Goal: Task Accomplishment & Management: Use online tool/utility

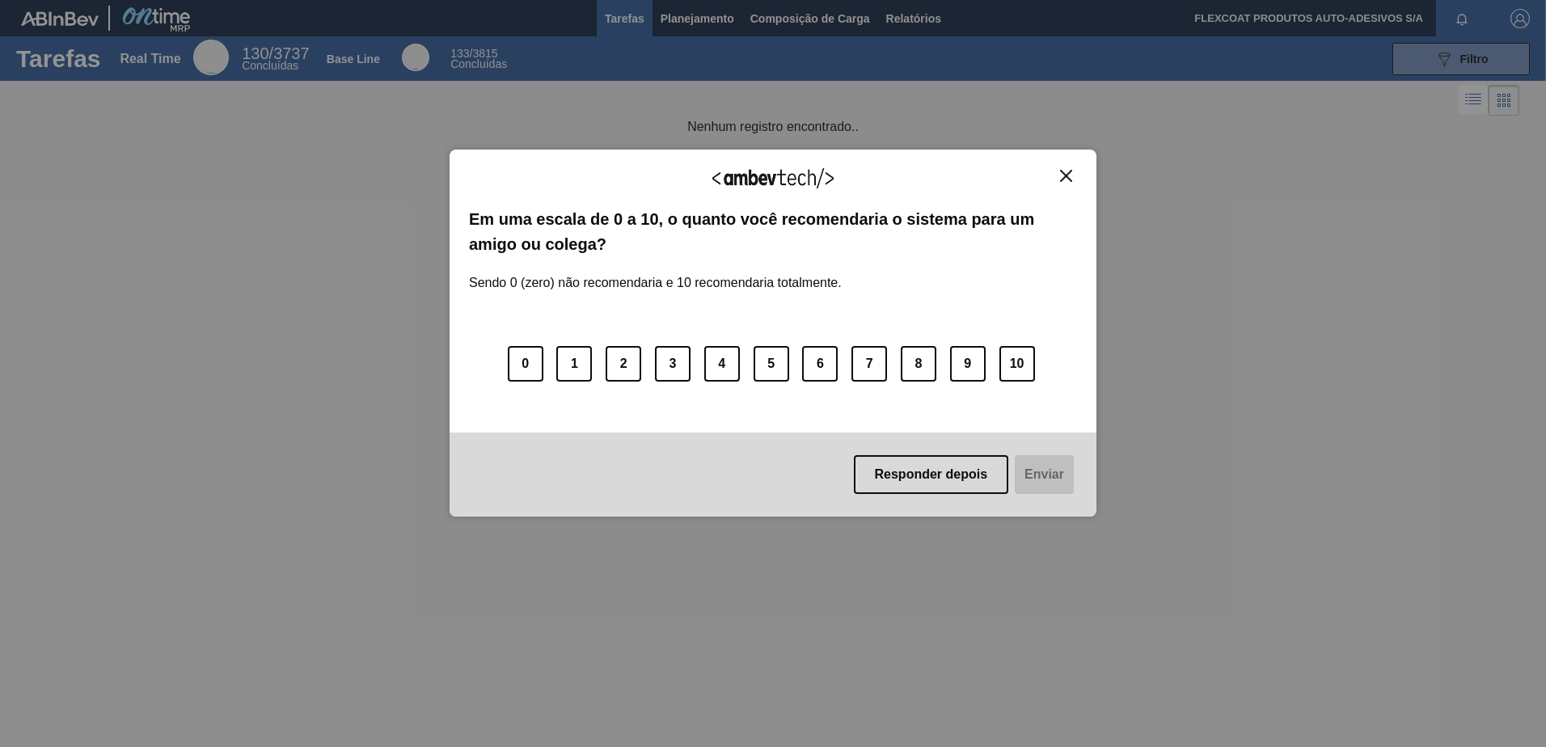
click at [1079, 174] on div "Agradecemos seu feedback! Em uma escala de 0 a 10, o quanto você recomendaria o…" at bounding box center [772, 333] width 647 height 367
click at [1059, 174] on button "Close" at bounding box center [1066, 176] width 22 height 14
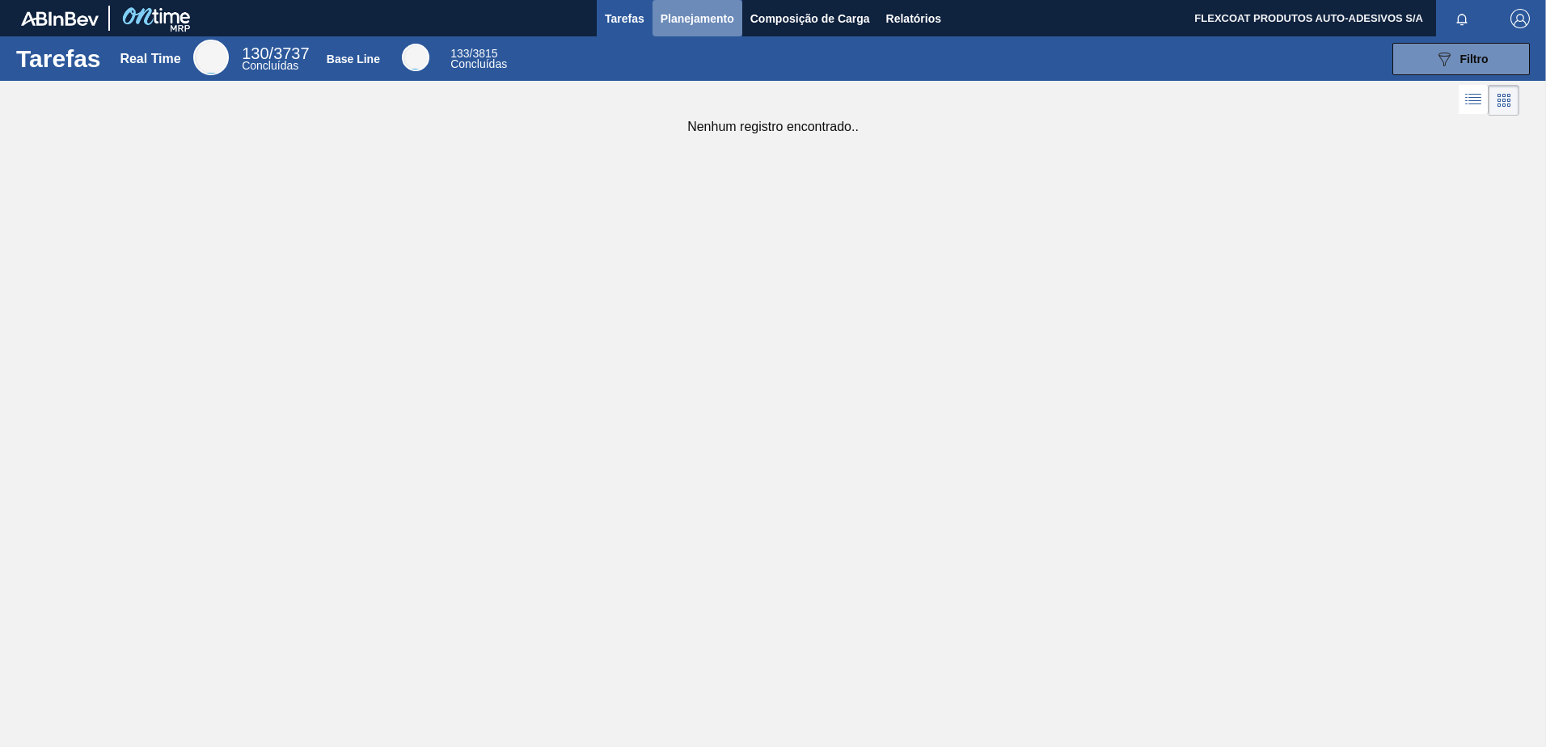
click at [689, 11] on span "Planejamento" at bounding box center [697, 18] width 74 height 19
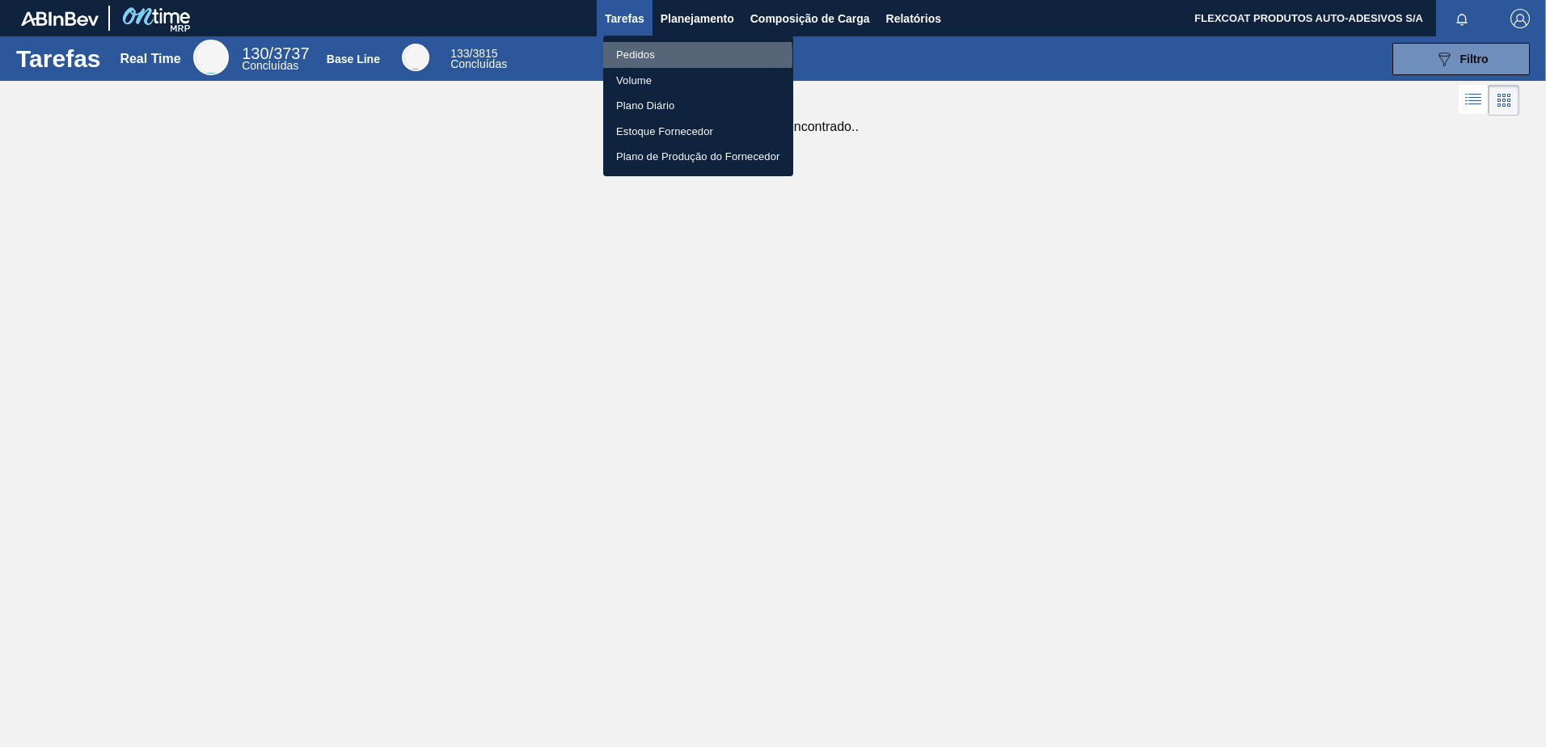
click at [635, 56] on li "Pedidos" at bounding box center [698, 55] width 190 height 26
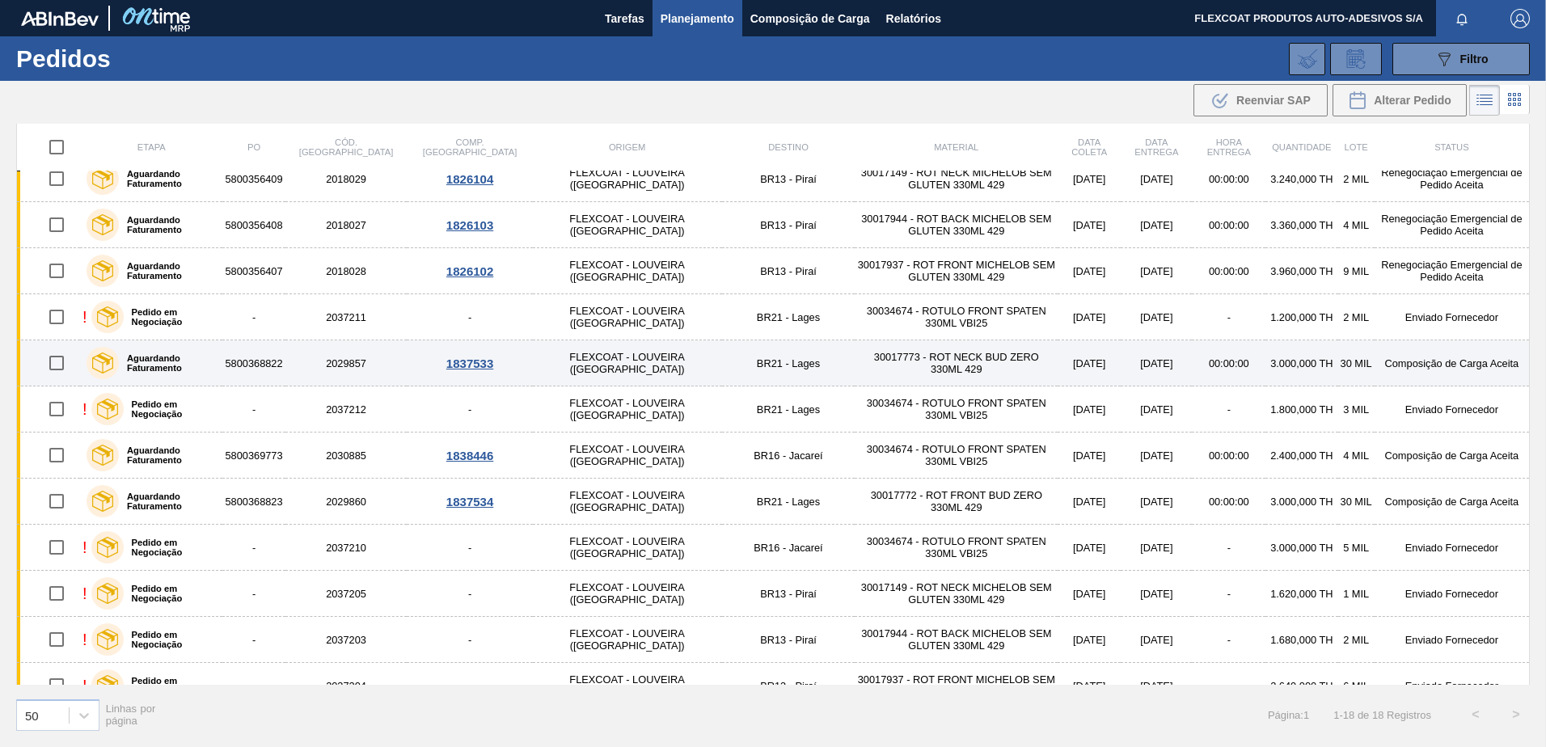
scroll to position [317, 0]
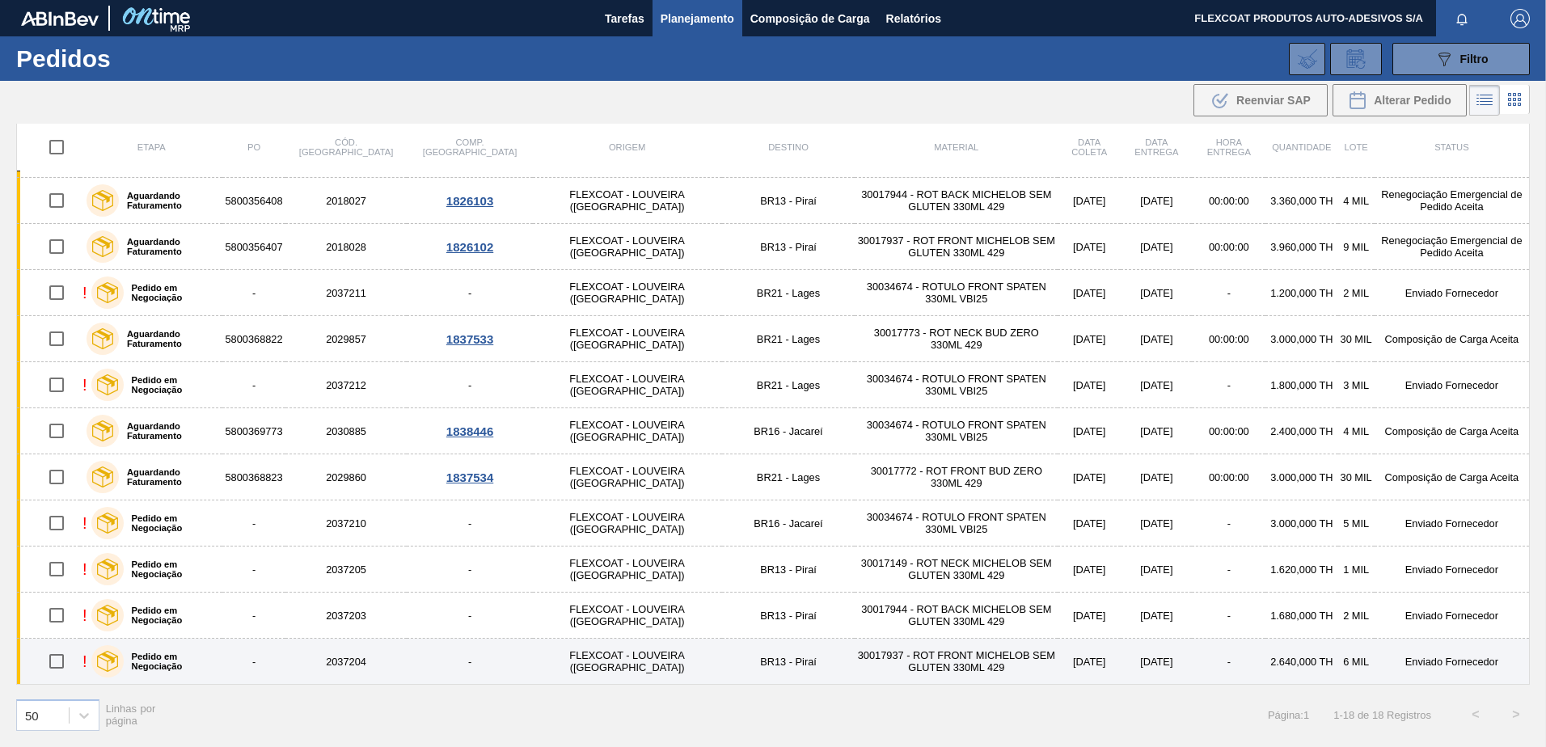
click at [171, 661] on label "Pedido em Negociação" at bounding box center [170, 661] width 93 height 19
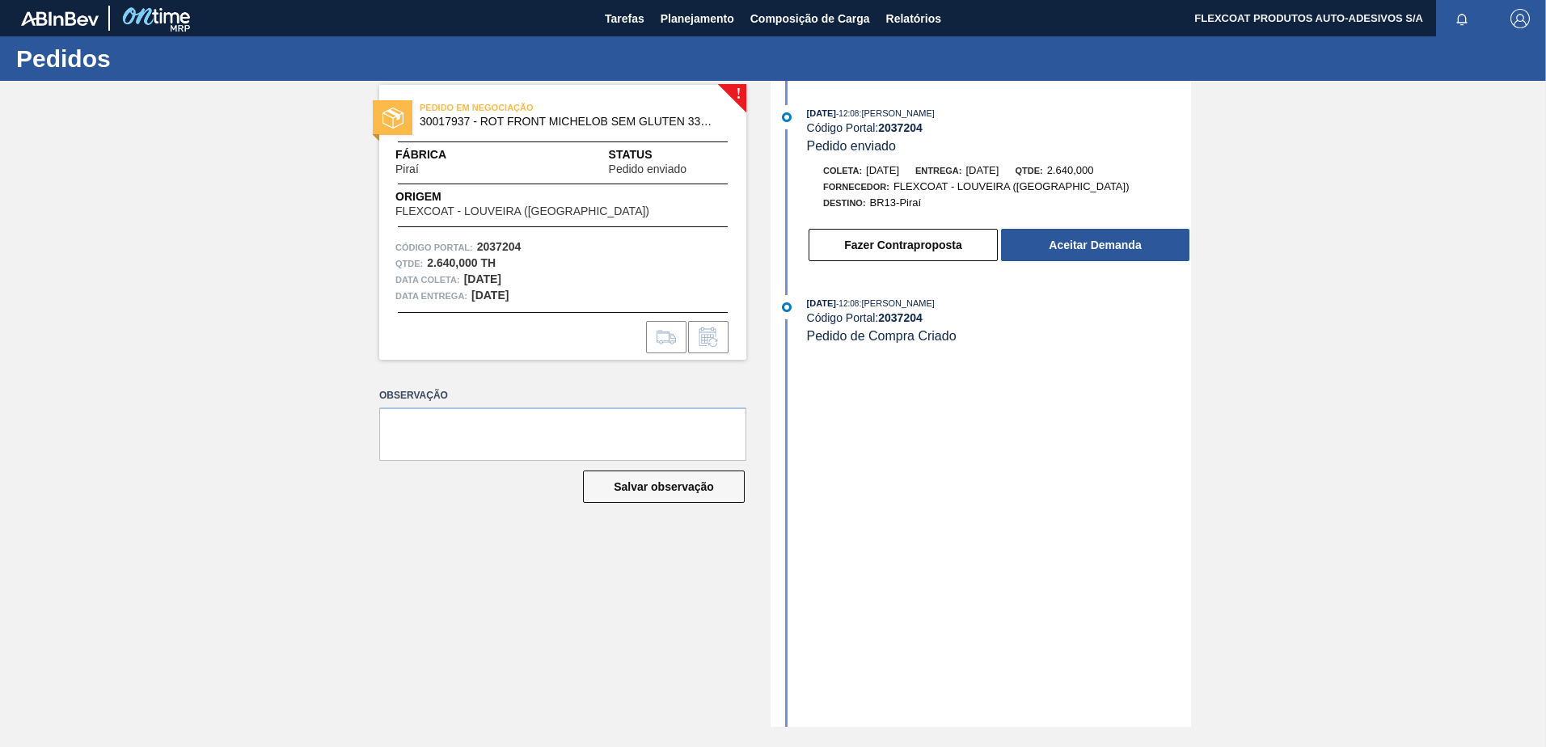
drag, startPoint x: 623, startPoint y: 243, endPoint x: 1138, endPoint y: 325, distance: 521.3
click at [1138, 325] on div "[DATE] 12:08 : [PERSON_NAME] Código Portal: 2037204 Pedido de Compra Criado" at bounding box center [999, 319] width 384 height 49
click at [1074, 245] on button "Aceitar Demanda" at bounding box center [1095, 245] width 188 height 32
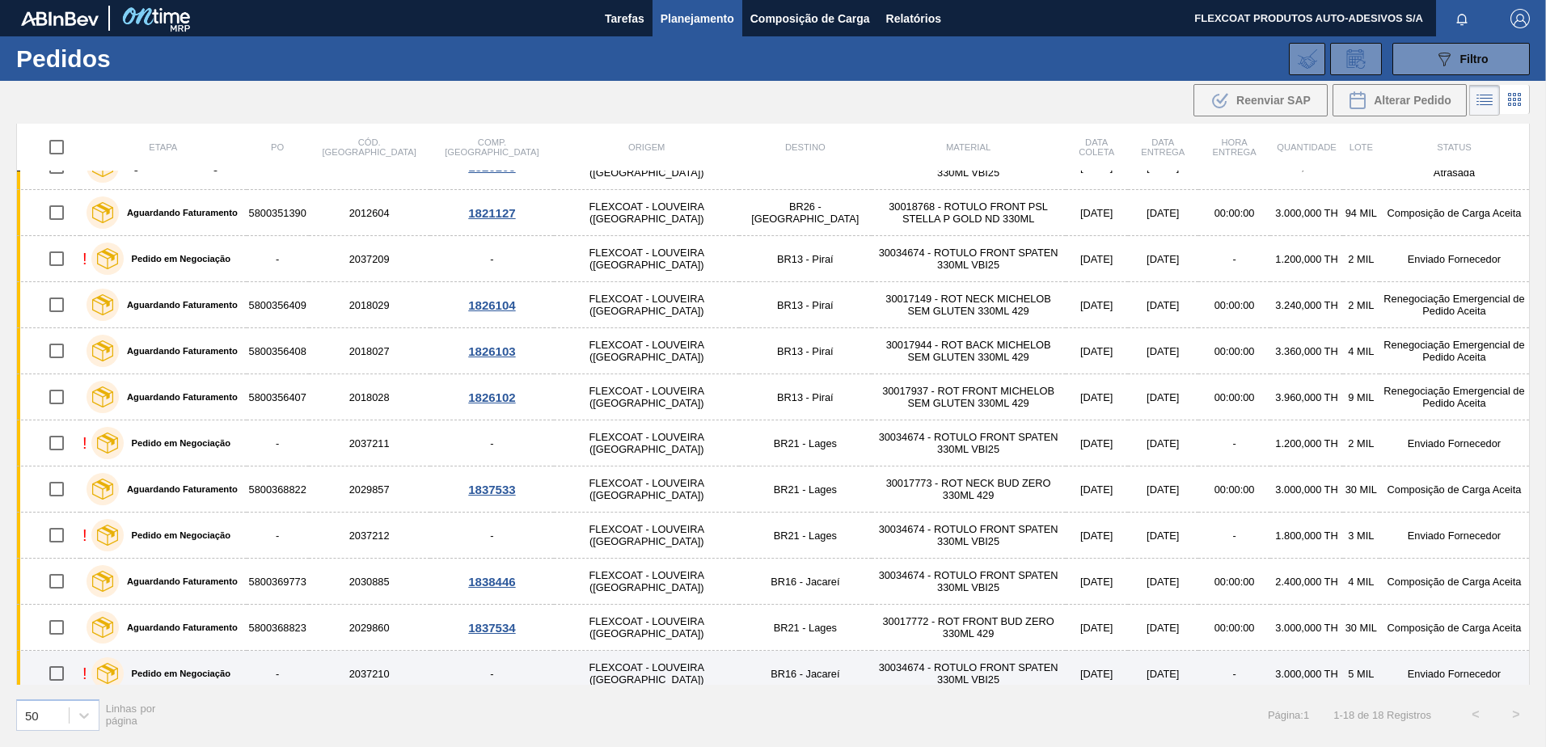
scroll to position [317, 0]
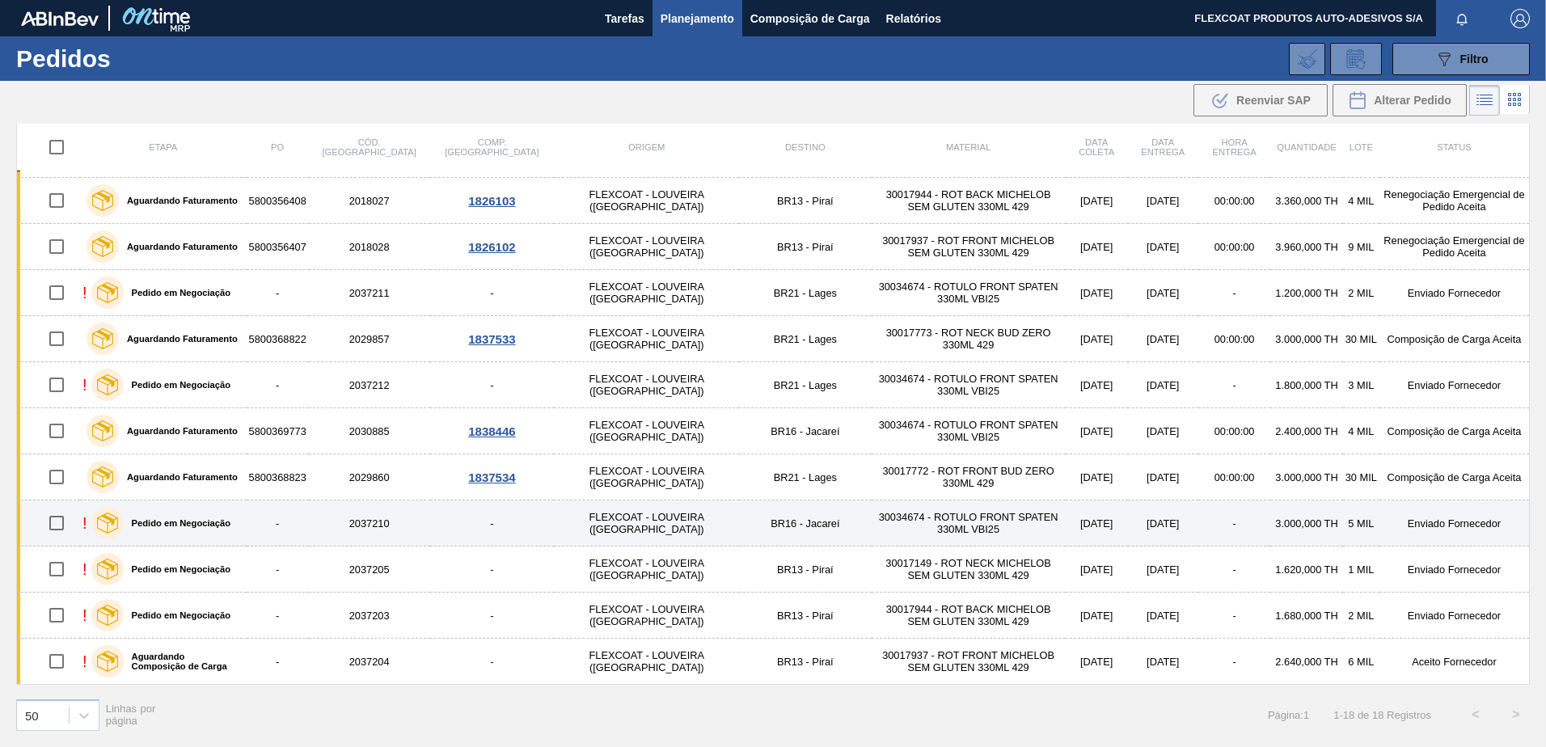
click at [871, 517] on td "30034674 - ROTULO FRONT SPATEN 330ML VBI25" at bounding box center [968, 523] width 194 height 46
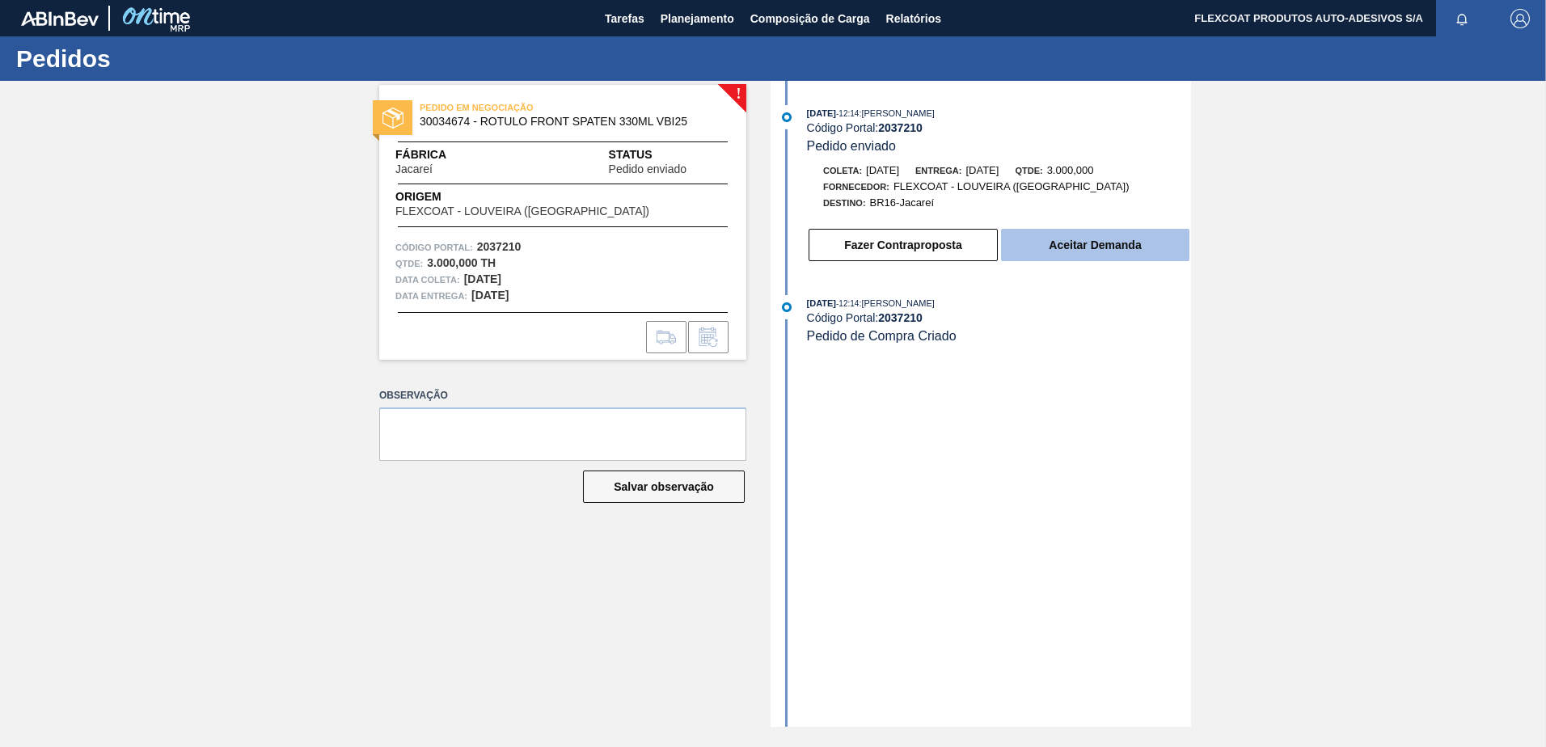
click at [1073, 243] on button "Aceitar Demanda" at bounding box center [1095, 245] width 188 height 32
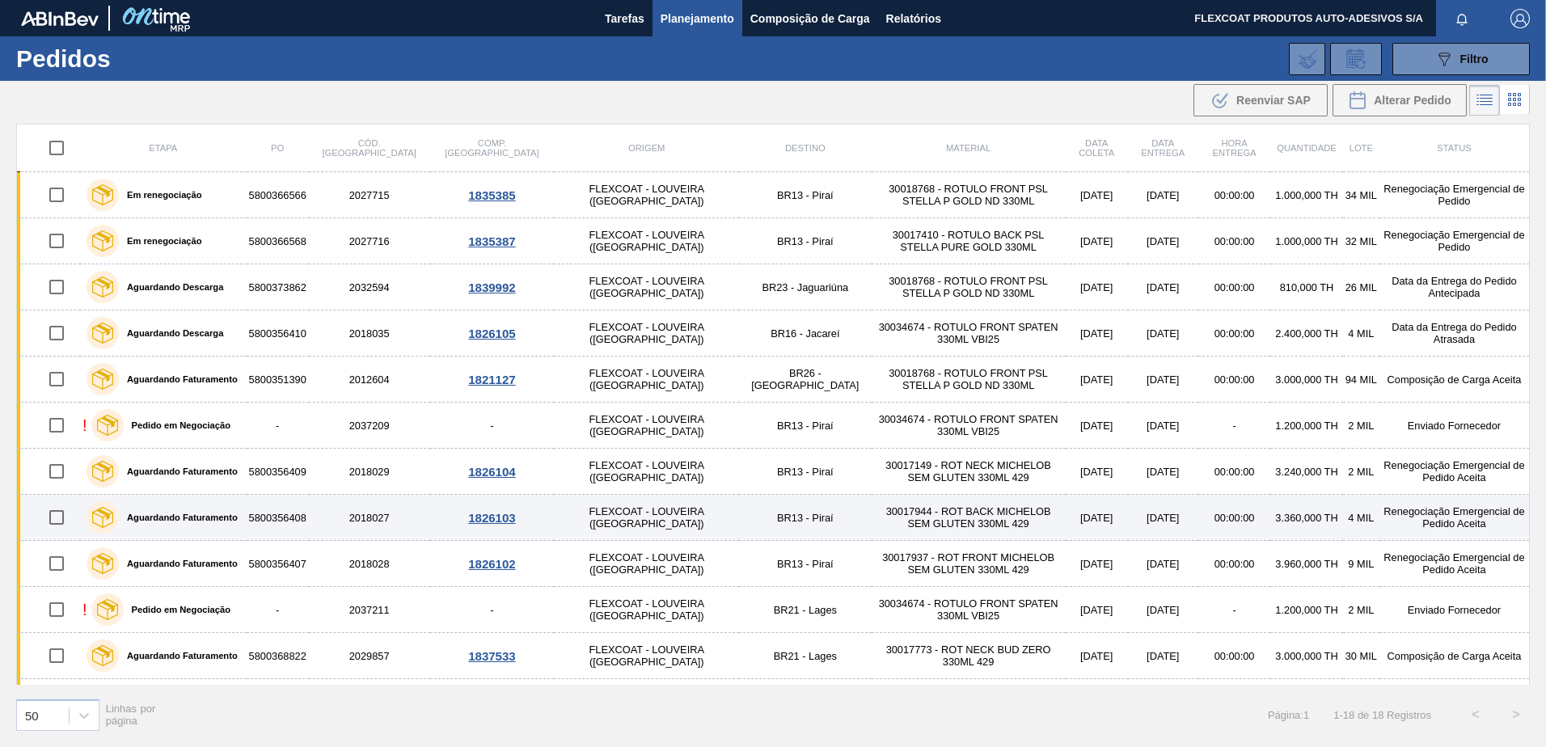
scroll to position [162, 0]
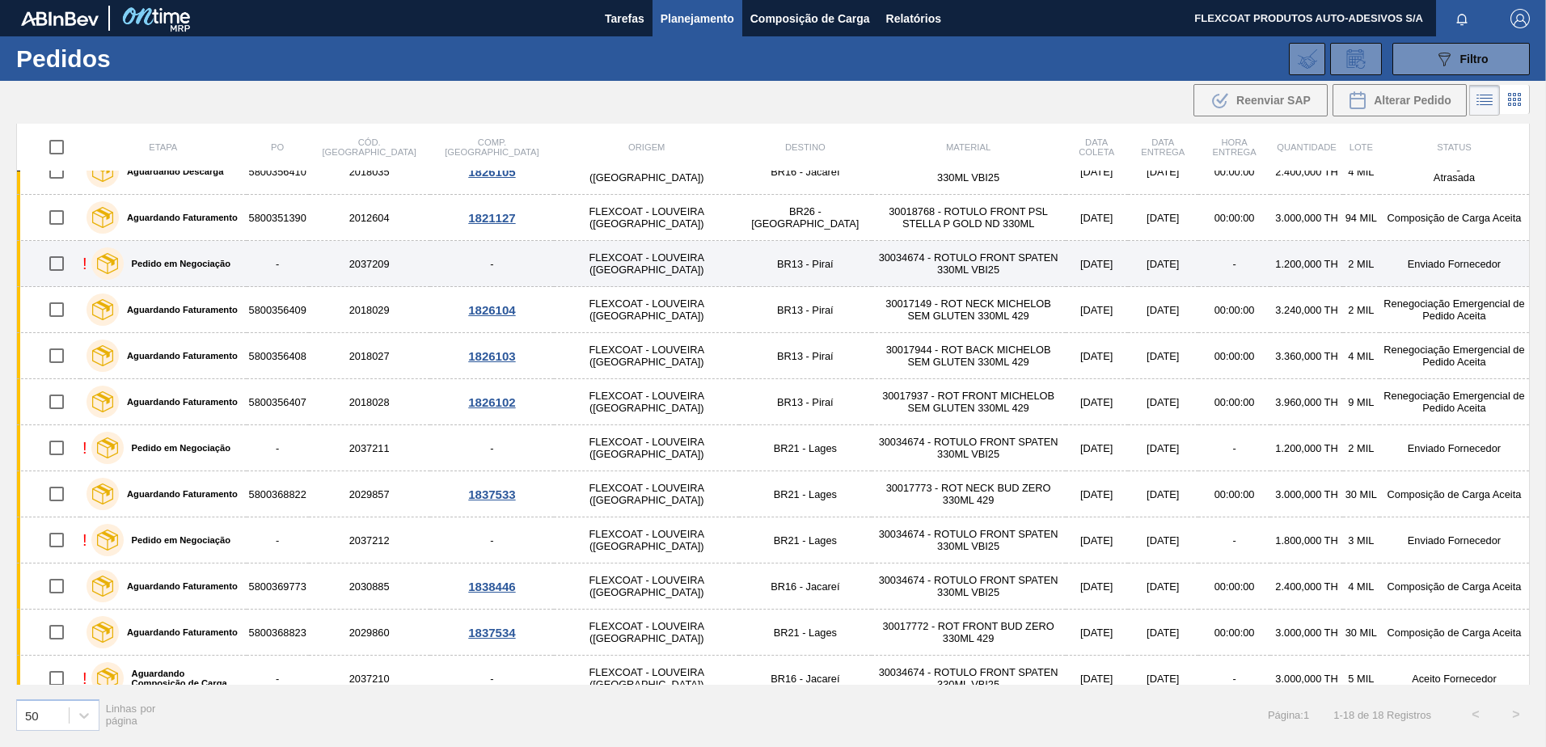
click at [202, 264] on label "Pedido em Negociação" at bounding box center [177, 264] width 107 height 10
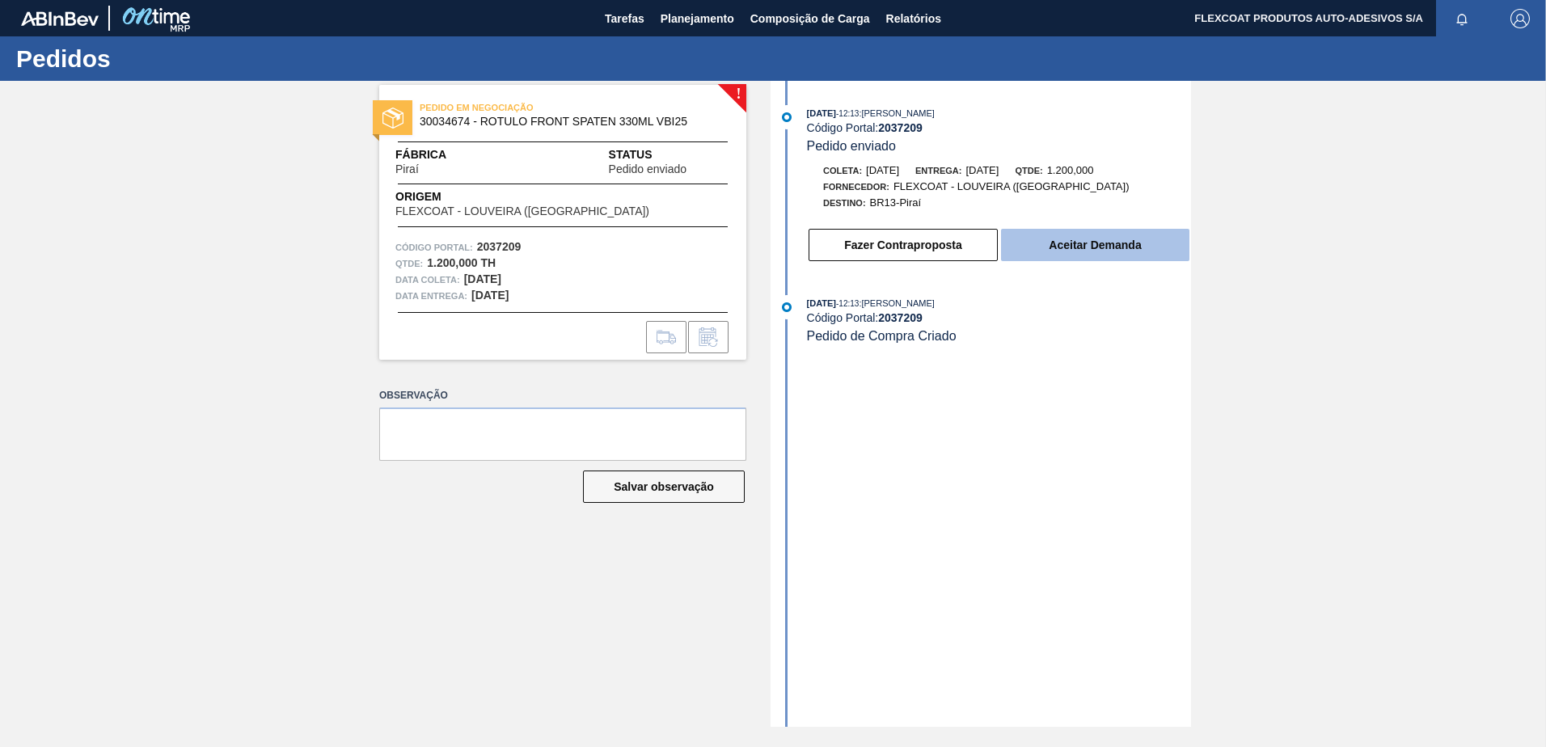
click at [1083, 246] on button "Aceitar Demanda" at bounding box center [1095, 245] width 188 height 32
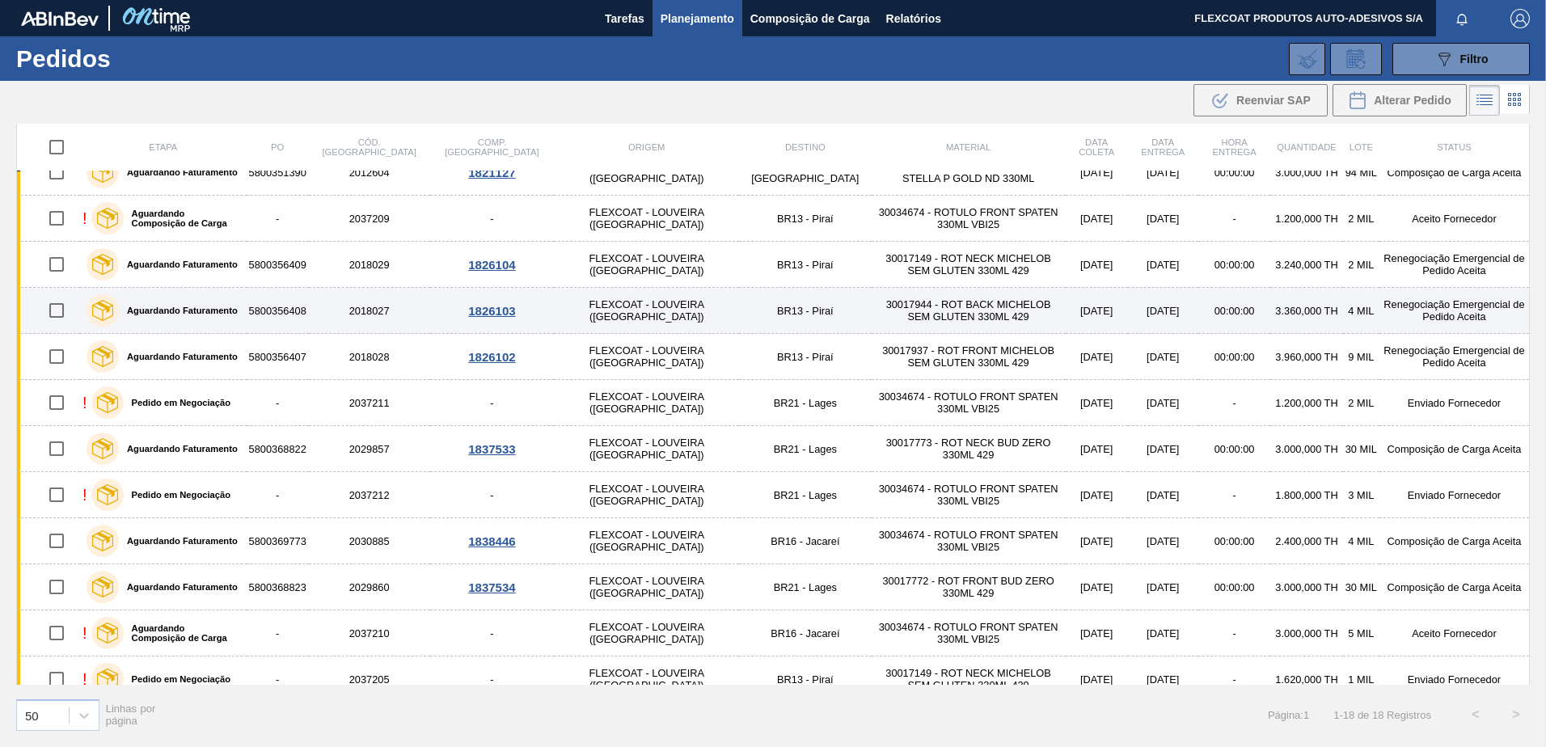
scroll to position [242, 0]
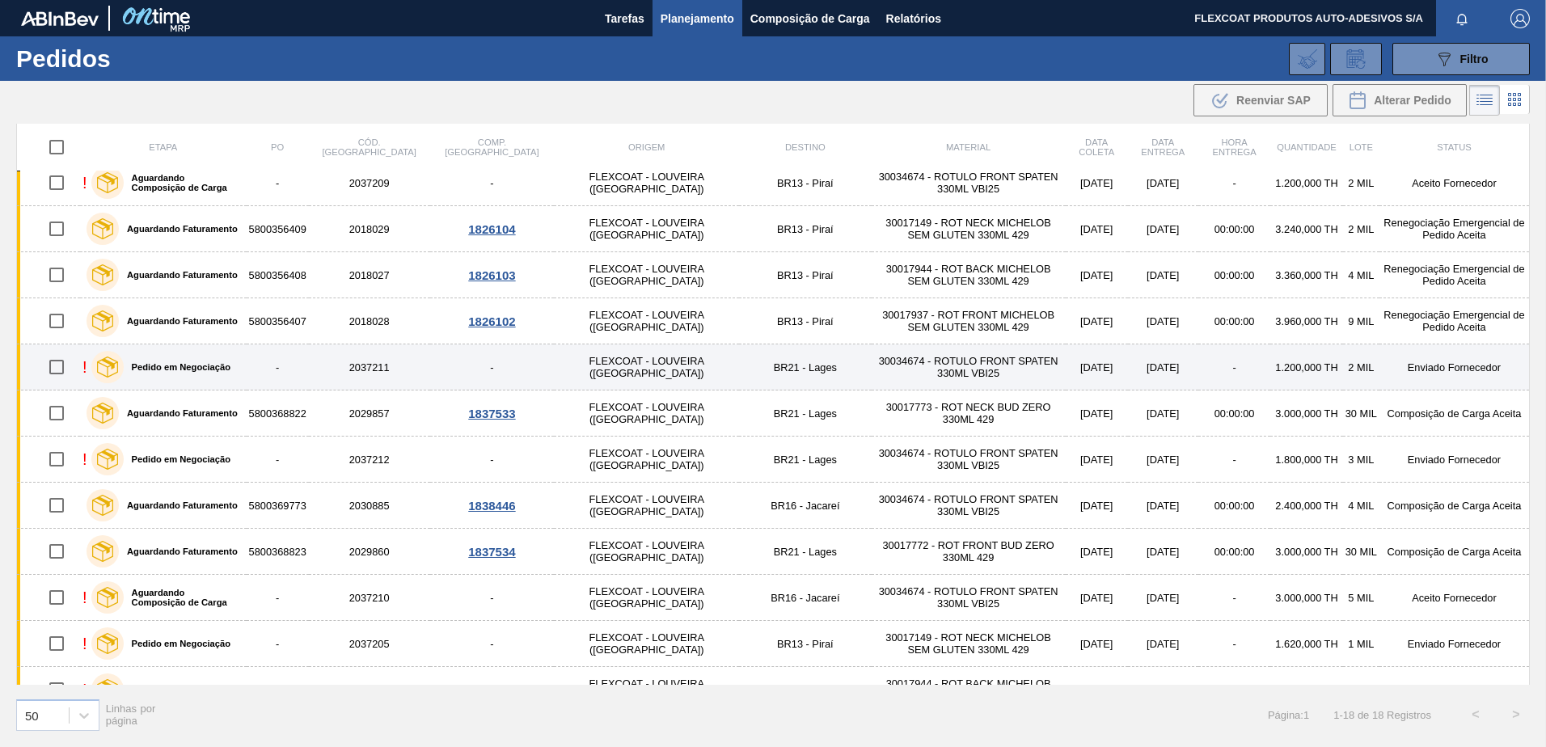
click at [215, 365] on label "Pedido em Negociação" at bounding box center [177, 367] width 107 height 10
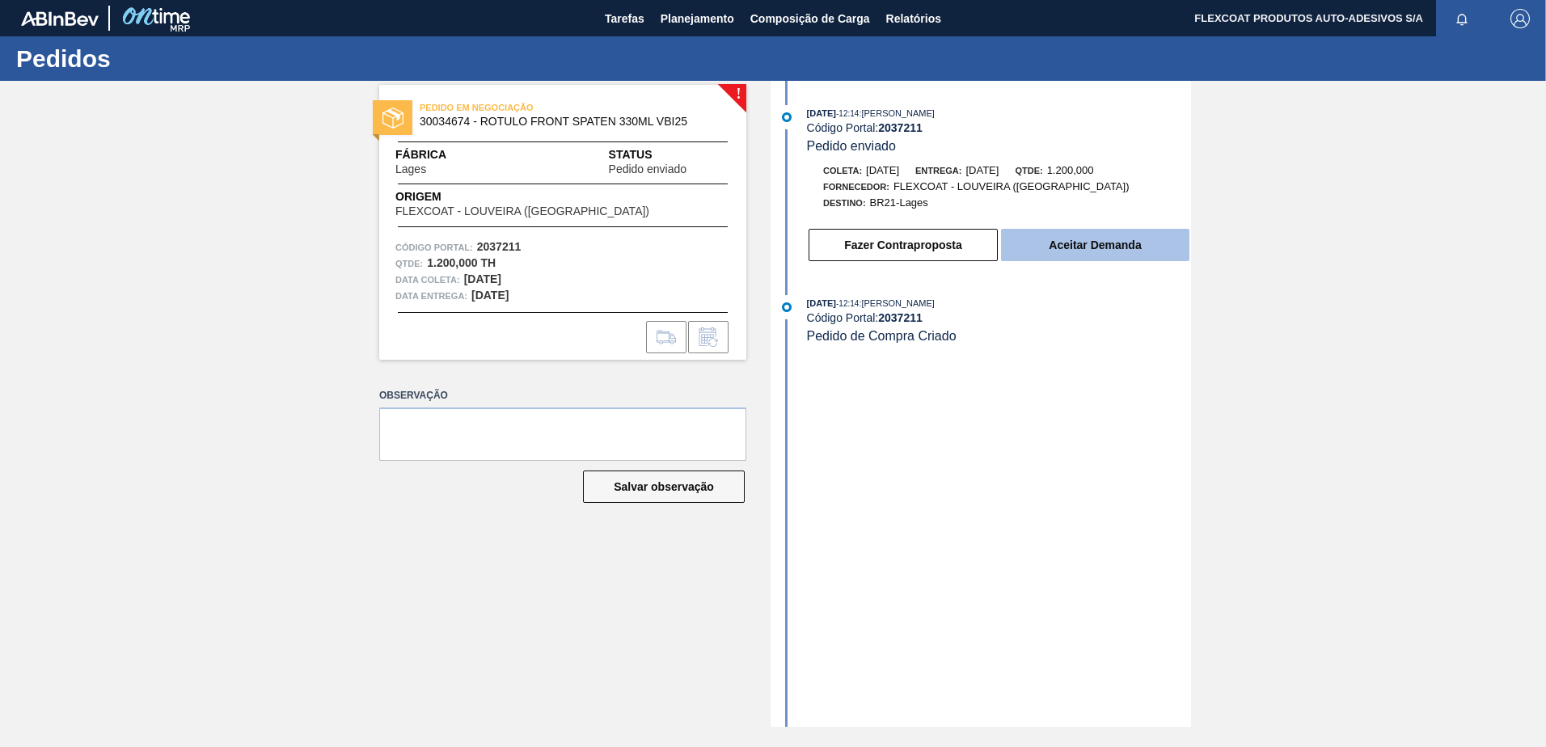
click at [1100, 243] on button "Aceitar Demanda" at bounding box center [1095, 245] width 188 height 32
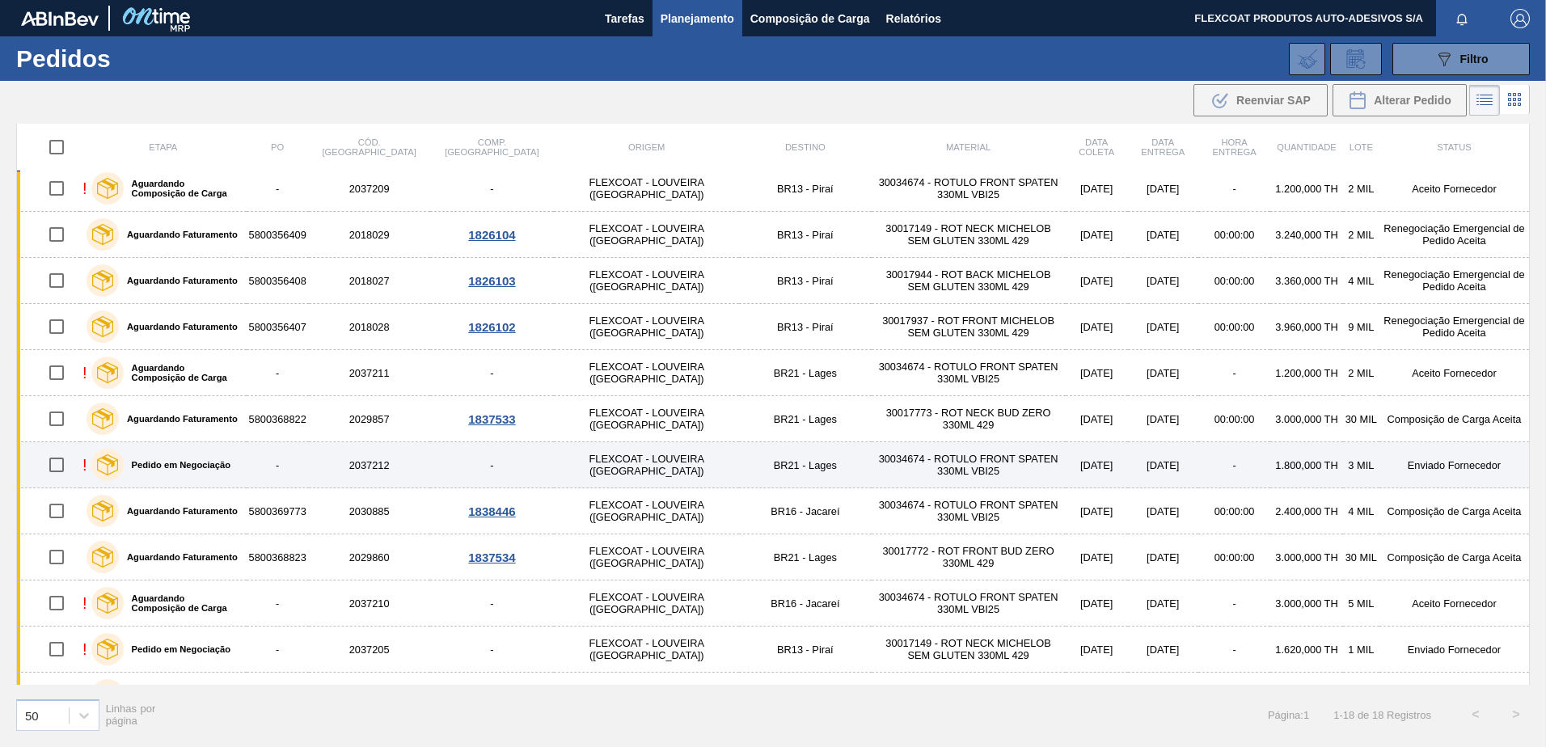
scroll to position [242, 0]
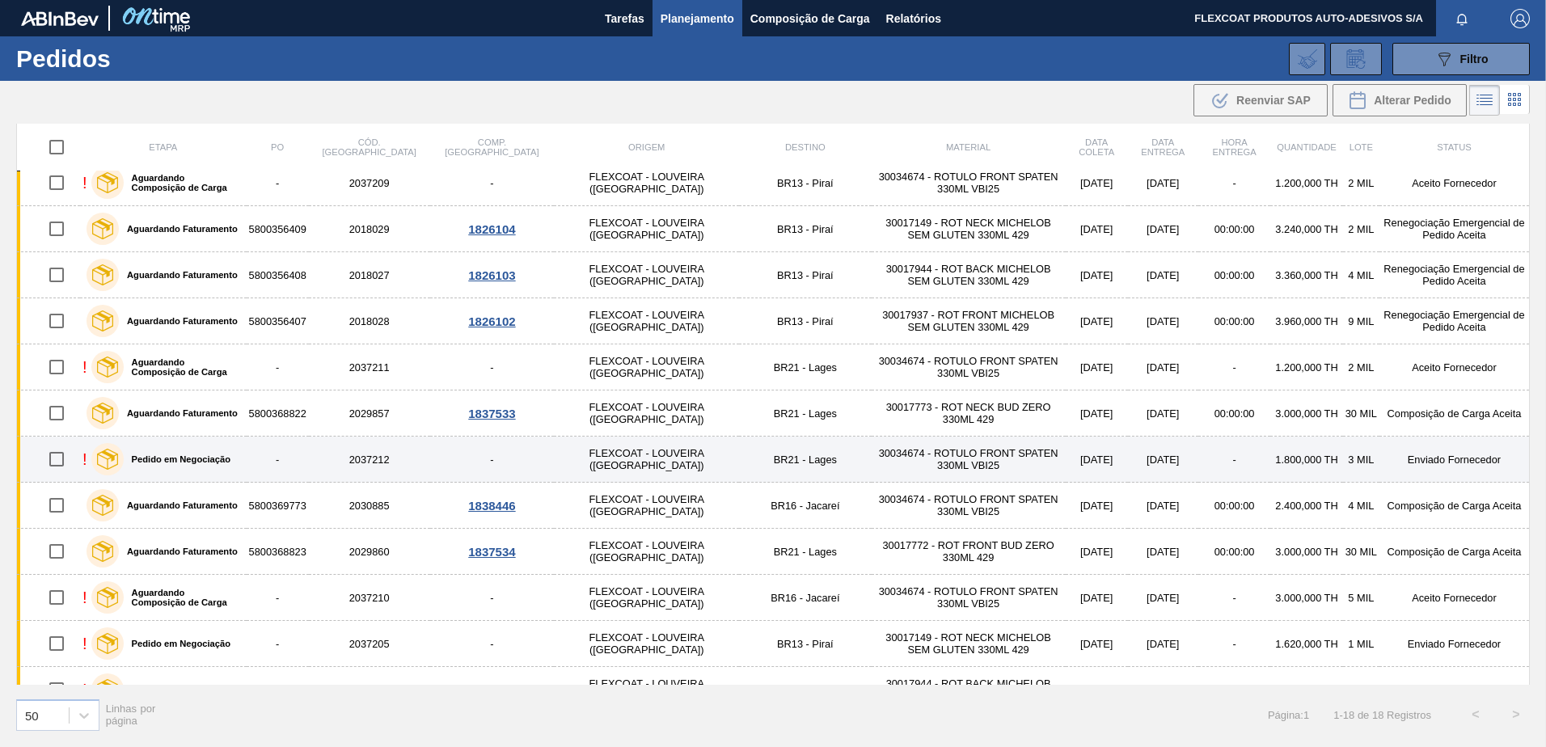
click at [214, 458] on label "Pedido em Negociação" at bounding box center [177, 459] width 107 height 10
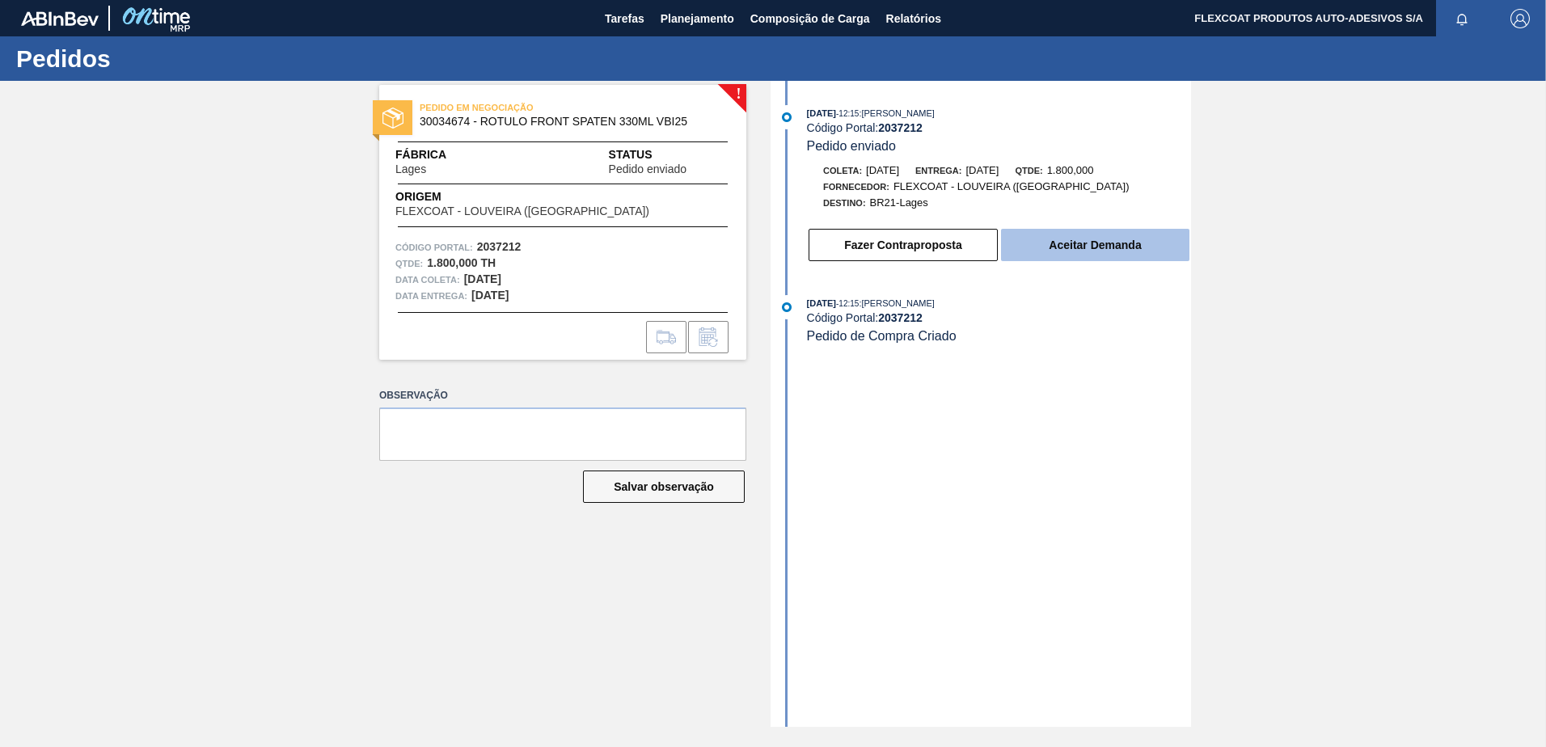
click at [1078, 247] on button "Aceitar Demanda" at bounding box center [1095, 245] width 188 height 32
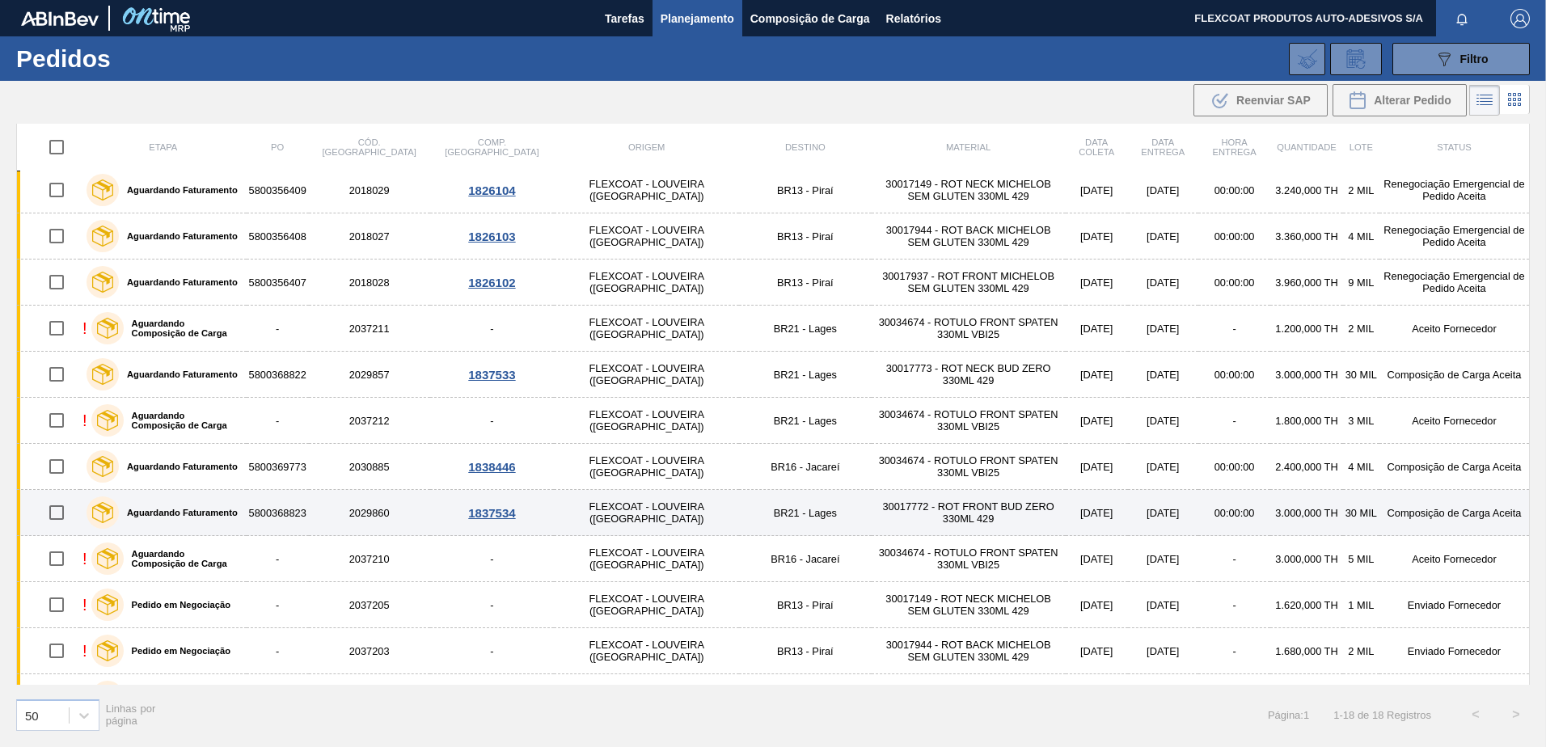
scroll to position [317, 0]
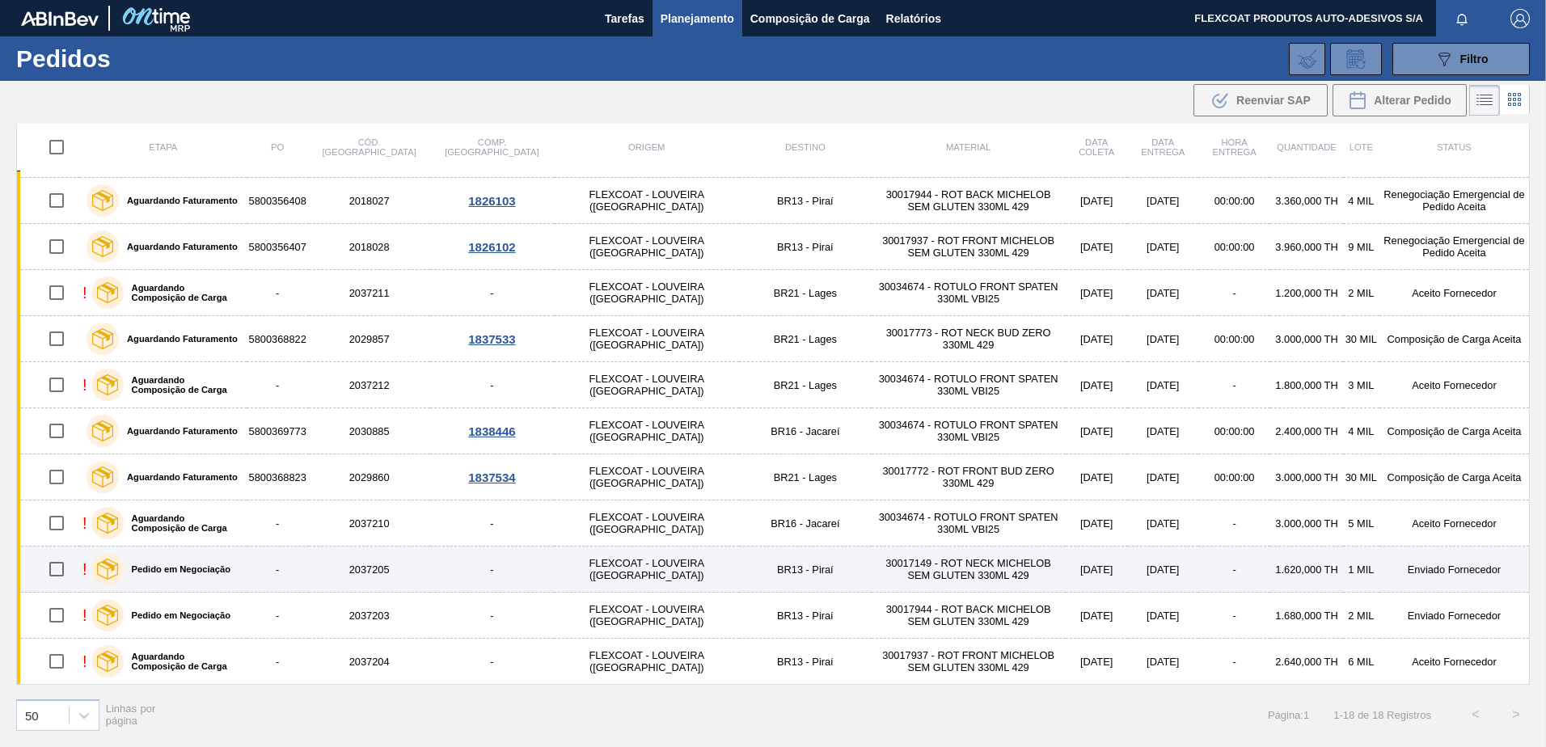
click at [183, 567] on label "Pedido em Negociação" at bounding box center [177, 569] width 107 height 10
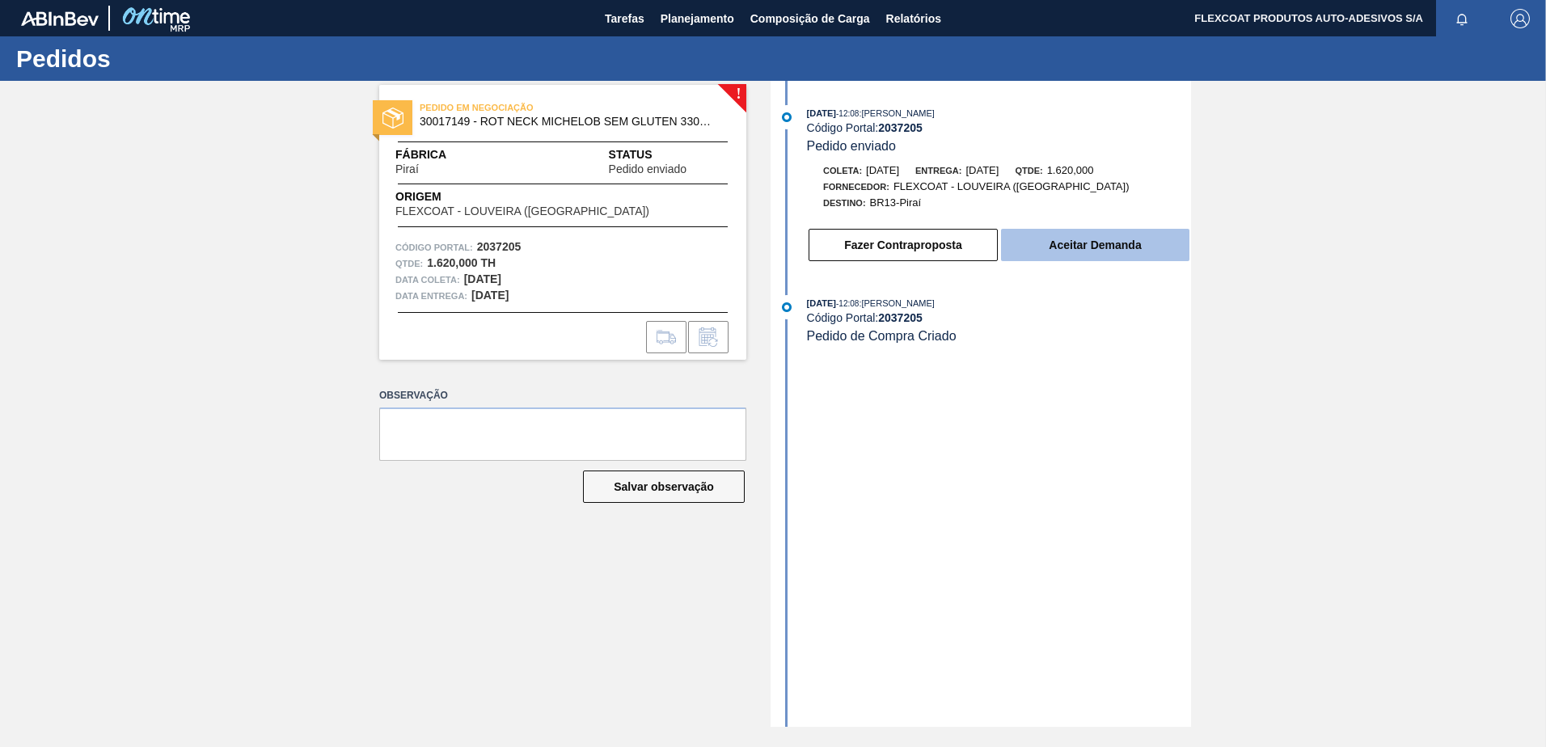
click at [1094, 245] on button "Aceitar Demanda" at bounding box center [1095, 245] width 188 height 32
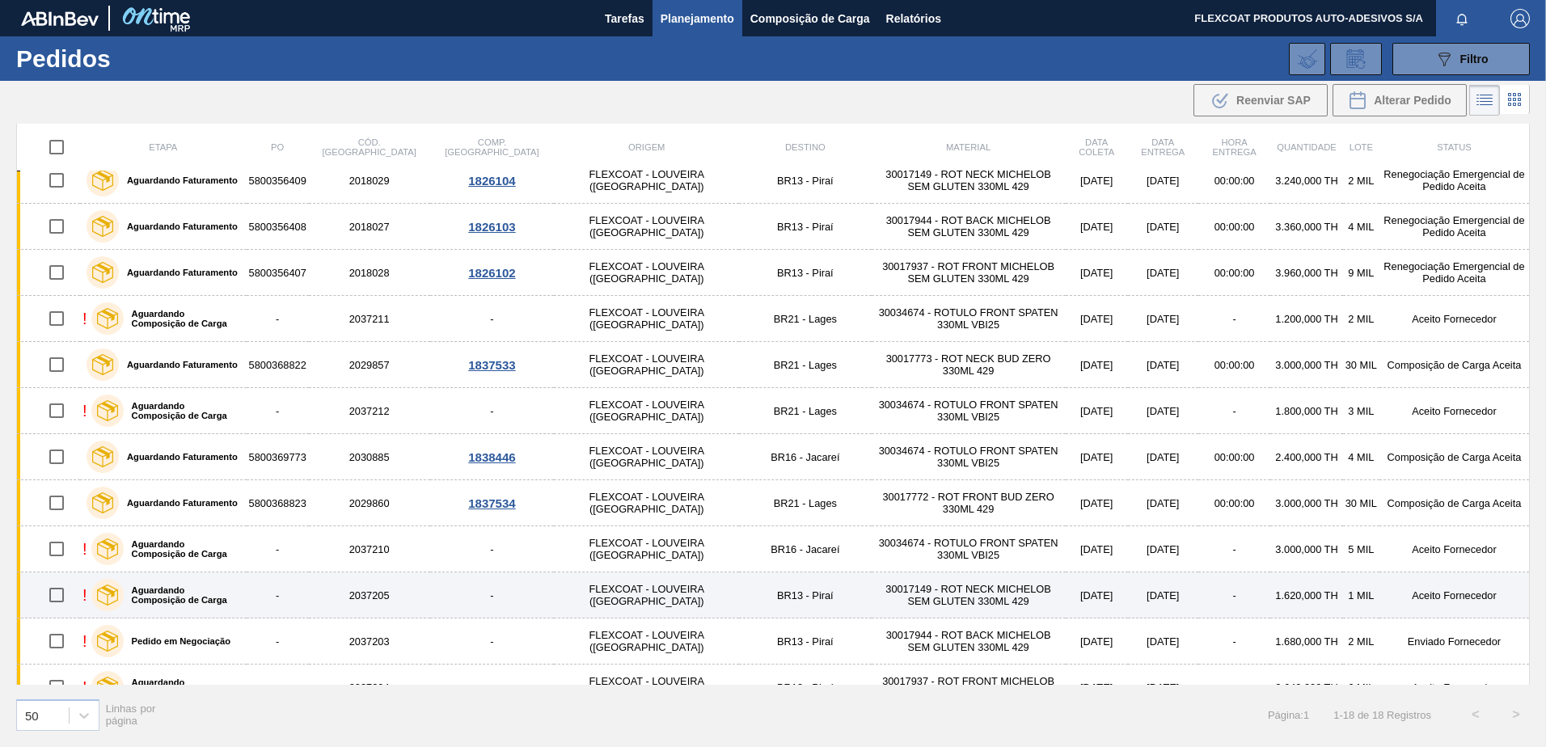
scroll to position [317, 0]
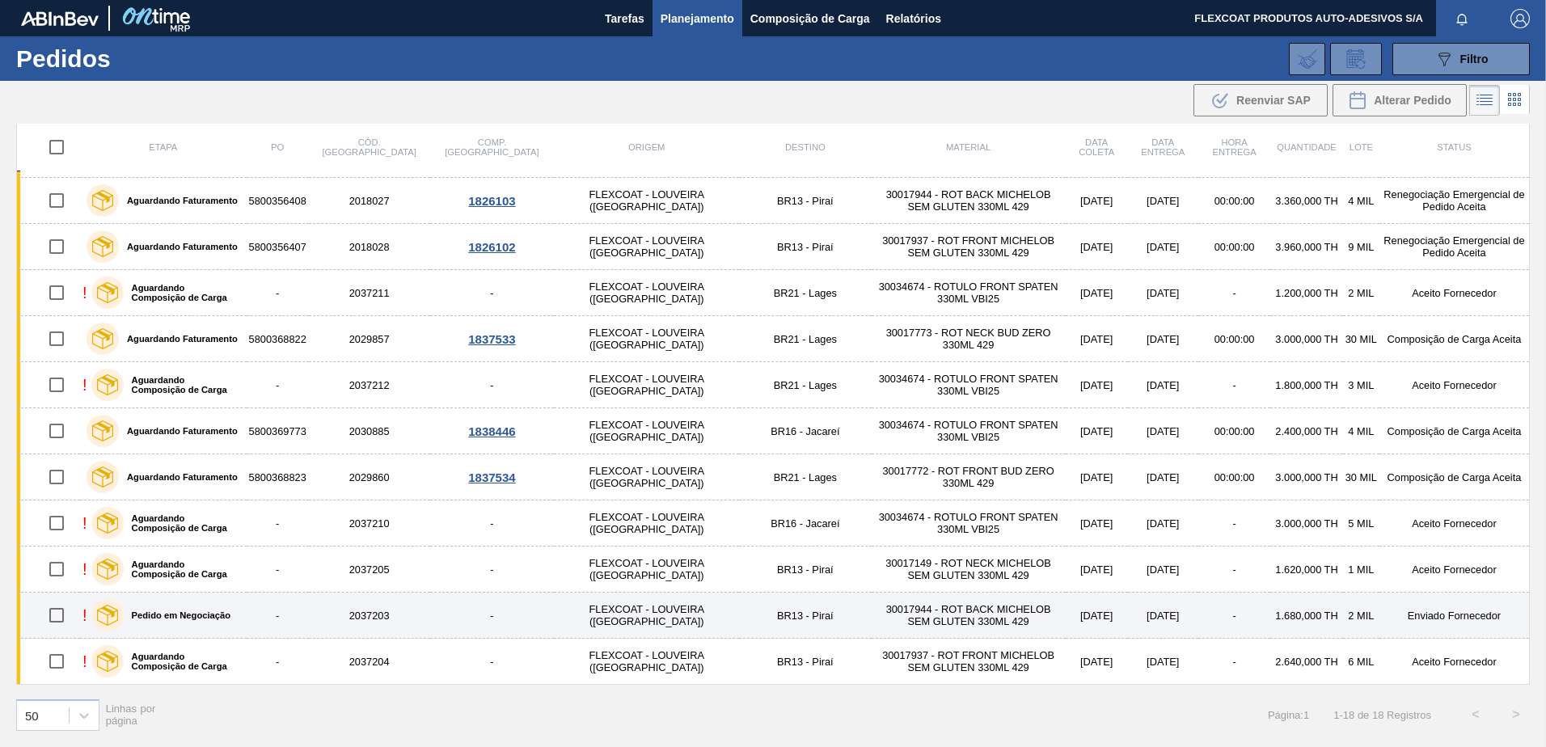
click at [196, 614] on label "Pedido em Negociação" at bounding box center [177, 615] width 107 height 10
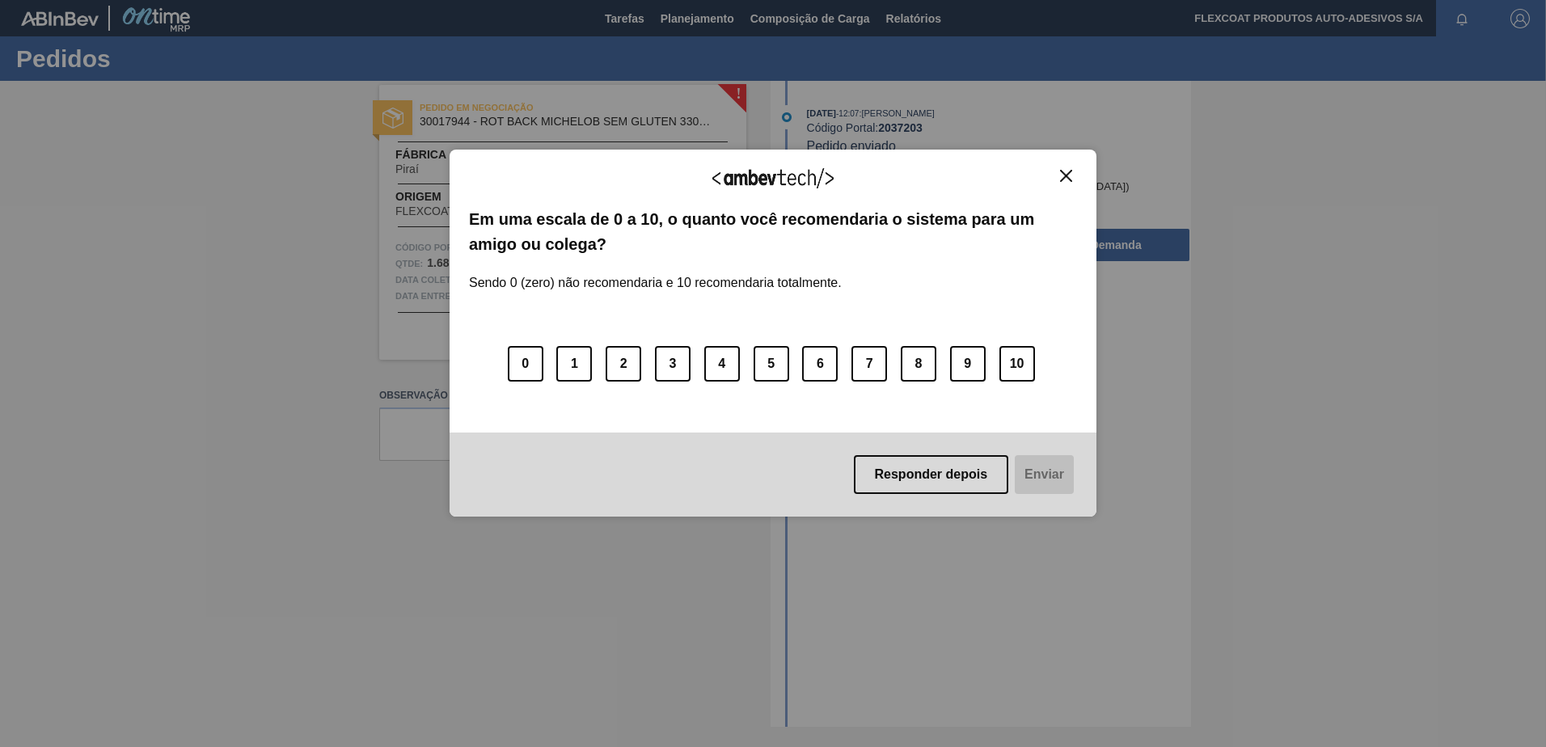
click at [1138, 253] on div "Agradecemos seu feedback! Em uma escala de 0 a 10, o quanto você recomendaria o…" at bounding box center [773, 373] width 1546 height 747
click at [1067, 178] on img "Close" at bounding box center [1066, 176] width 12 height 12
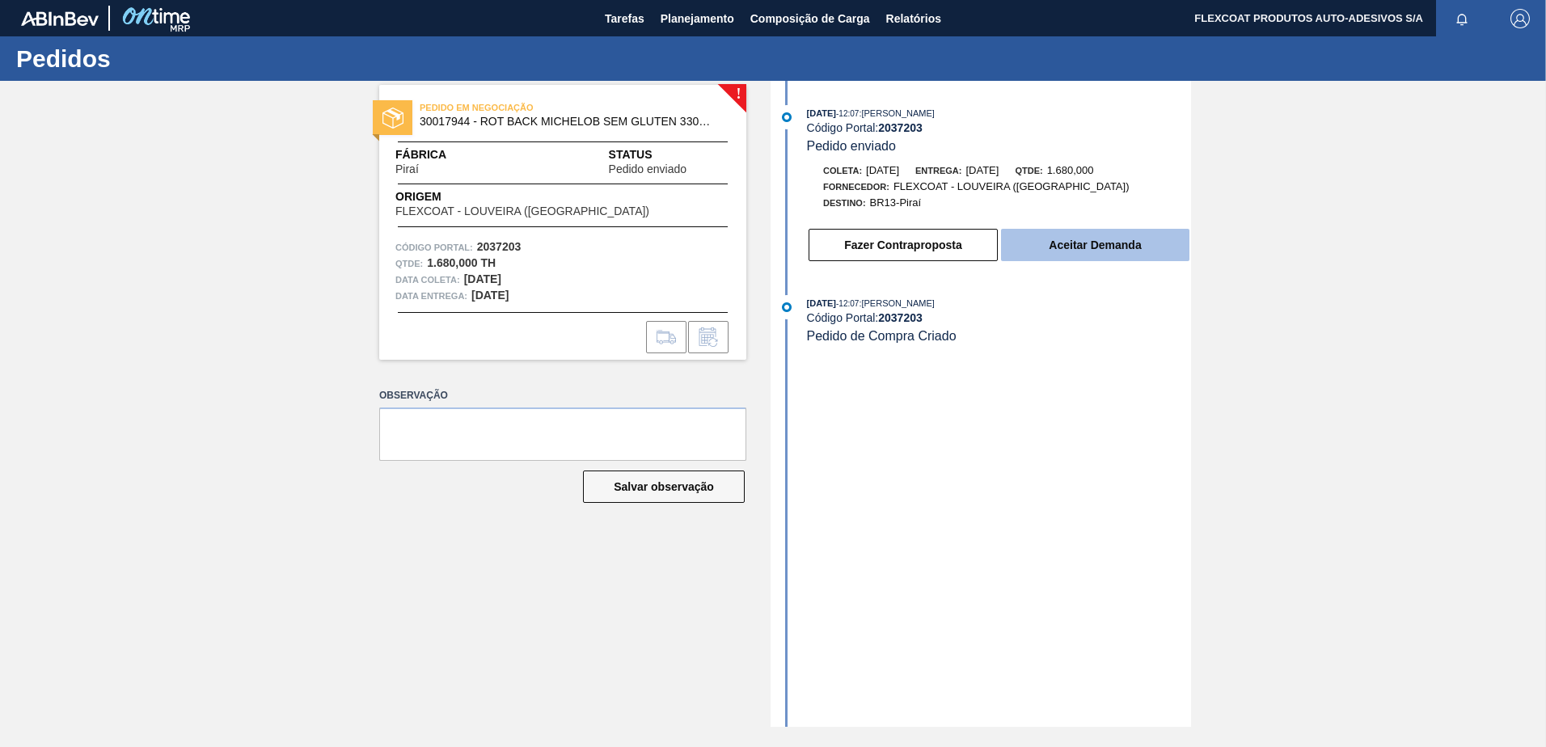
click at [1082, 234] on button "Aceitar Demanda" at bounding box center [1095, 245] width 188 height 32
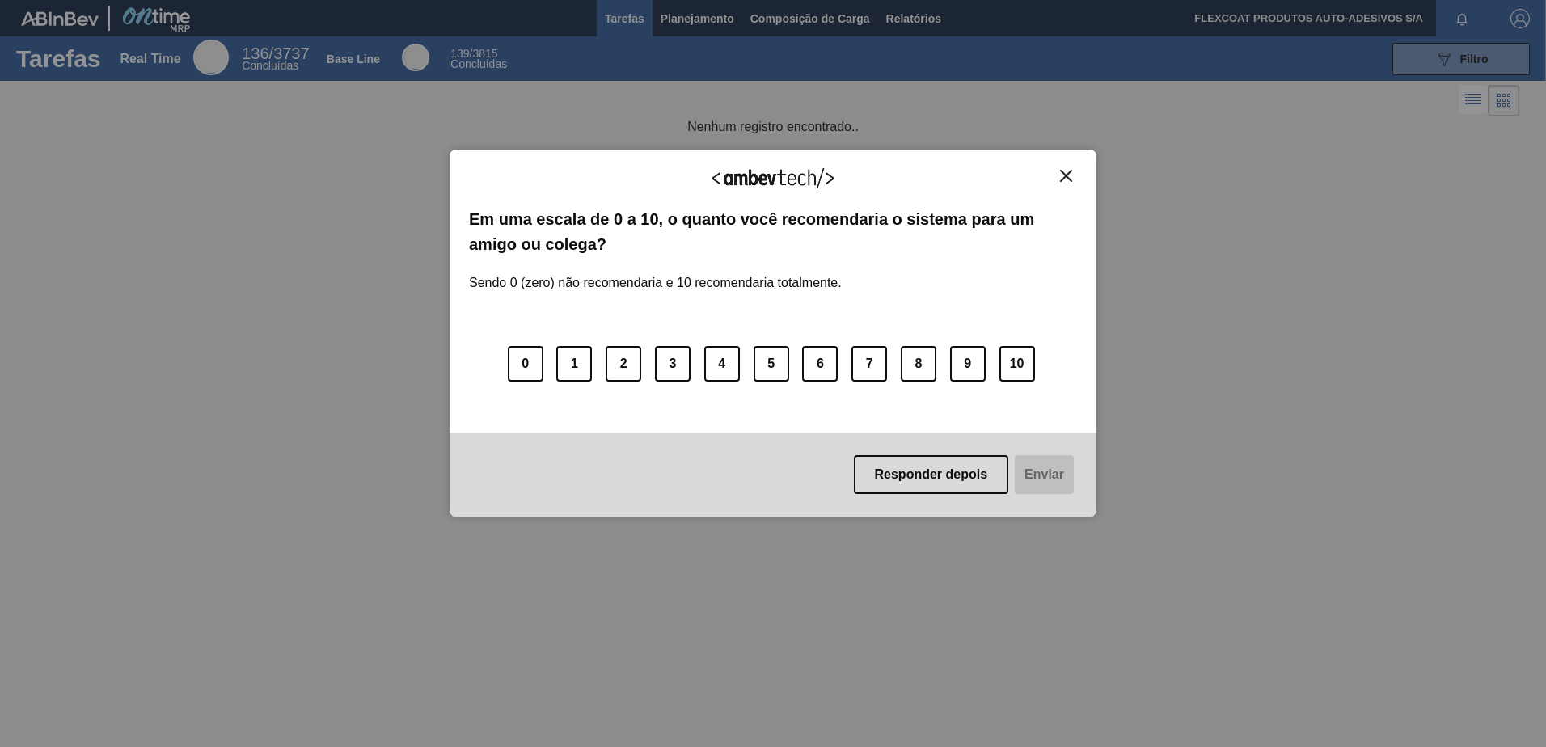
click at [1076, 178] on button "Close" at bounding box center [1066, 176] width 22 height 14
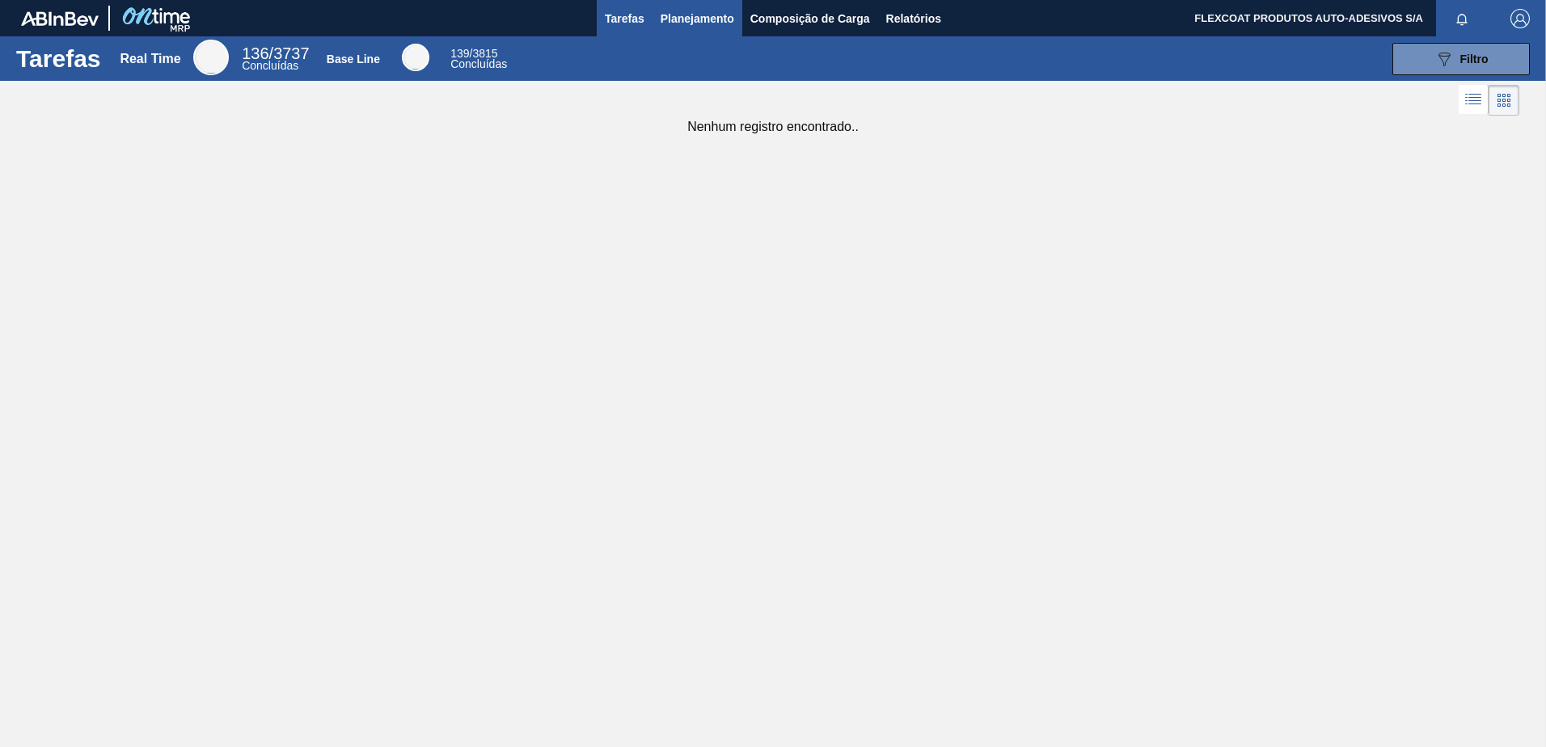
click at [654, 6] on button "Planejamento" at bounding box center [697, 18] width 90 height 36
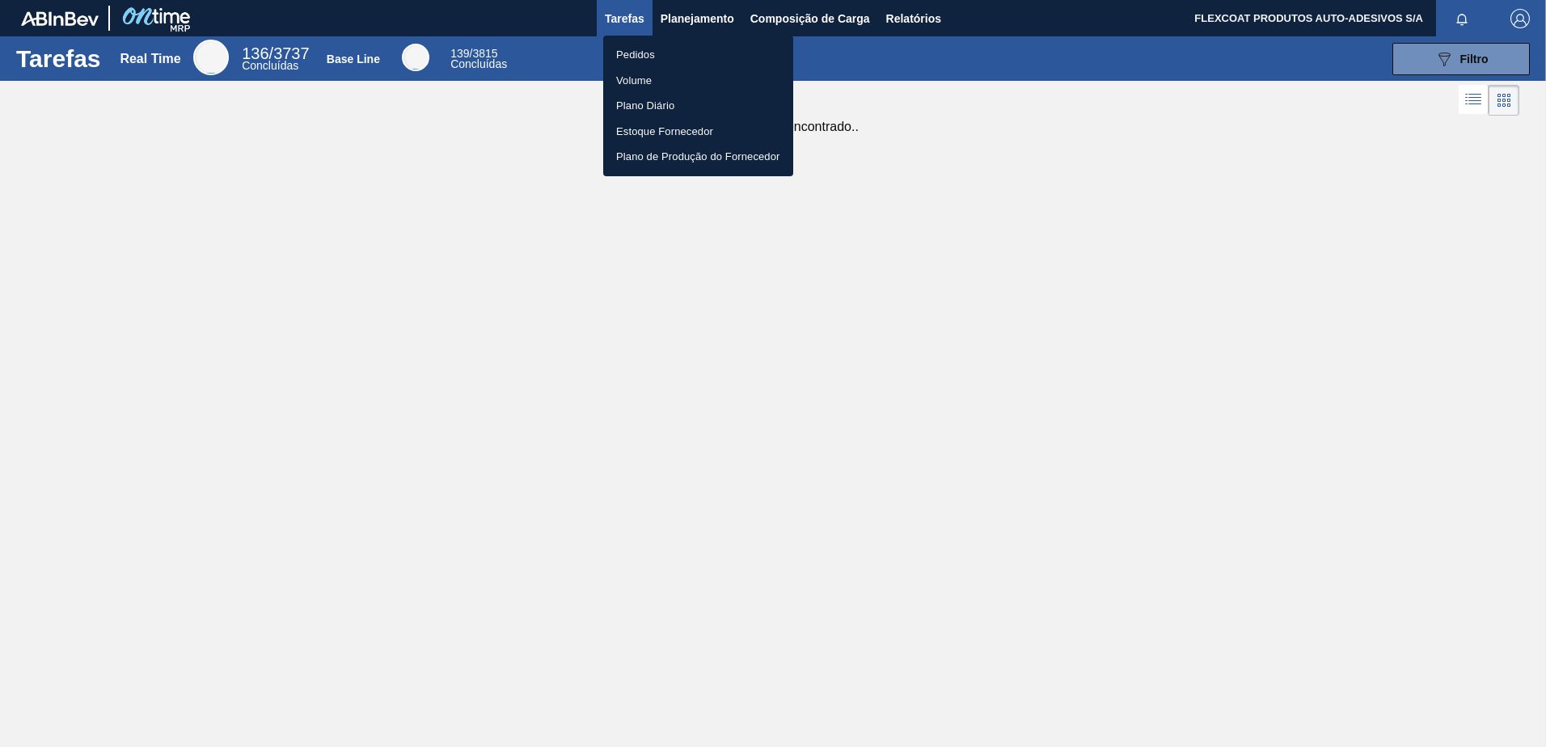
click at [635, 51] on li "Pedidos" at bounding box center [698, 55] width 190 height 26
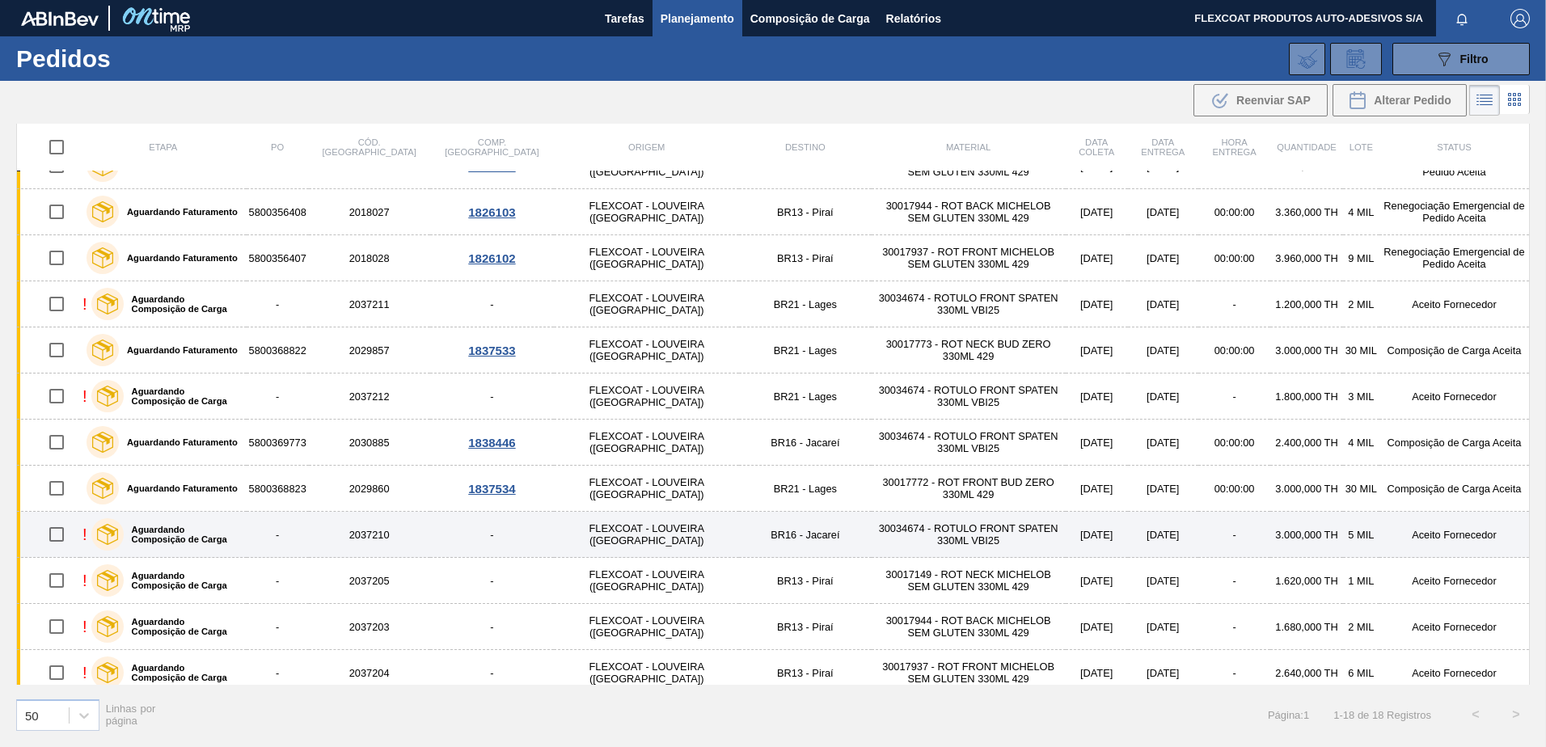
scroll to position [317, 0]
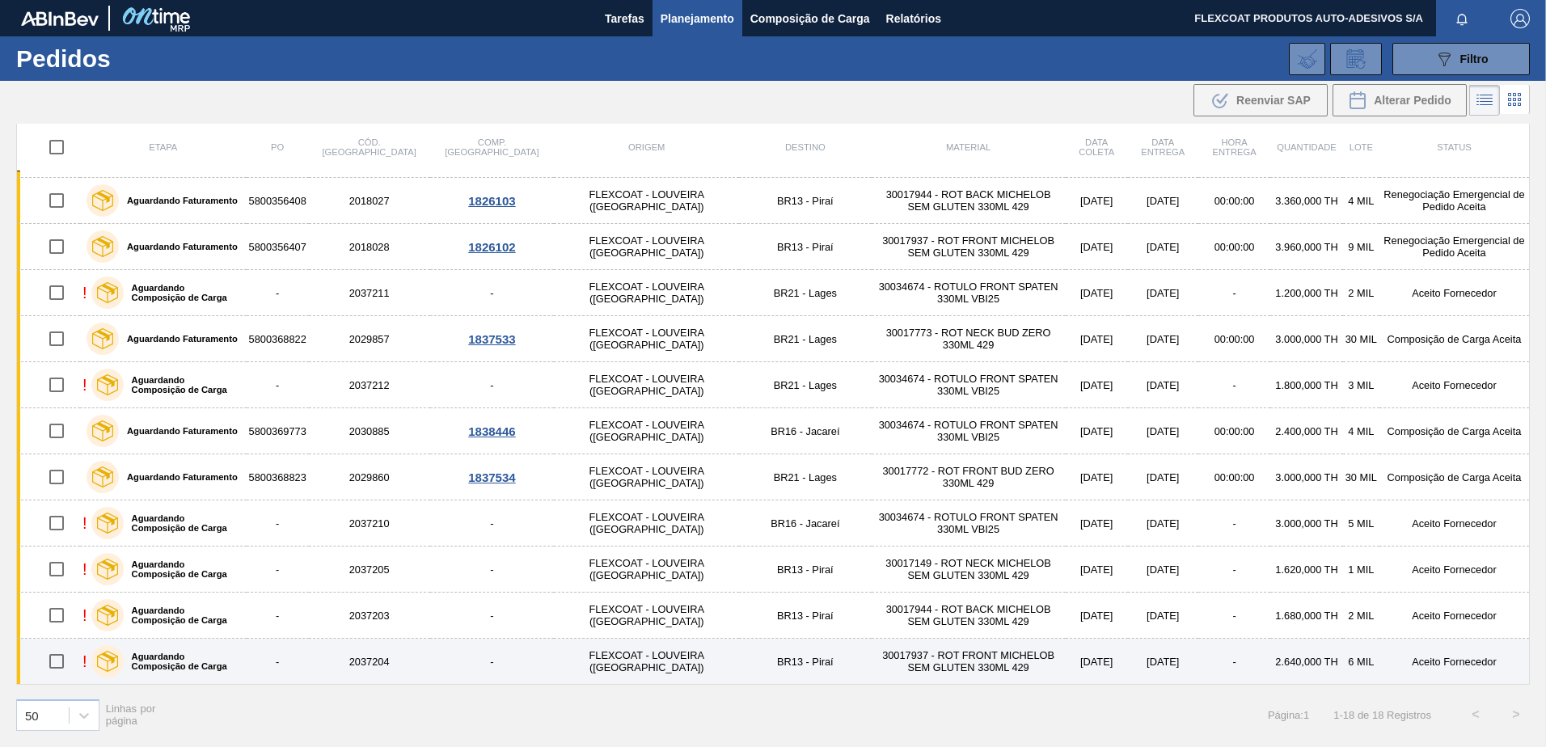
click at [55, 663] on input "checkbox" at bounding box center [57, 661] width 34 height 34
checkbox input "true"
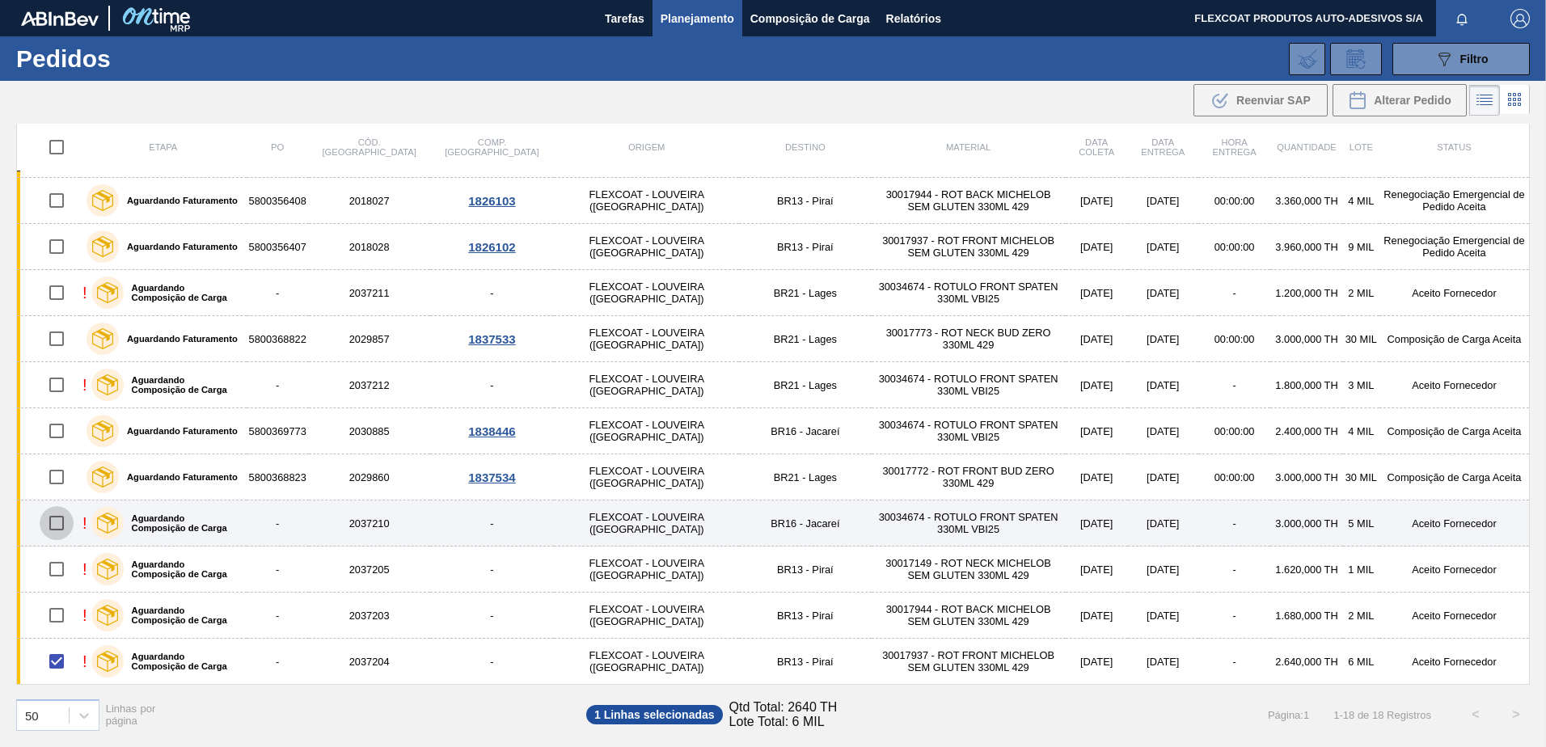
click at [58, 521] on input "checkbox" at bounding box center [57, 523] width 34 height 34
checkbox input "true"
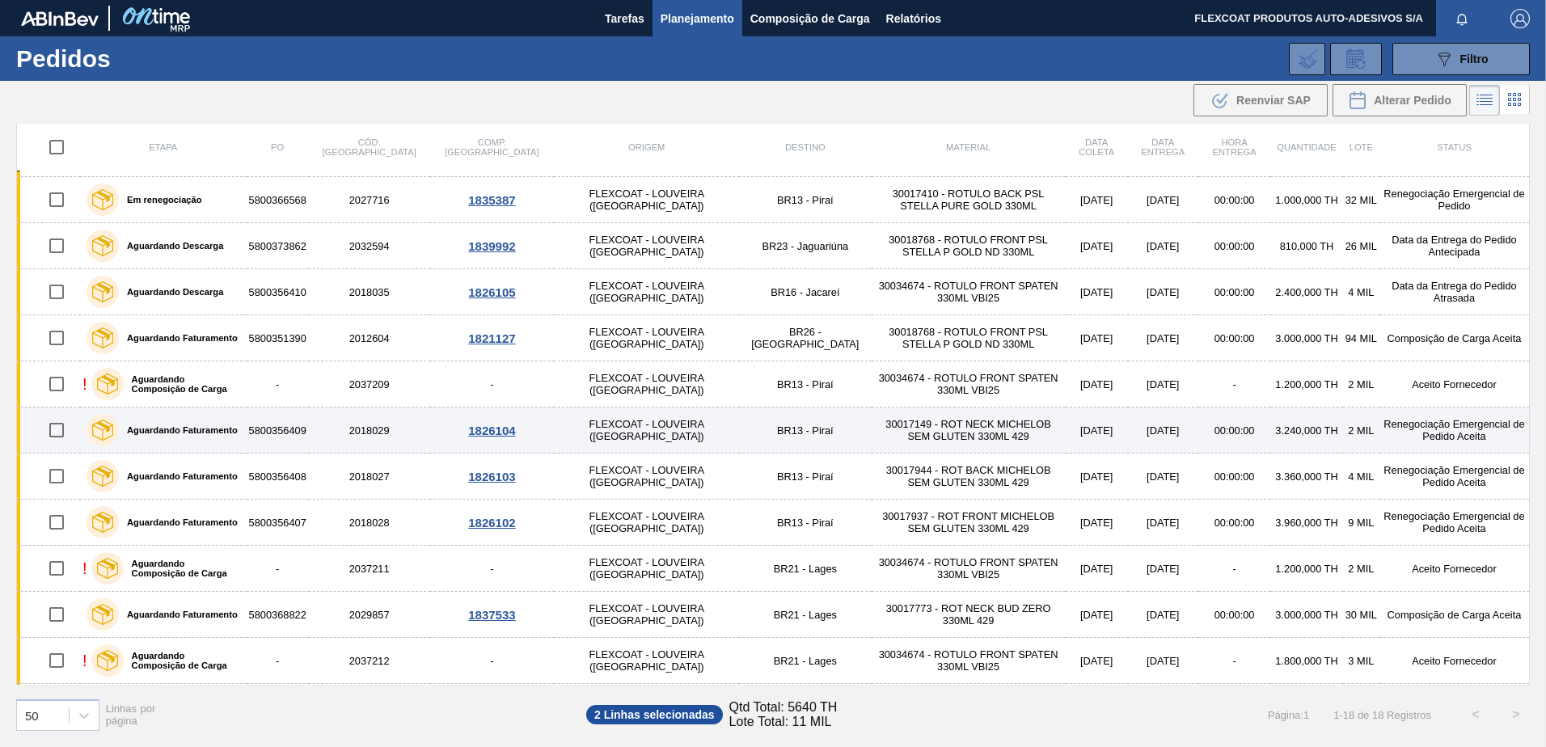
scroll to position [0, 0]
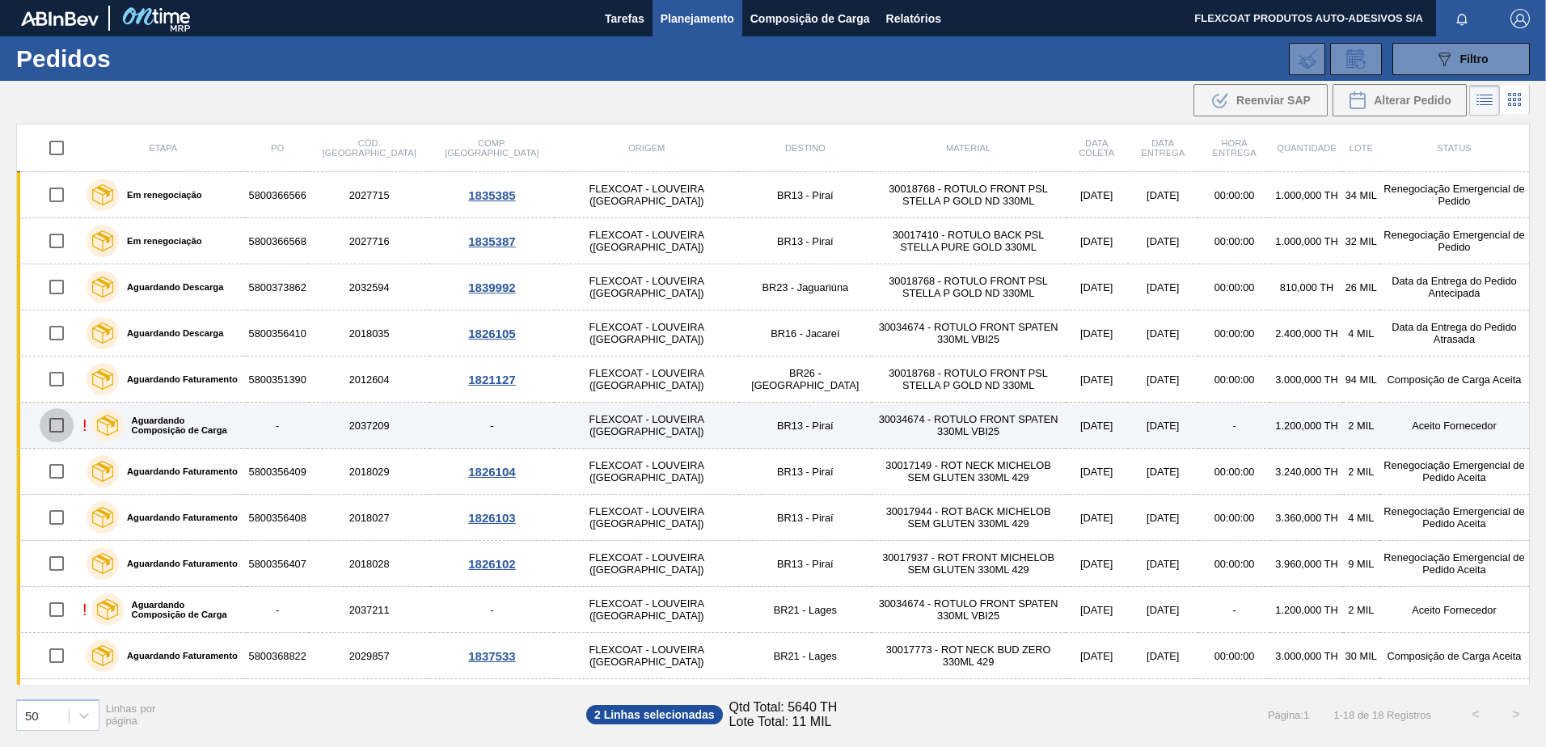
click at [61, 427] on input "checkbox" at bounding box center [57, 425] width 34 height 34
checkbox input "true"
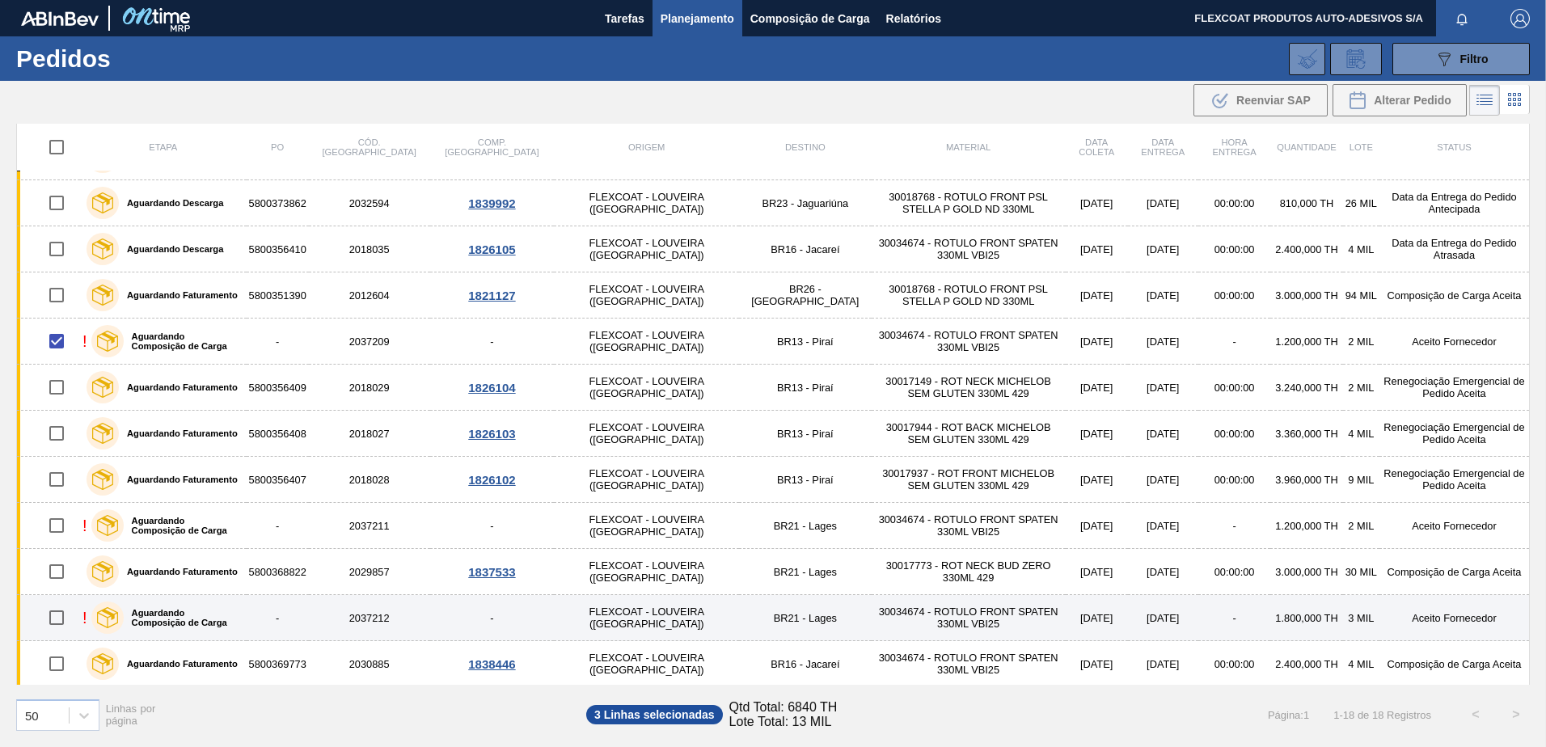
scroll to position [162, 0]
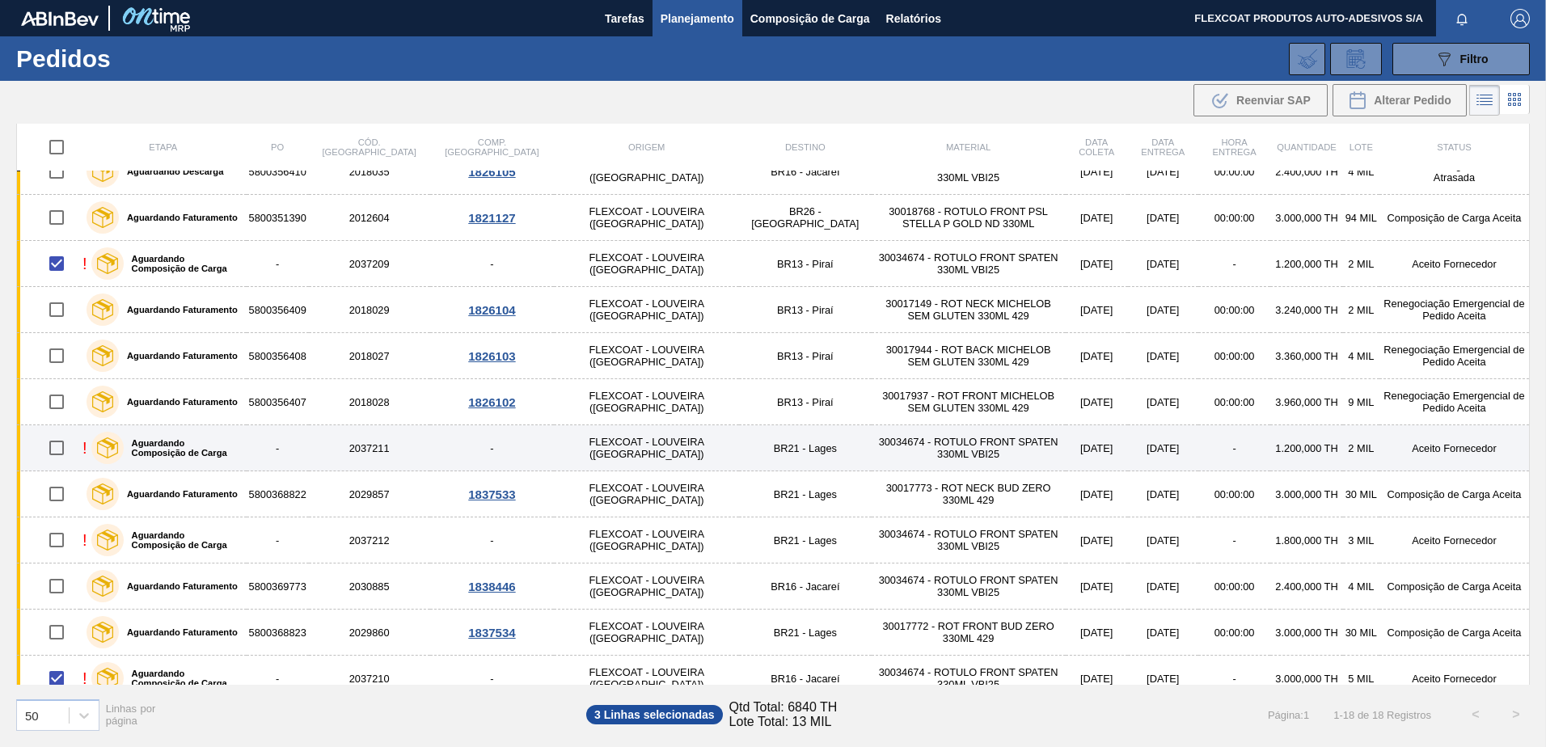
click at [63, 447] on input "checkbox" at bounding box center [57, 448] width 34 height 34
checkbox input "true"
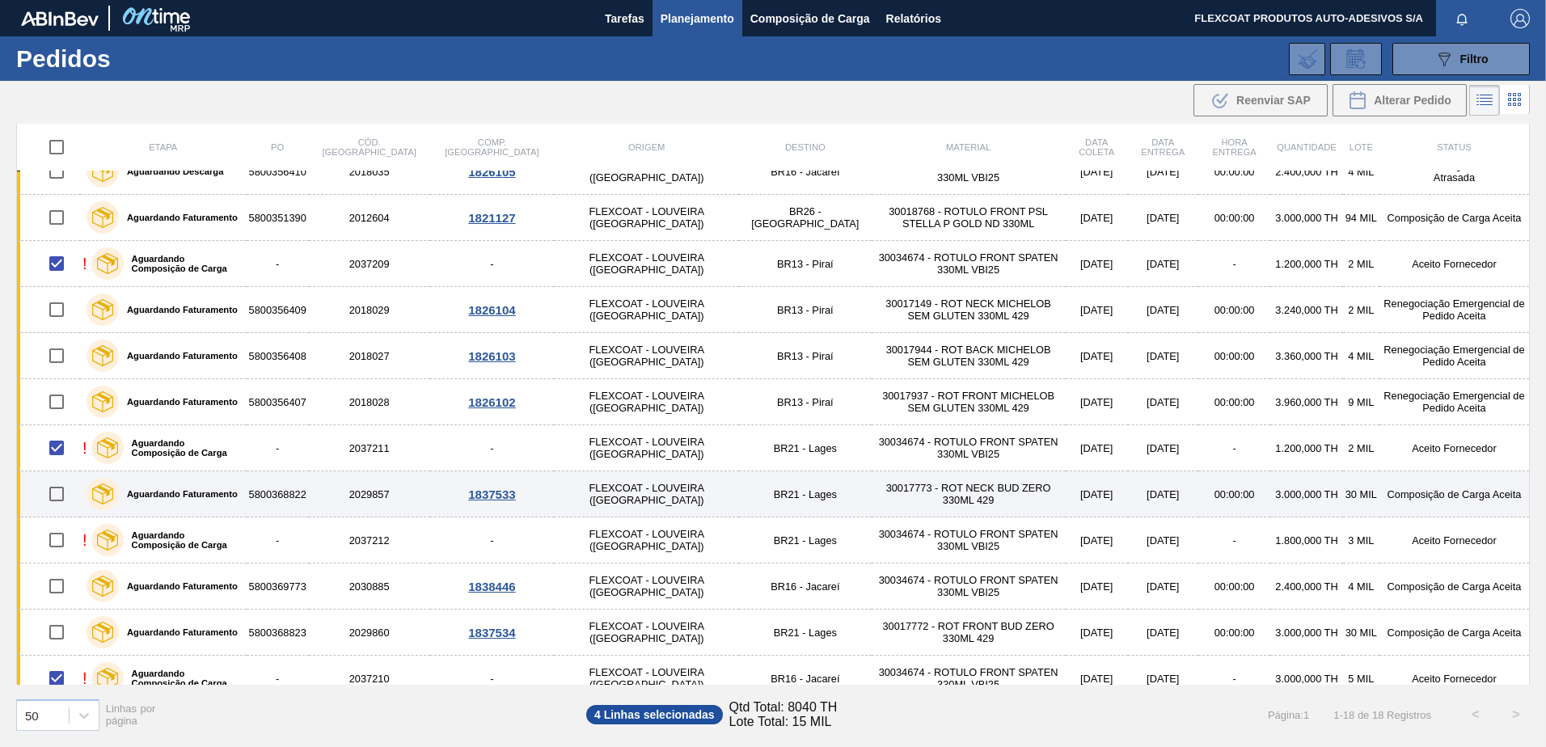
scroll to position [242, 0]
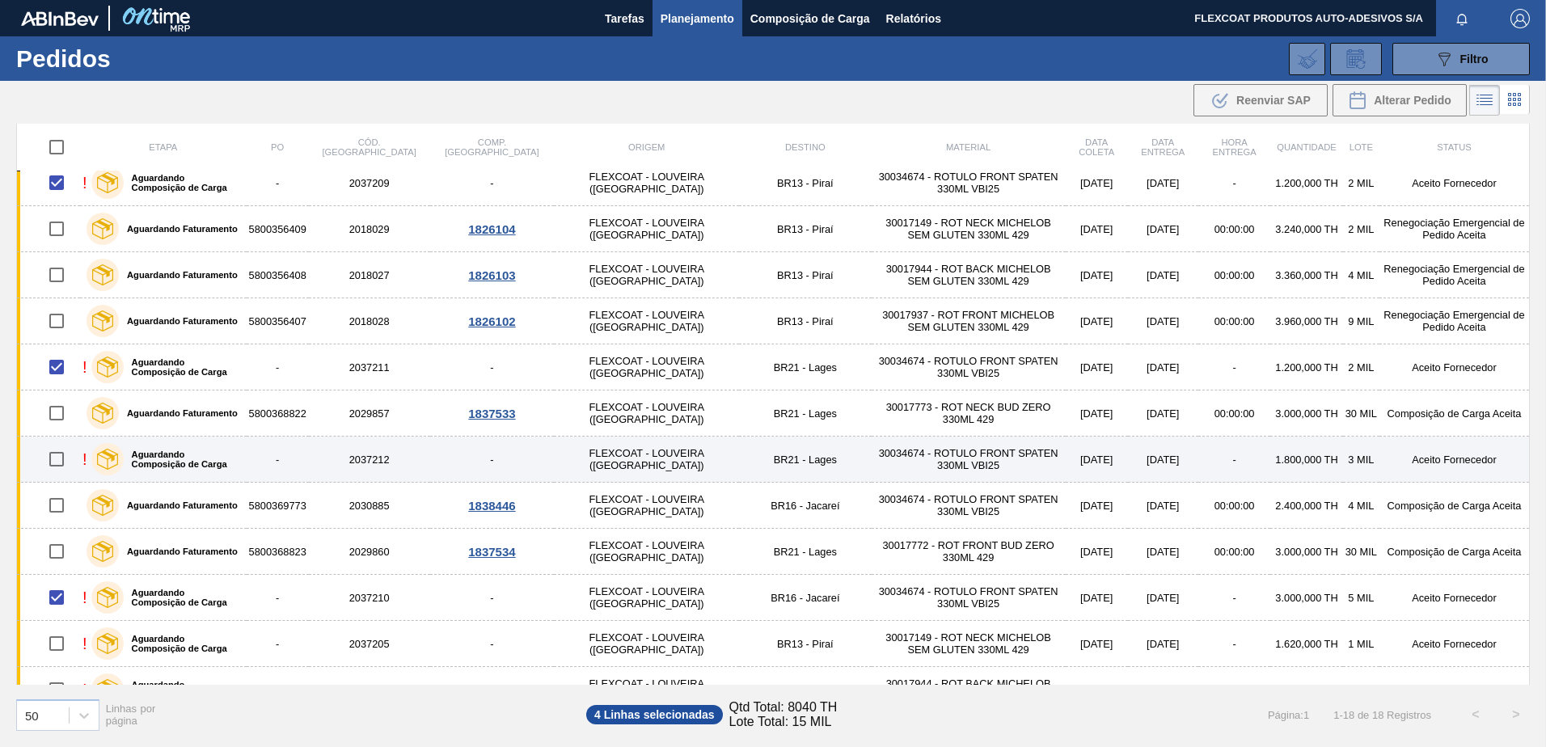
drag, startPoint x: 57, startPoint y: 457, endPoint x: 145, endPoint y: 466, distance: 87.8
click at [59, 457] on input "checkbox" at bounding box center [57, 459] width 34 height 34
checkbox input "true"
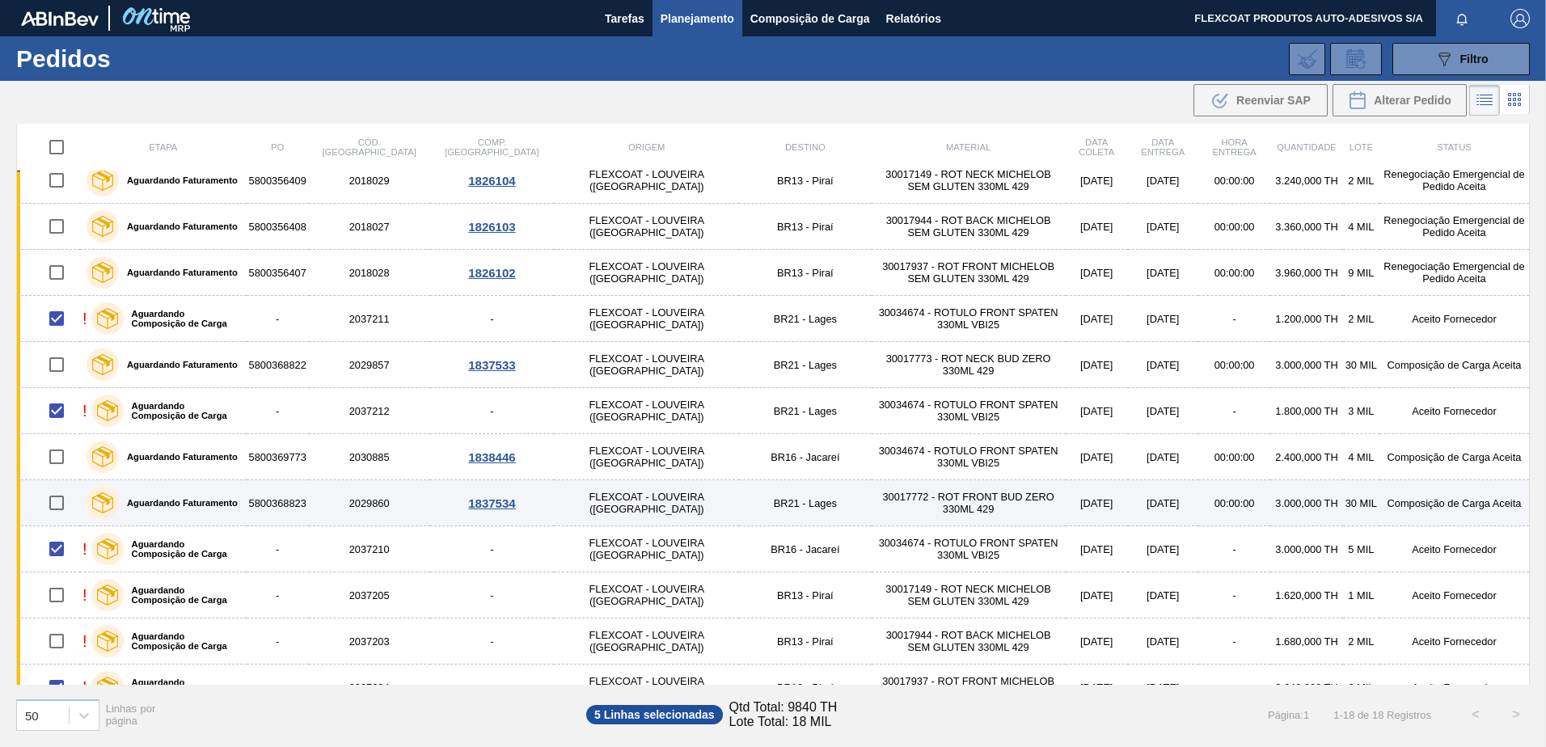
scroll to position [317, 0]
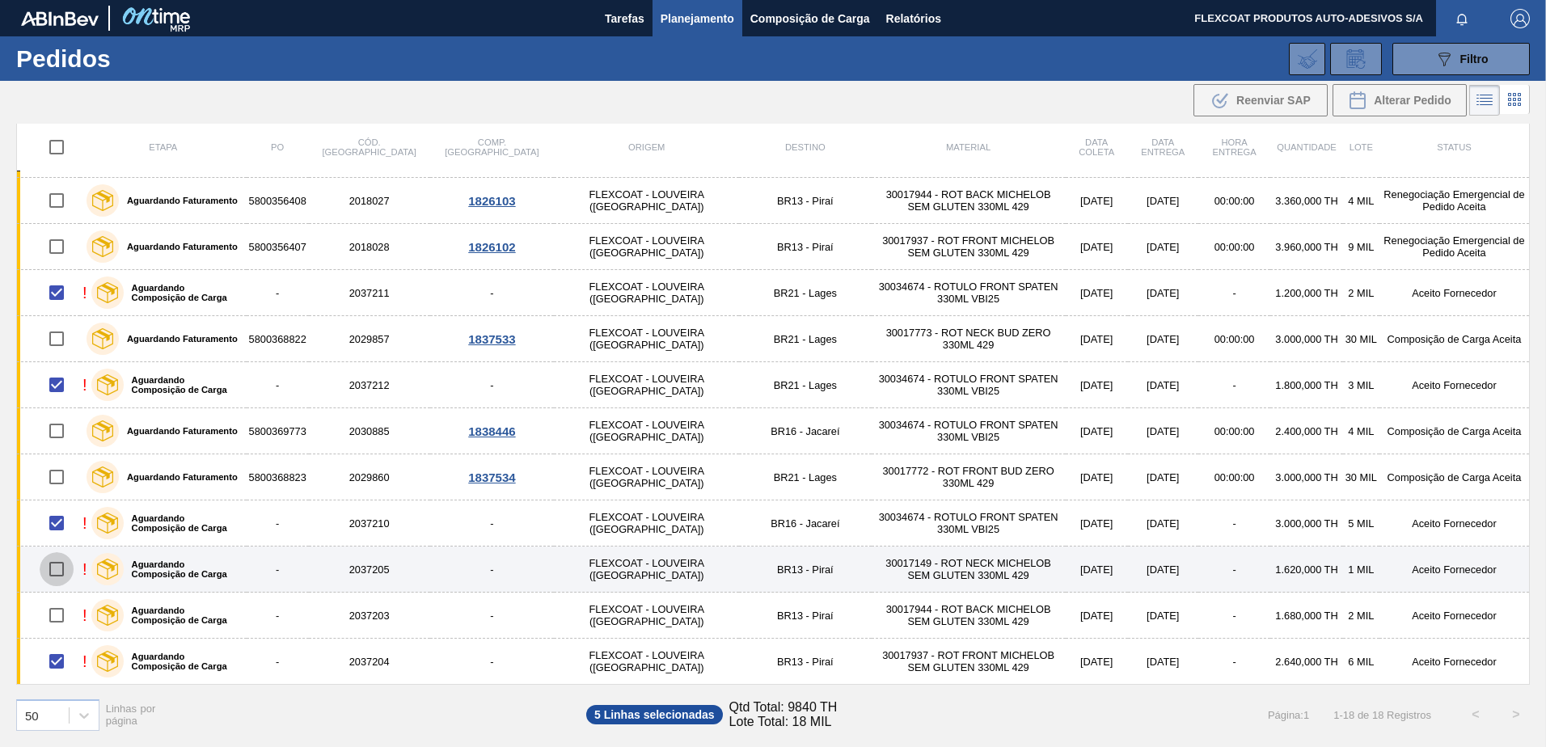
click at [58, 566] on input "checkbox" at bounding box center [57, 569] width 34 height 34
checkbox input "true"
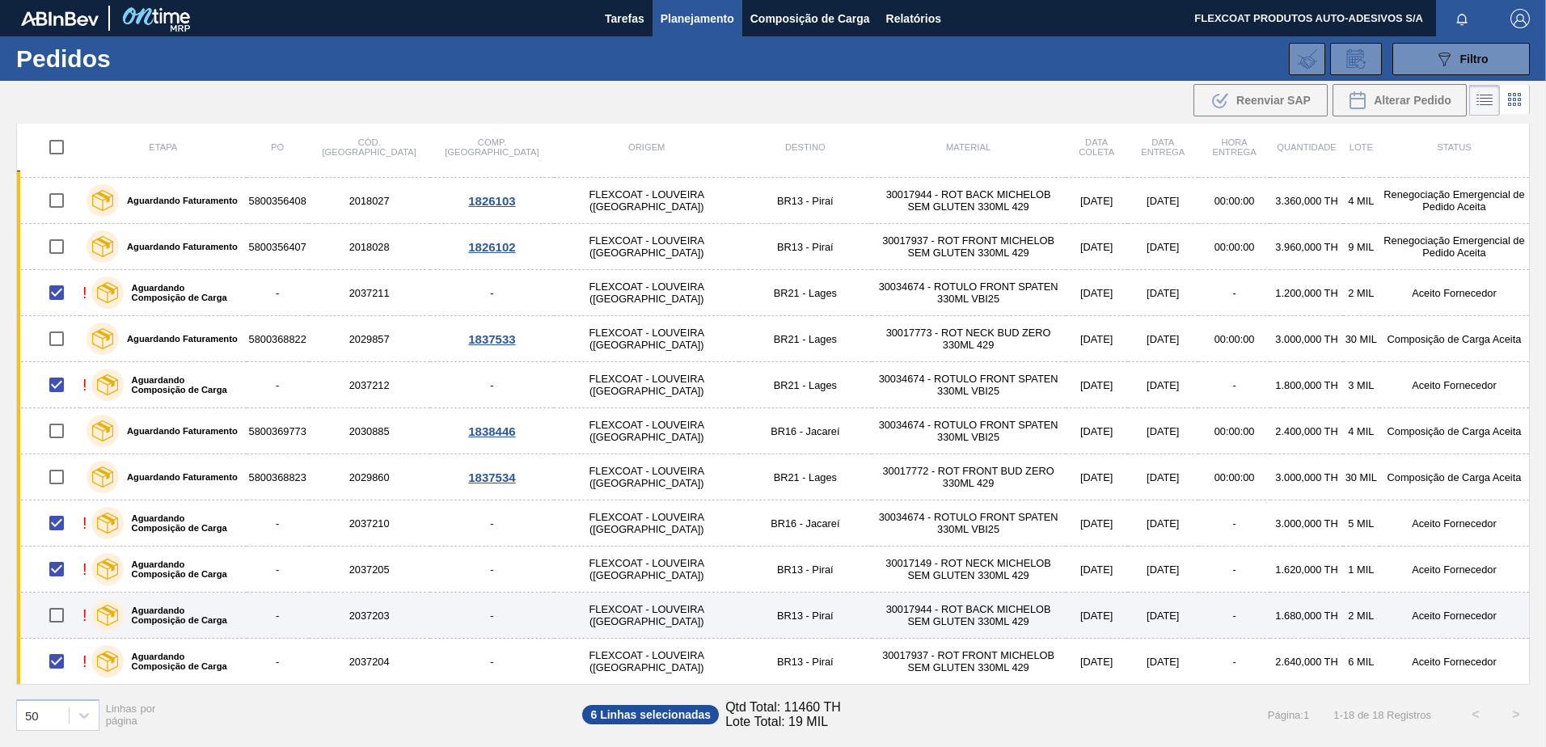
drag, startPoint x: 53, startPoint y: 615, endPoint x: 67, endPoint y: 614, distance: 14.6
click at [54, 615] on input "checkbox" at bounding box center [57, 615] width 34 height 34
checkbox input "true"
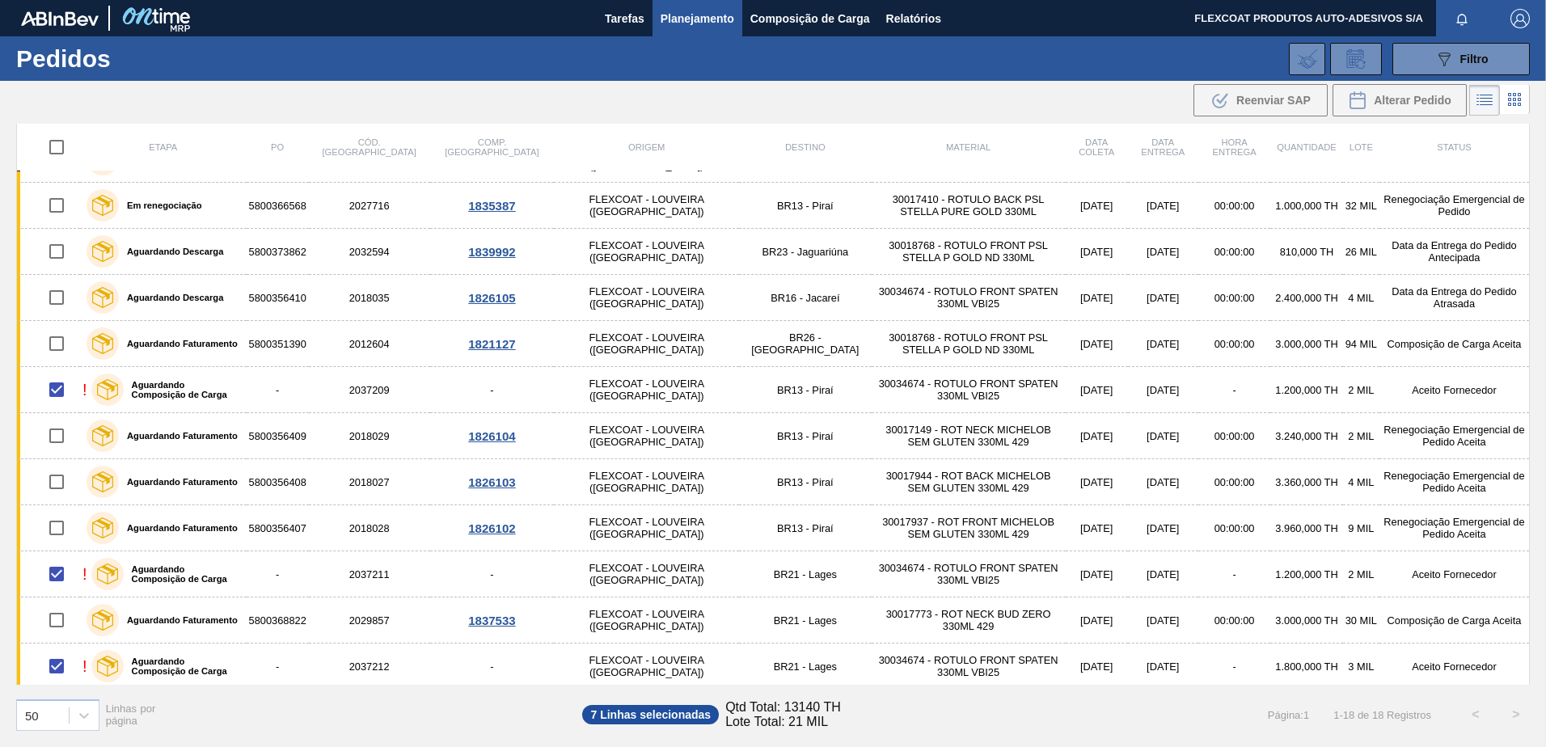
scroll to position [0, 0]
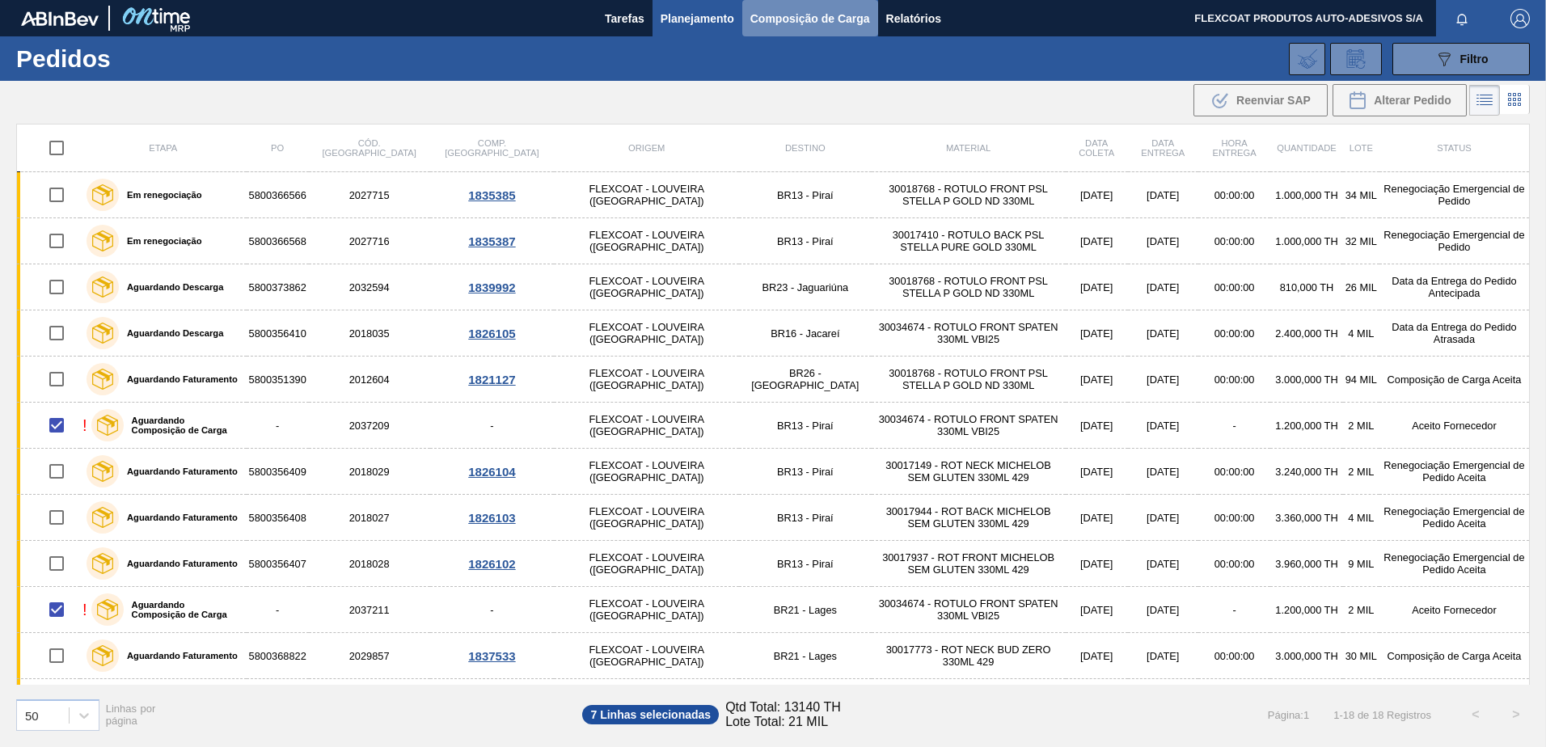
click at [817, 19] on span "Composição de Carga" at bounding box center [810, 18] width 120 height 19
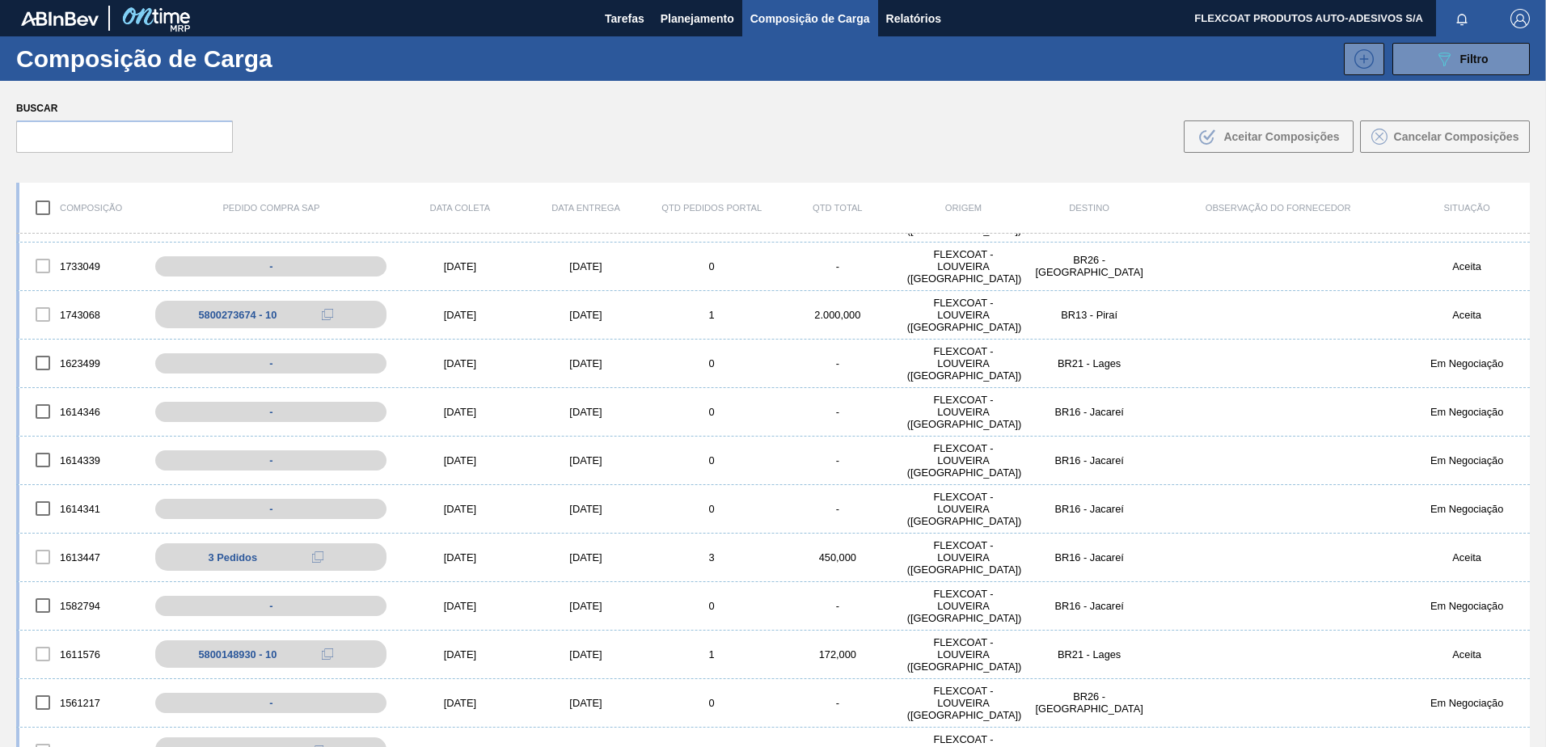
scroll to position [1293, 0]
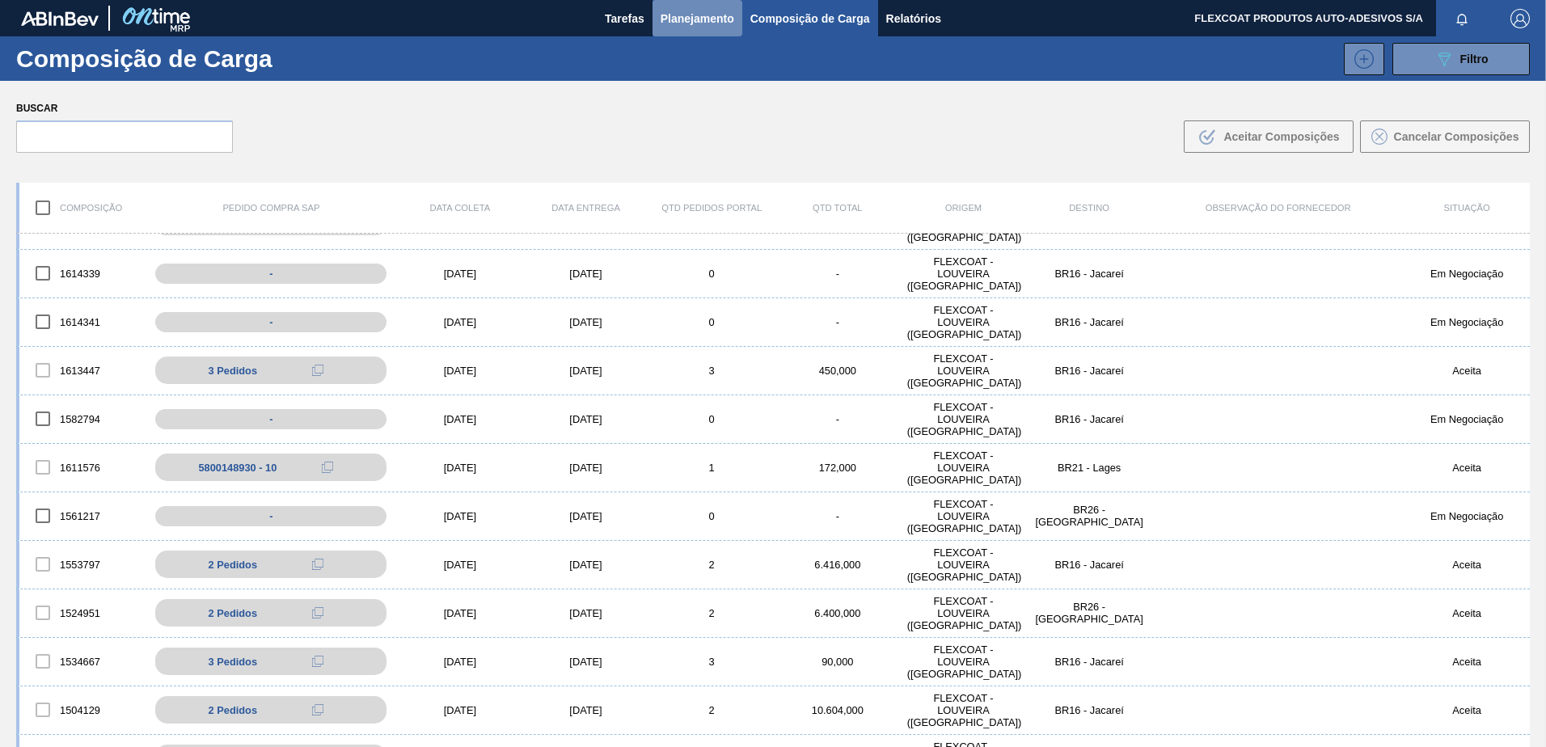
click at [690, 9] on button "Planejamento" at bounding box center [697, 18] width 90 height 36
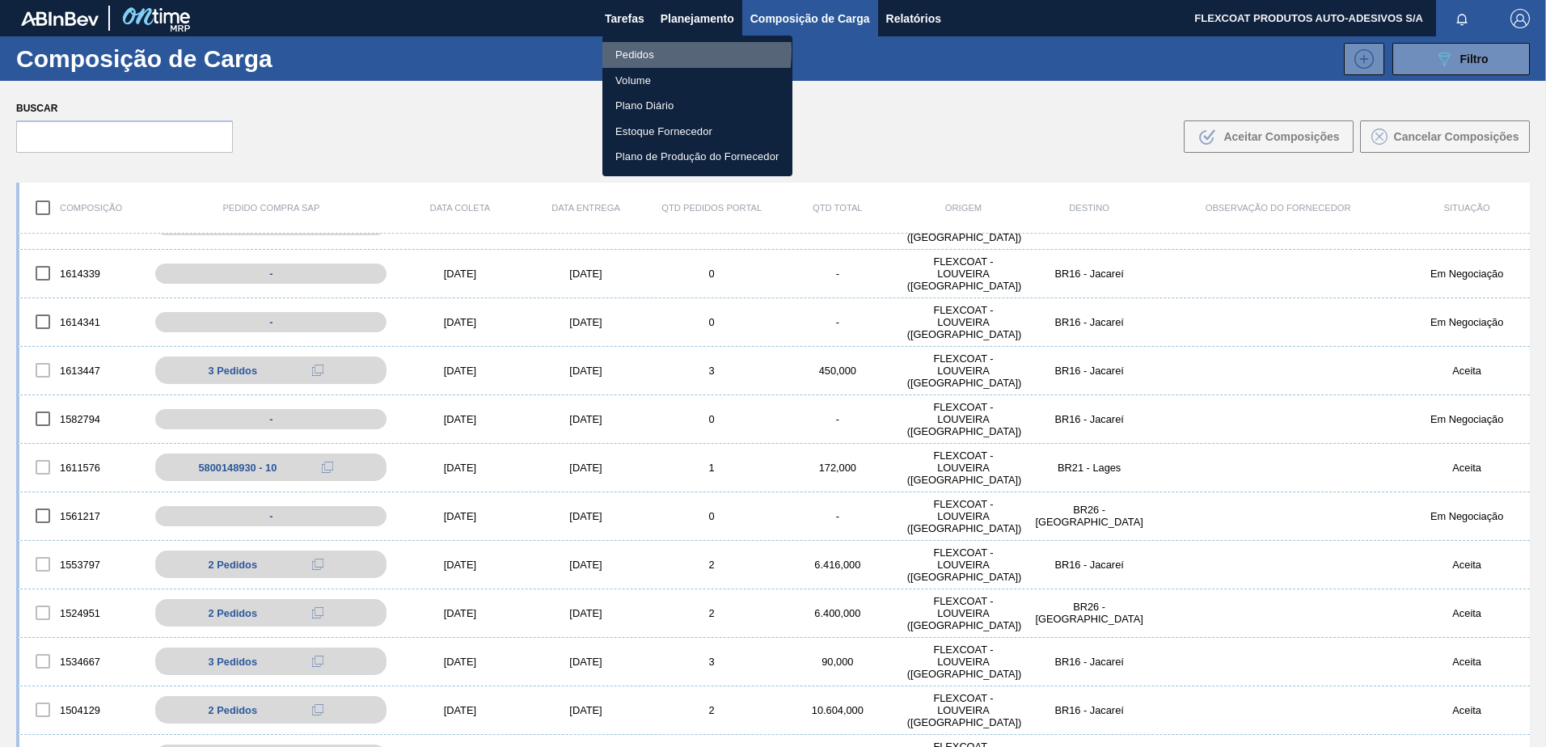
click at [633, 50] on li "Pedidos" at bounding box center [697, 55] width 190 height 26
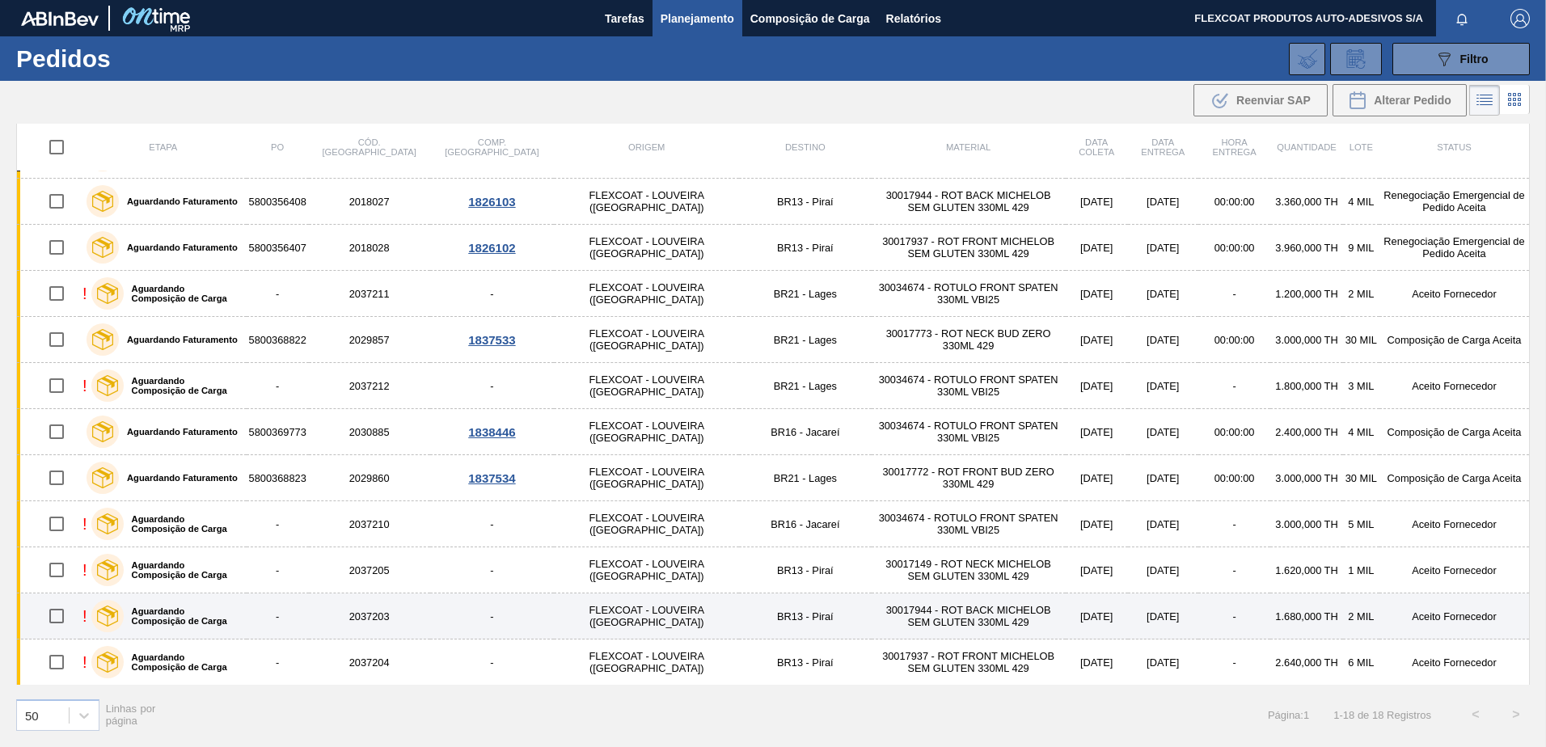
scroll to position [317, 0]
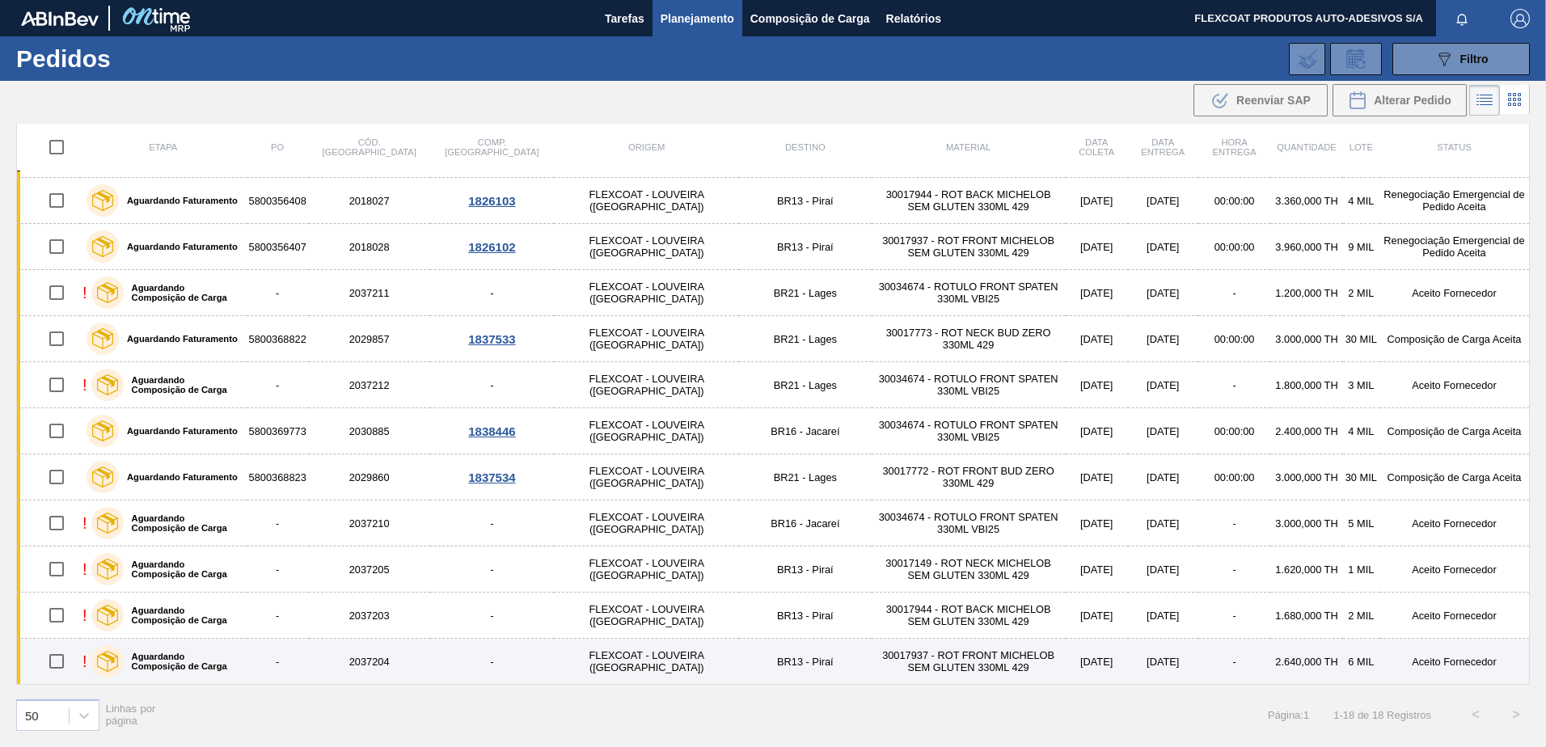
click at [377, 659] on td "2037204" at bounding box center [369, 662] width 121 height 46
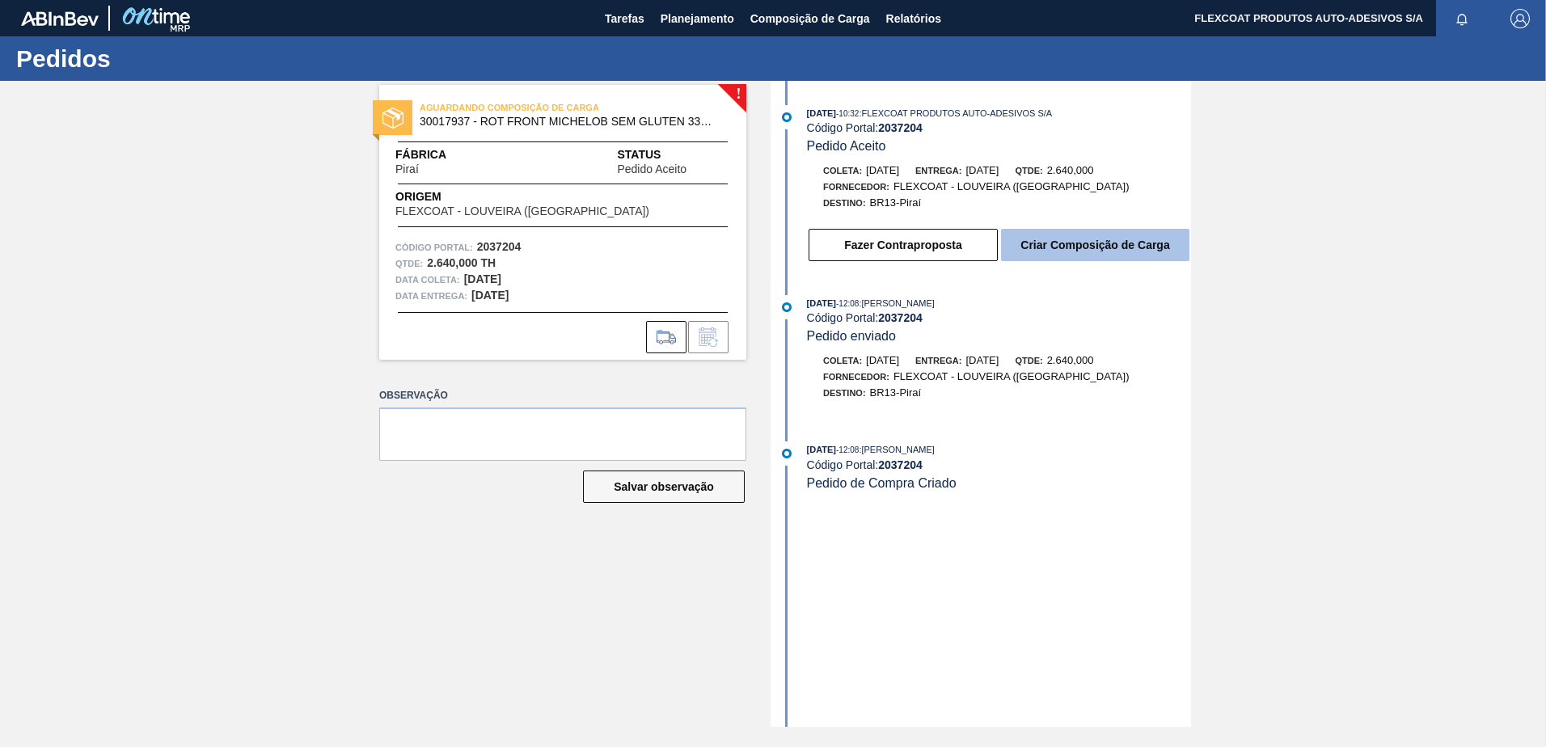
click at [1089, 242] on button "Criar Composição de Carga" at bounding box center [1095, 245] width 188 height 32
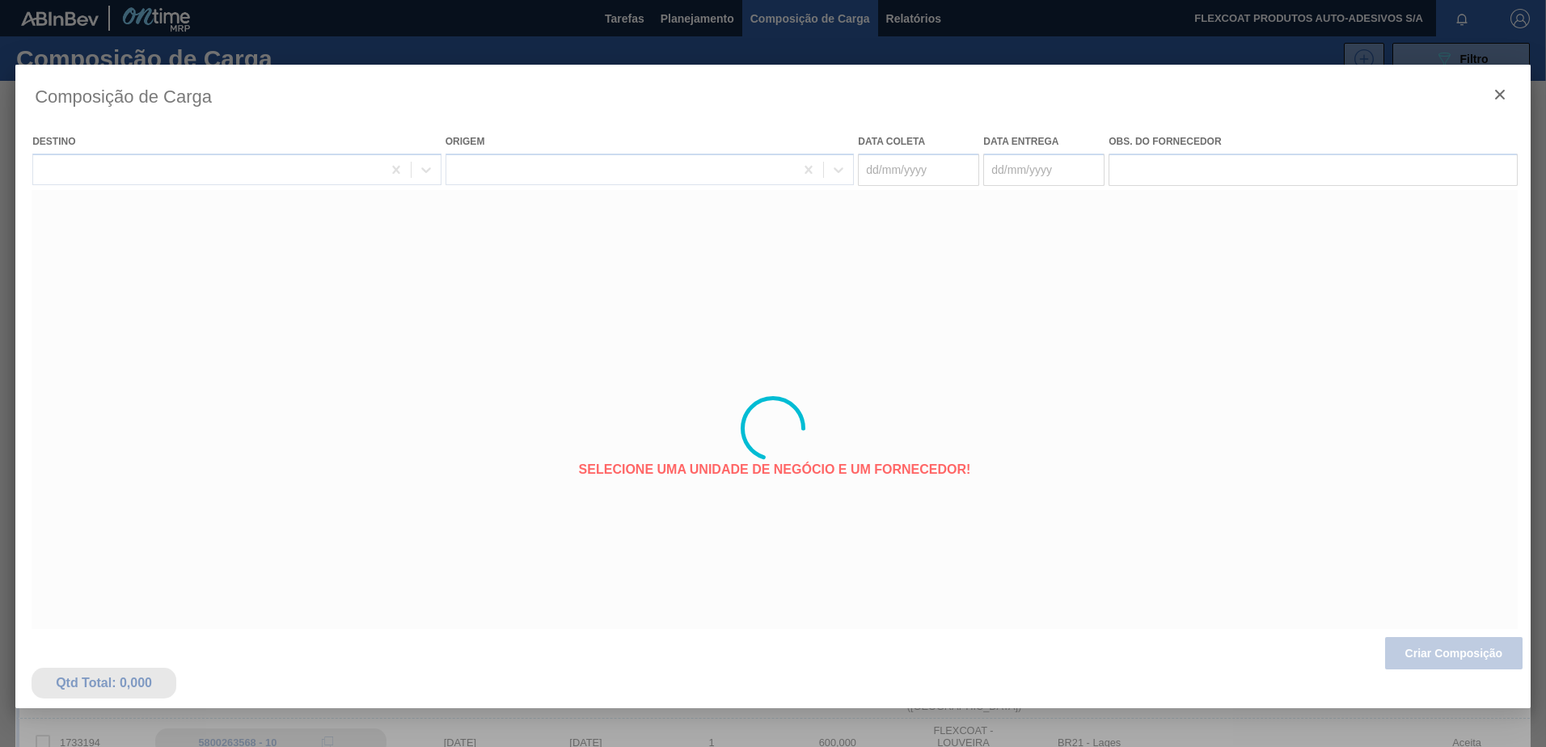
type coleta "[DATE]"
type entrega "[DATE]"
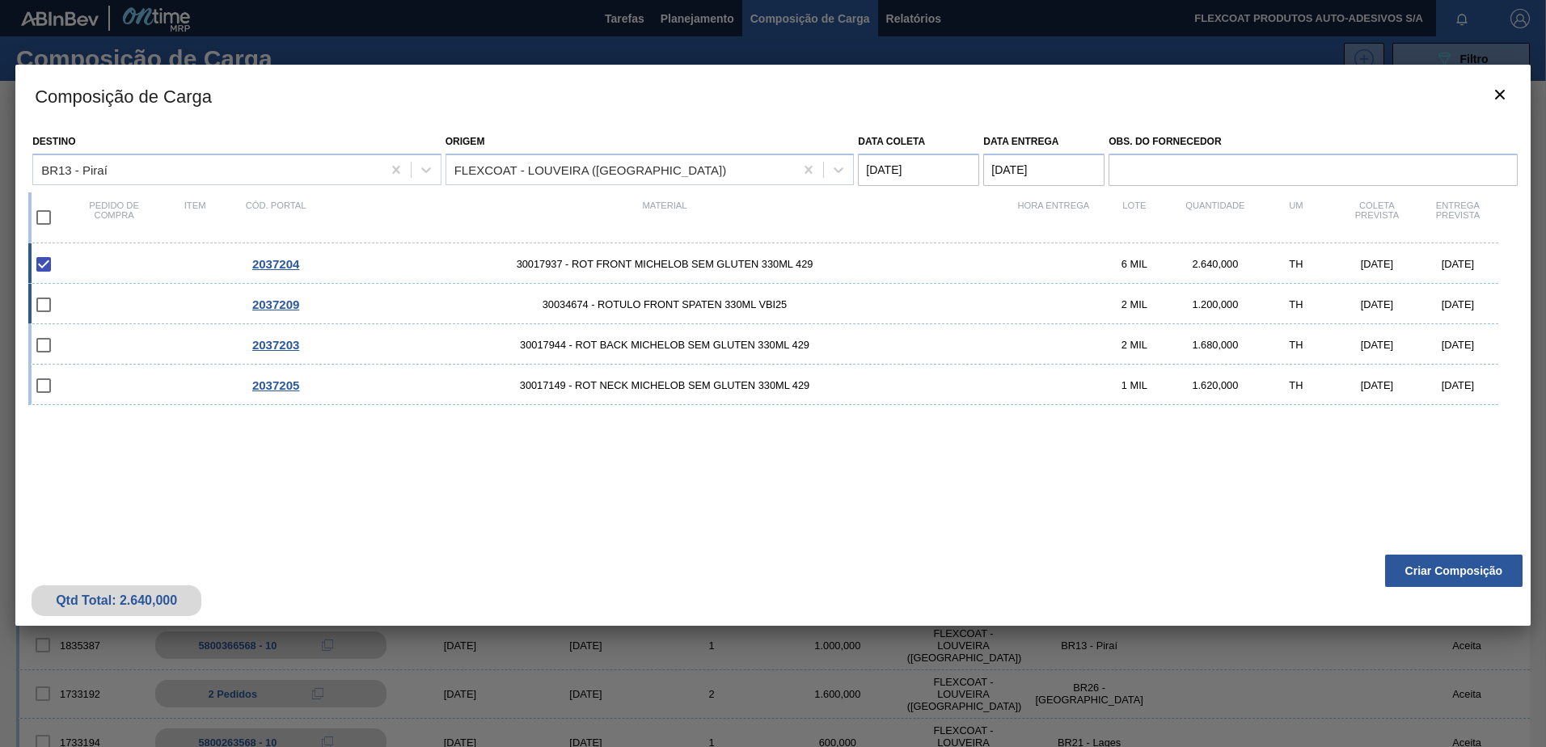
click at [49, 306] on input "checkbox" at bounding box center [44, 305] width 34 height 34
drag, startPoint x: 40, startPoint y: 307, endPoint x: 53, endPoint y: 315, distance: 14.6
click at [42, 308] on input "checkbox" at bounding box center [44, 305] width 34 height 34
drag, startPoint x: 23, startPoint y: 288, endPoint x: 60, endPoint y: 310, distance: 43.1
click at [26, 291] on div "Destino BR13 - Piraí Origem FLEXCOAT - LOUVEIRA (SP) Data coleta 03/11/2025 Dat…" at bounding box center [772, 336] width 1515 height 420
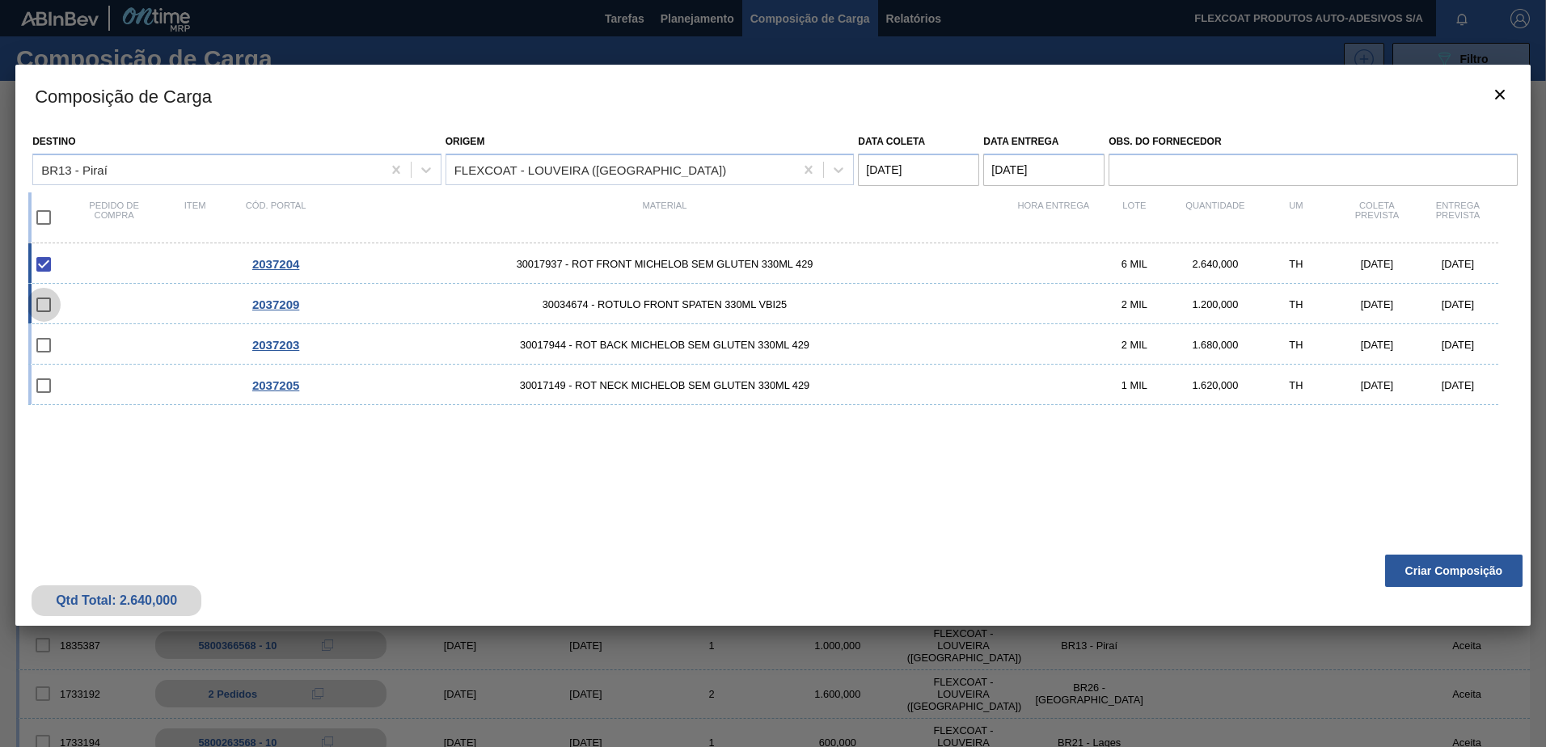
click at [48, 307] on input "checkbox" at bounding box center [44, 305] width 34 height 34
click at [45, 302] on input "checkbox" at bounding box center [44, 305] width 34 height 34
click at [46, 302] on input "checkbox" at bounding box center [44, 305] width 34 height 34
drag, startPoint x: 46, startPoint y: 302, endPoint x: 70, endPoint y: 335, distance: 41.1
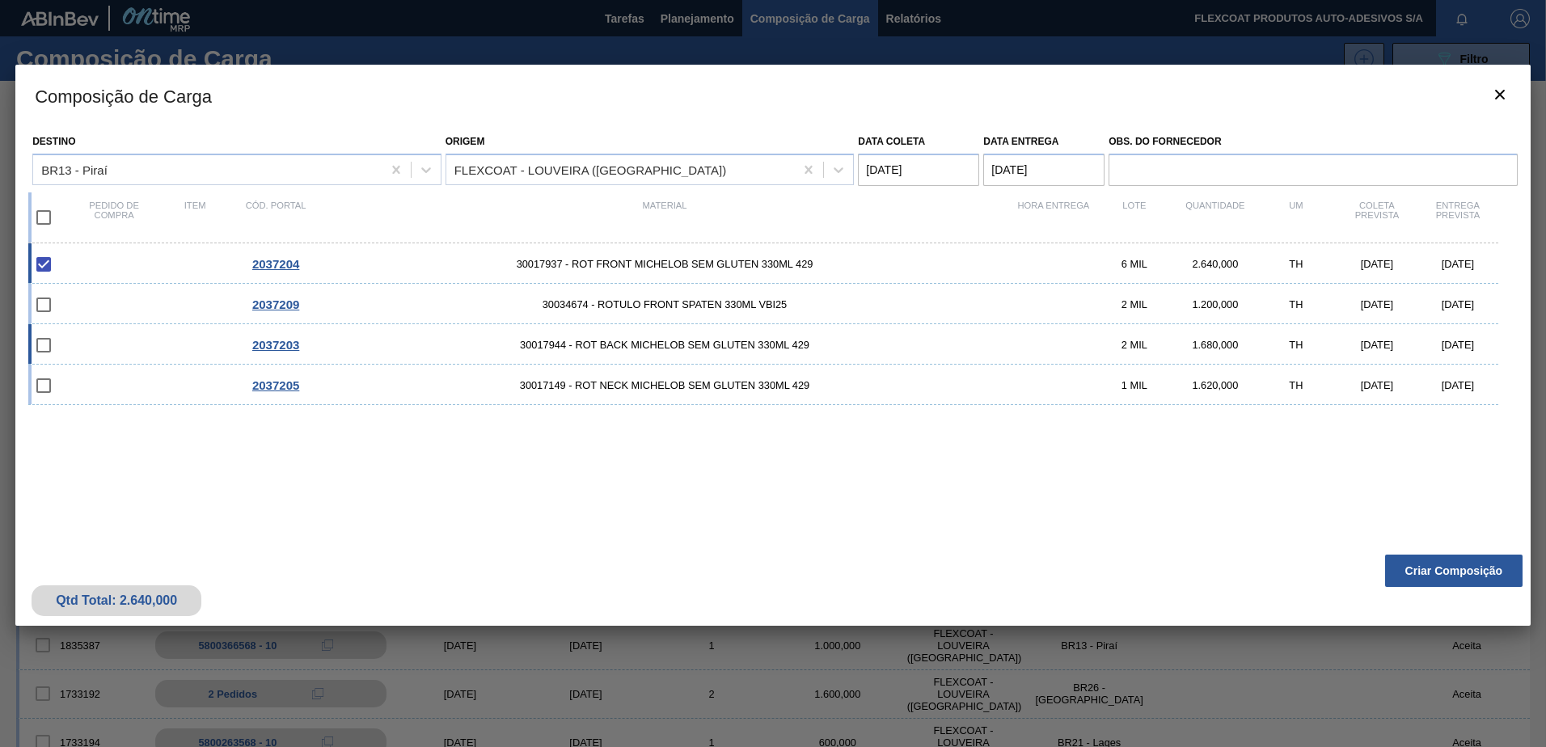
click at [46, 305] on input "checkbox" at bounding box center [44, 305] width 34 height 34
checkbox input "false"
click at [48, 384] on input "checkbox" at bounding box center [44, 386] width 34 height 34
click at [47, 386] on input "checkbox" at bounding box center [44, 386] width 34 height 34
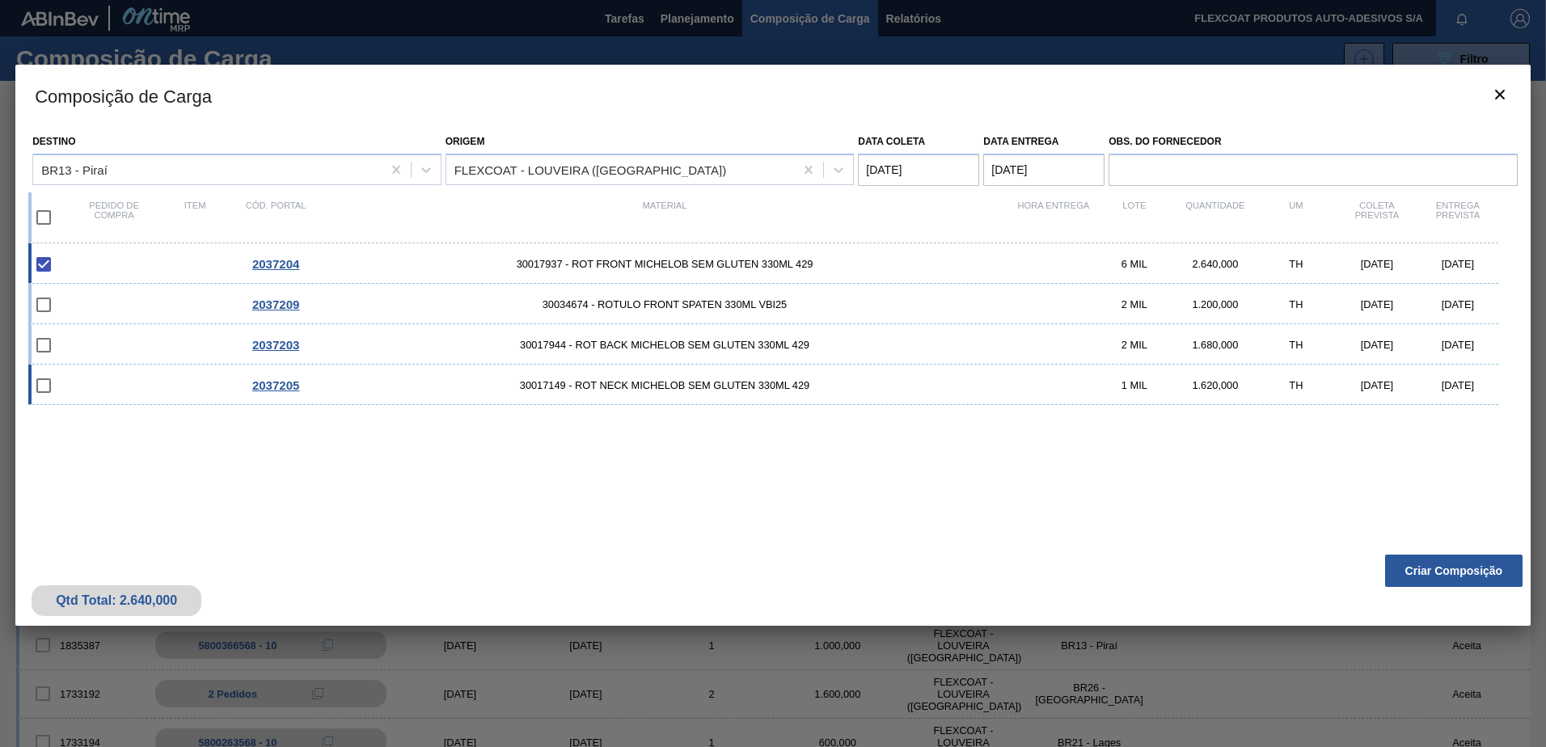
click at [47, 386] on input "checkbox" at bounding box center [44, 386] width 34 height 34
drag, startPoint x: 47, startPoint y: 386, endPoint x: 377, endPoint y: 172, distance: 392.8
click at [48, 382] on input "checkbox" at bounding box center [44, 386] width 34 height 34
checkbox input "false"
click at [1456, 571] on button "Criar Composição" at bounding box center [1453, 571] width 137 height 32
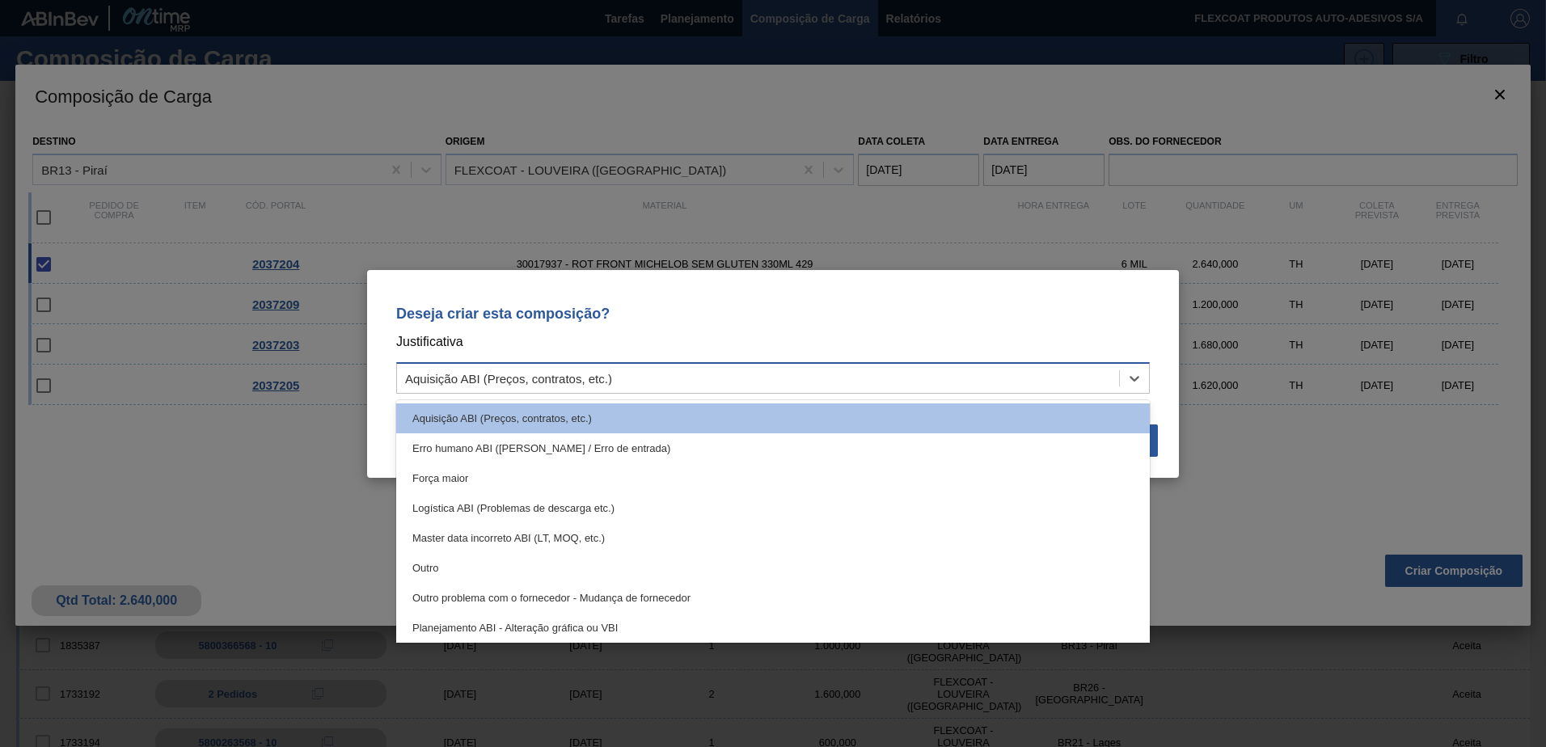
click at [500, 380] on div "Aquisição ABI (Preços, contratos, etc.)" at bounding box center [508, 378] width 207 height 14
click at [646, 385] on div "Aquisição ABI (Preços, contratos, etc.)" at bounding box center [758, 377] width 722 height 23
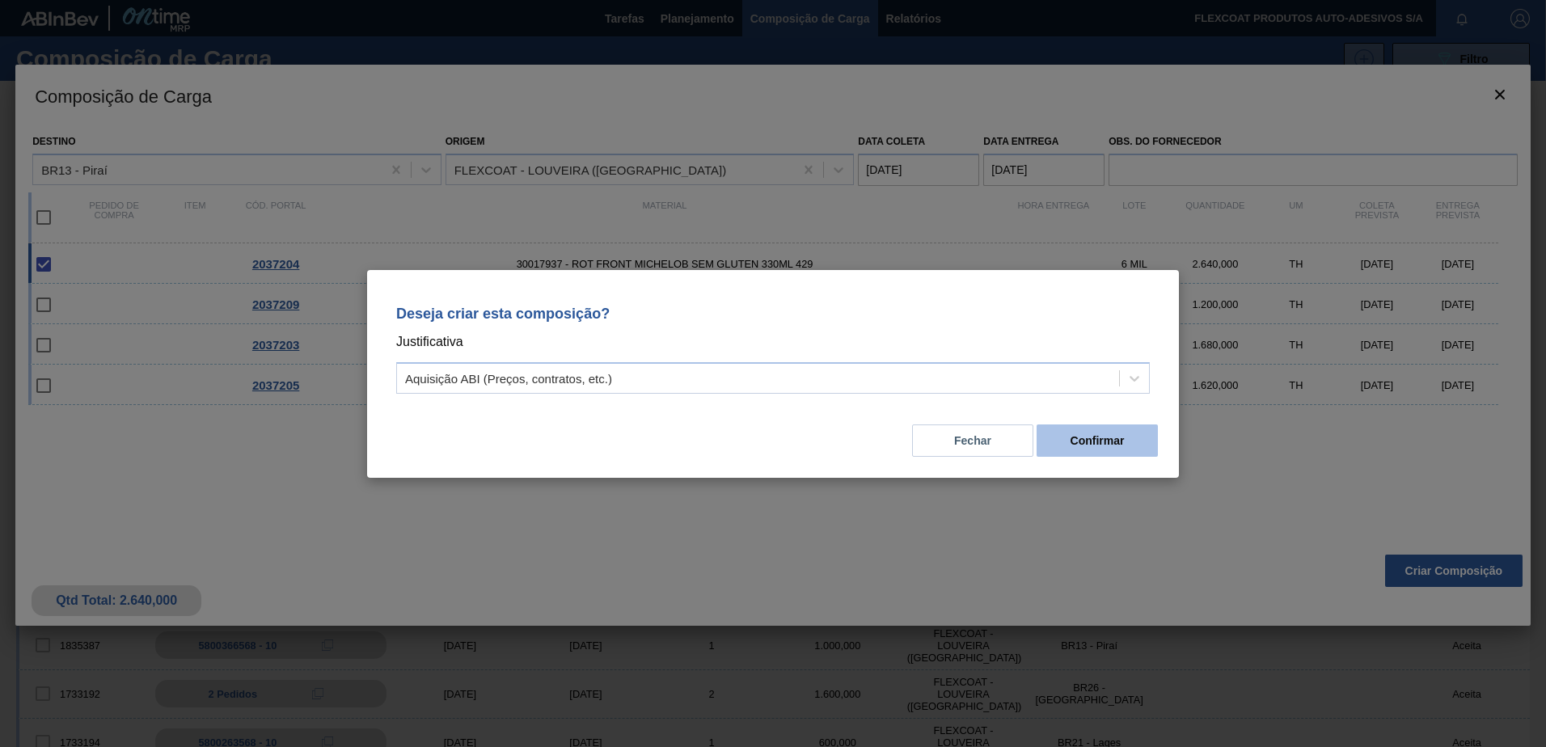
click at [1102, 445] on button "Confirmar" at bounding box center [1096, 440] width 121 height 32
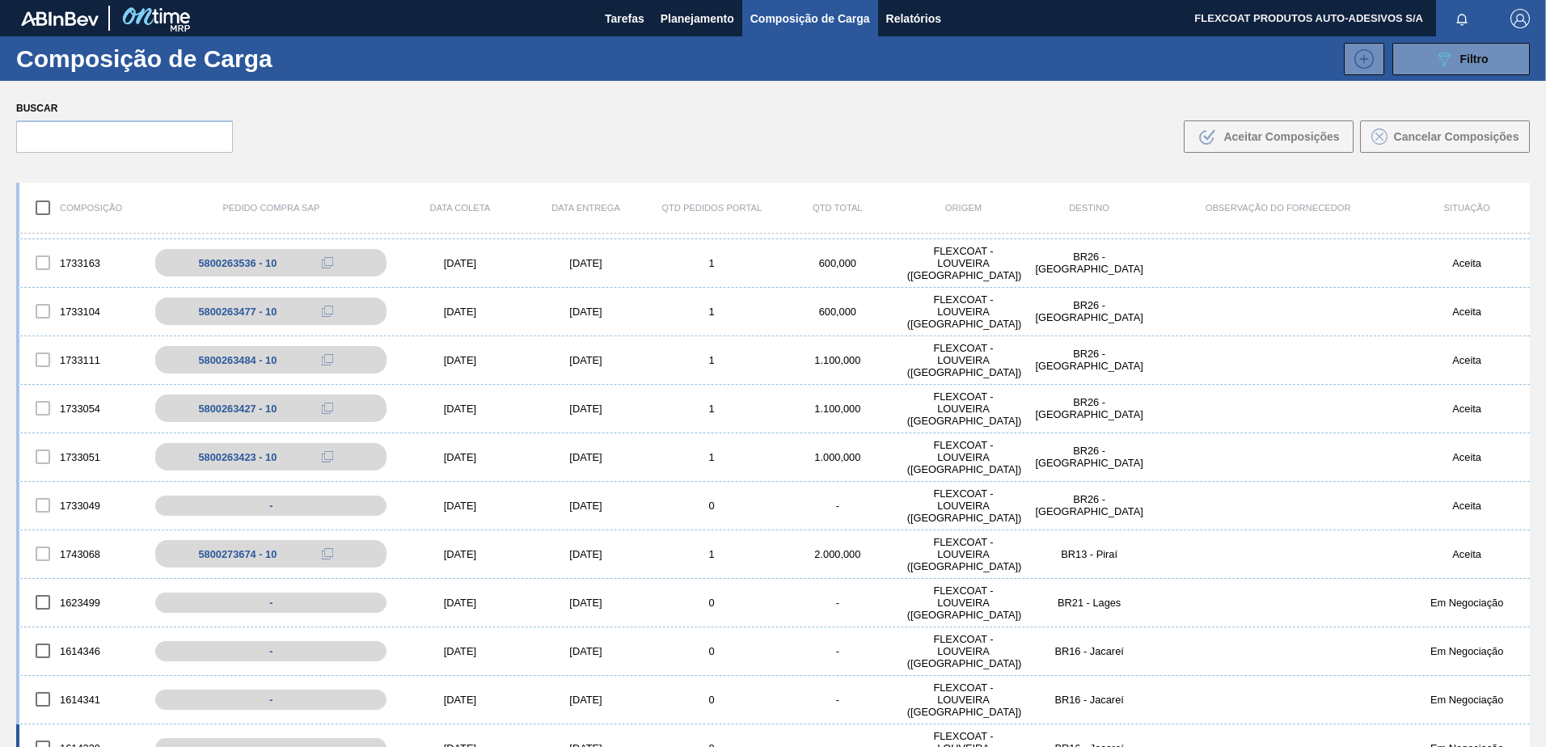
scroll to position [1212, 0]
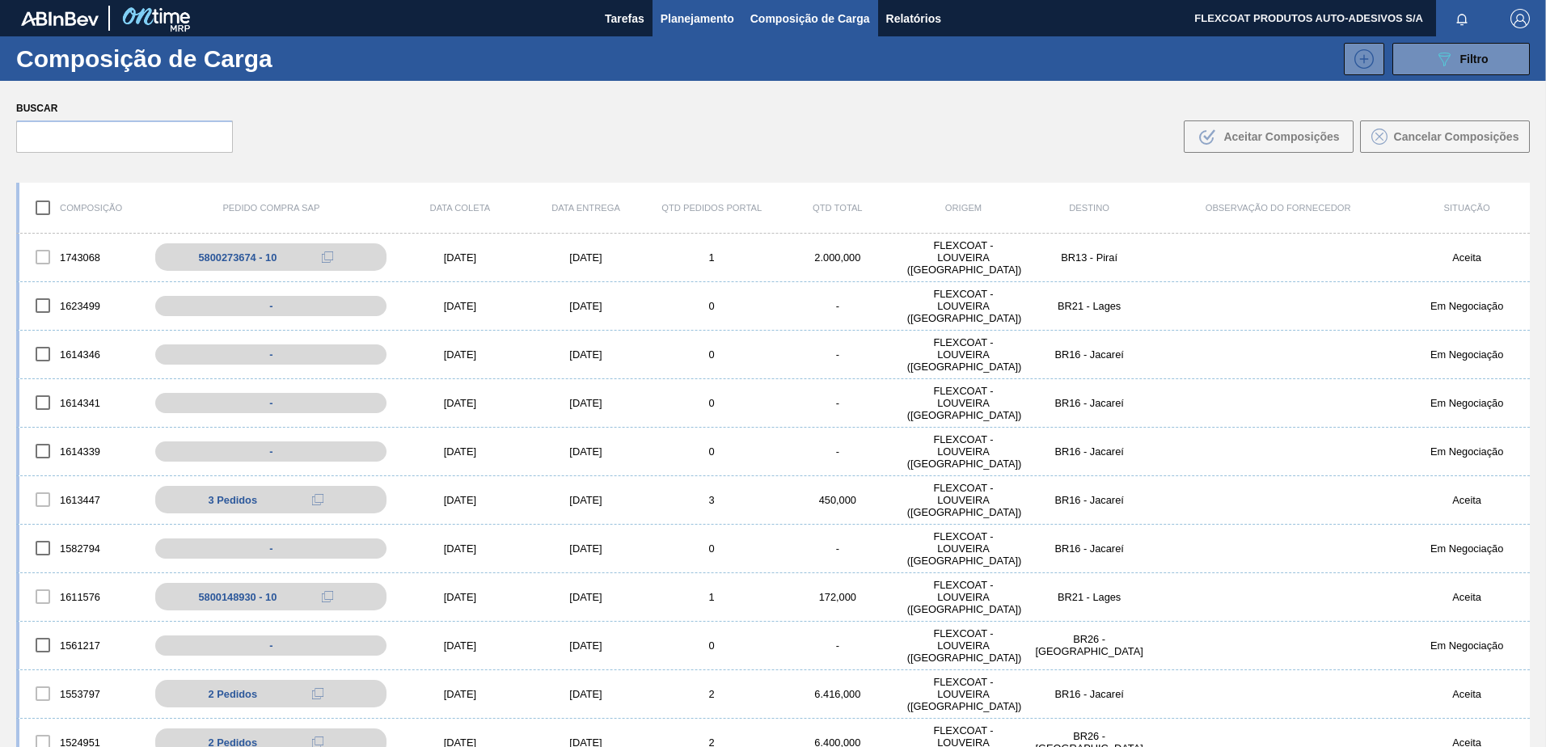
drag, startPoint x: 698, startPoint y: 20, endPoint x: 656, endPoint y: 61, distance: 58.3
click at [697, 20] on span "Planejamento" at bounding box center [697, 18] width 74 height 19
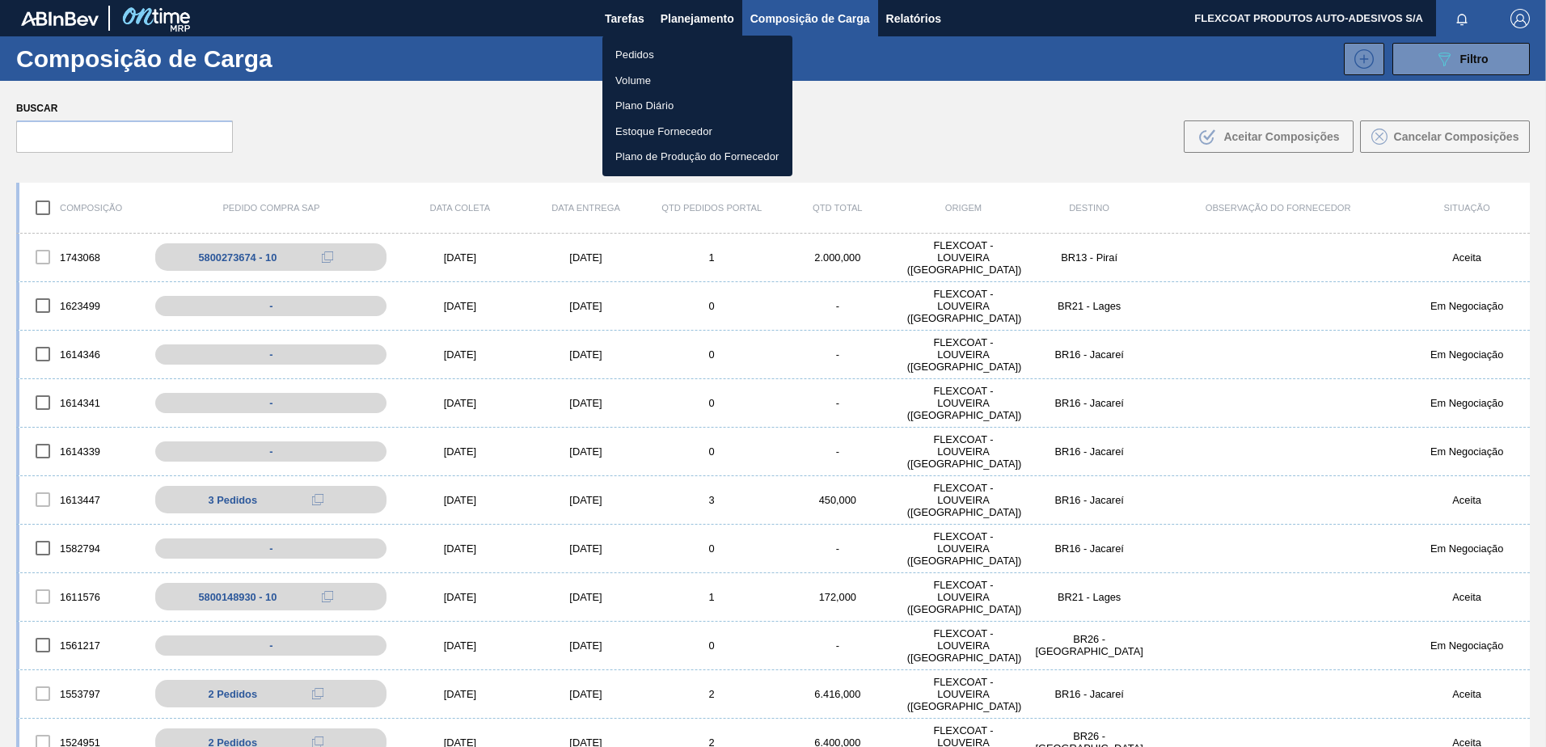
click at [1105, 176] on div at bounding box center [773, 373] width 1546 height 747
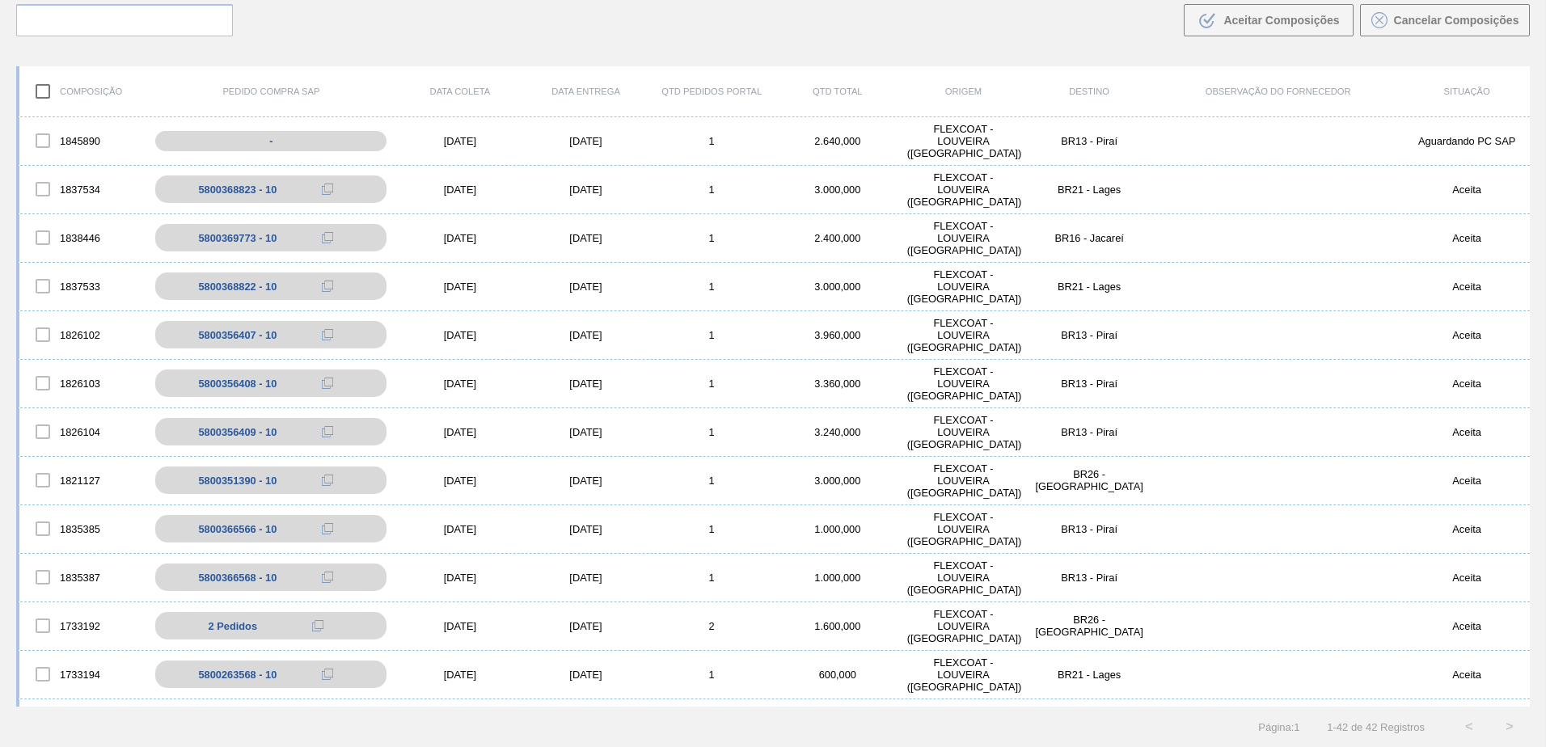
scroll to position [0, 0]
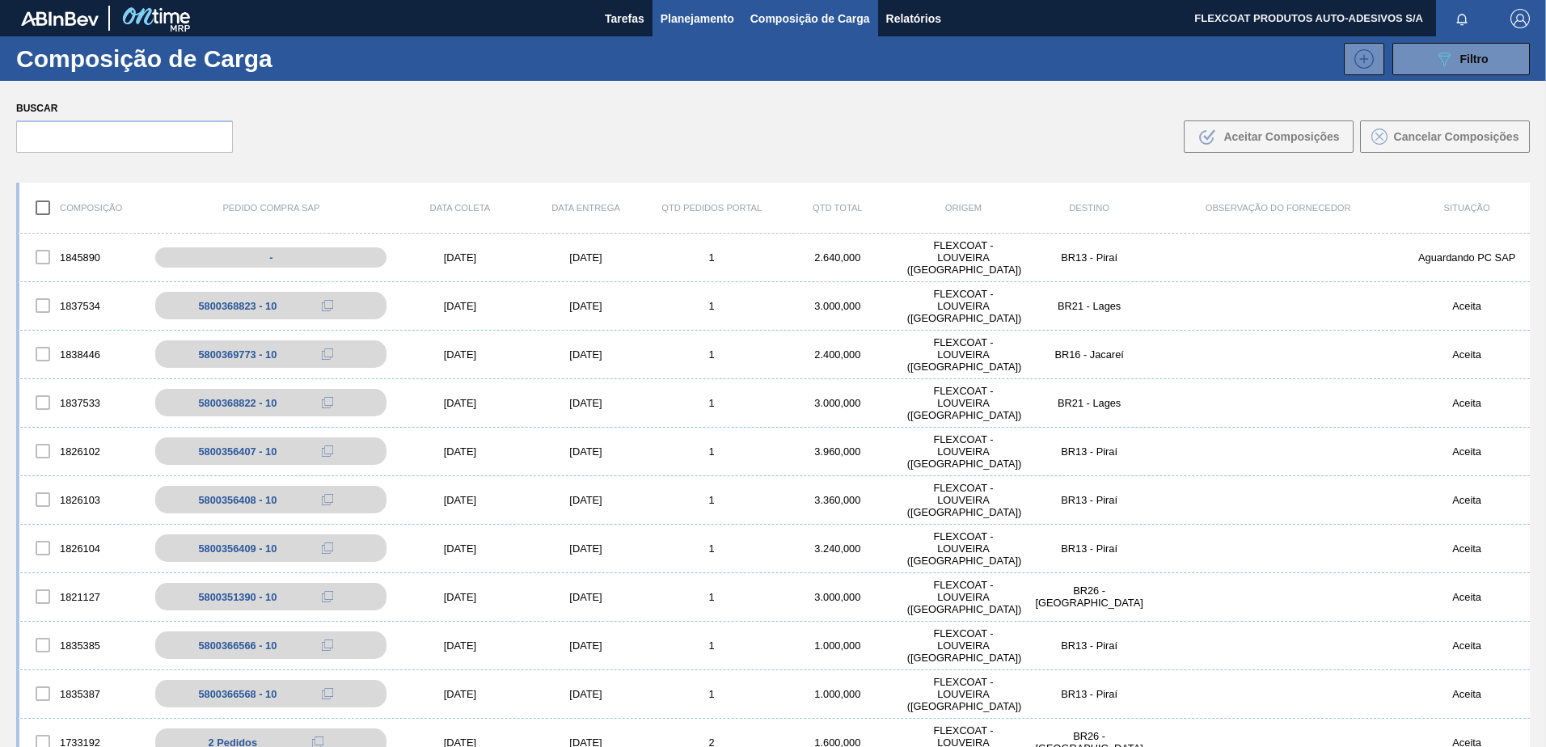
click at [710, 14] on span "Planejamento" at bounding box center [697, 18] width 74 height 19
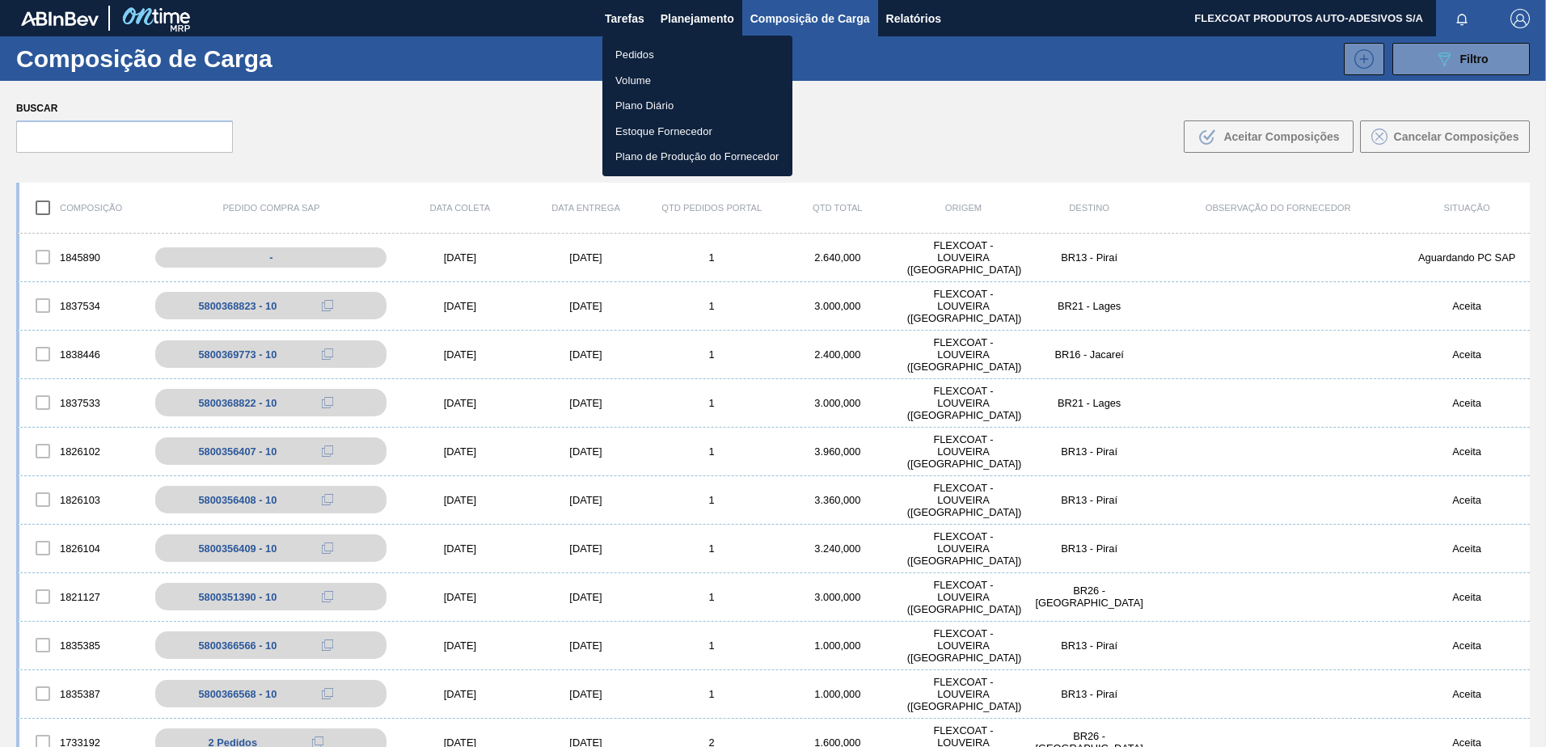
click at [645, 78] on li "Volume" at bounding box center [697, 81] width 190 height 26
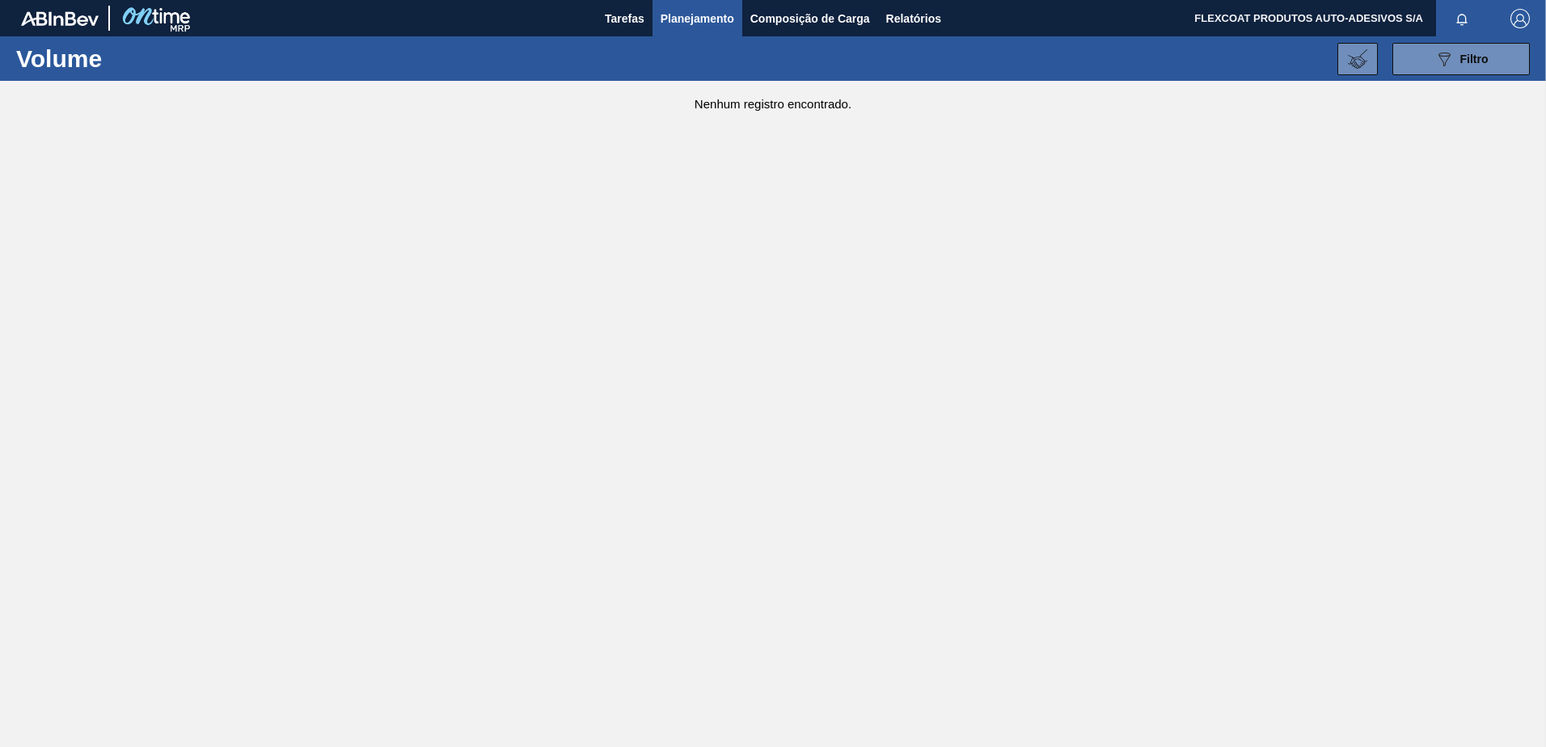
click at [689, 17] on span "Planejamento" at bounding box center [697, 18] width 74 height 19
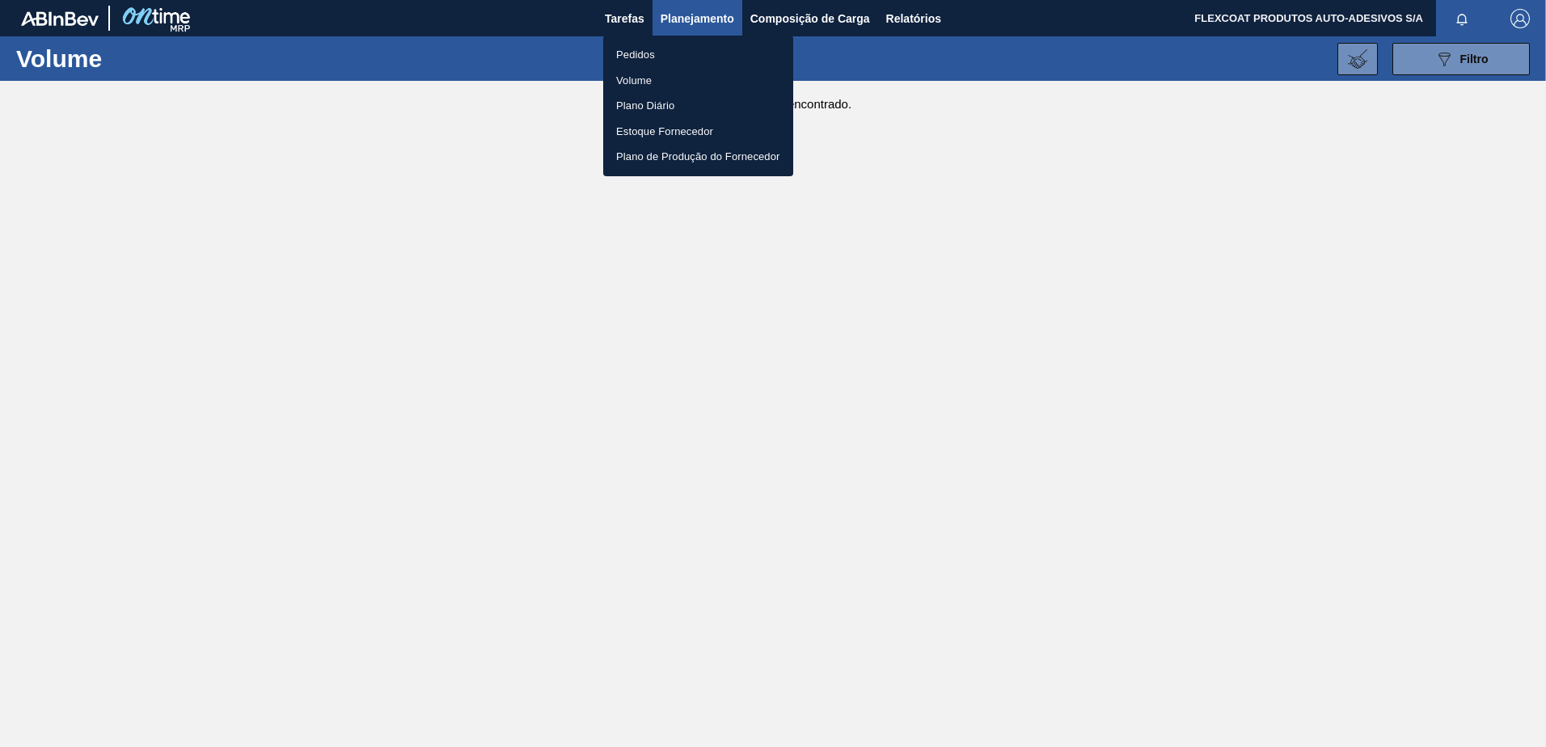
click at [634, 50] on li "Pedidos" at bounding box center [698, 55] width 190 height 26
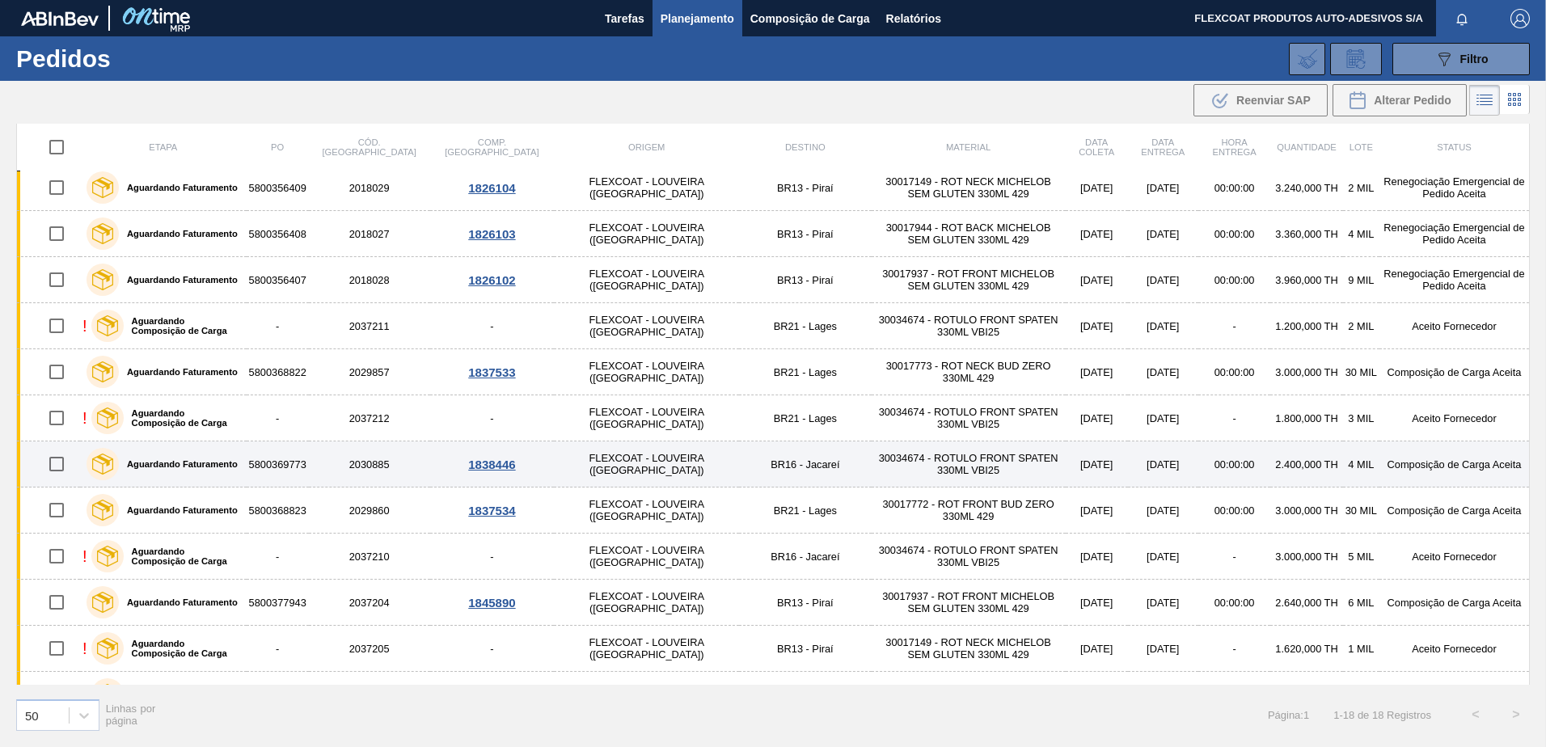
scroll to position [317, 0]
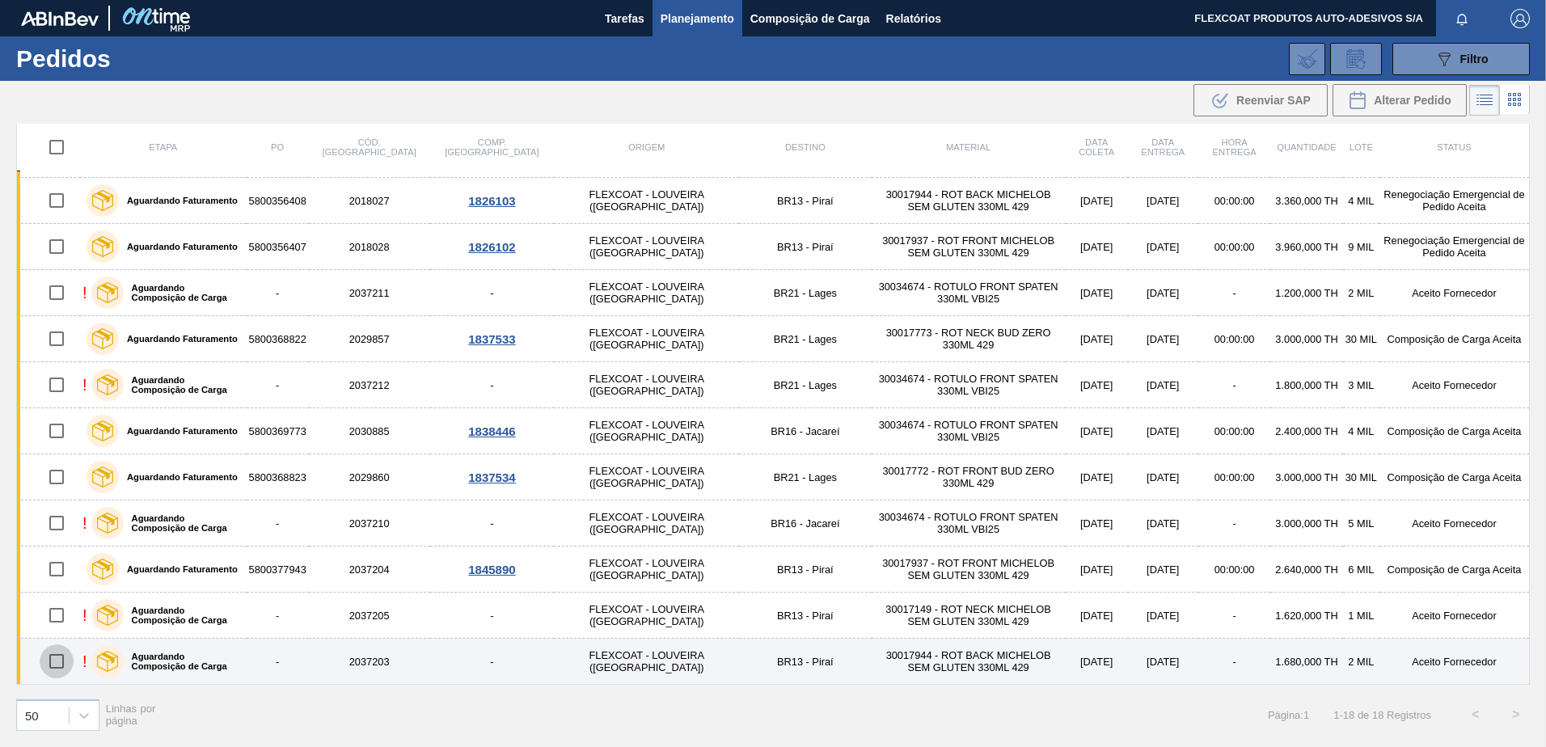
click at [57, 660] on input "checkbox" at bounding box center [57, 661] width 34 height 34
checkbox input "true"
click at [200, 657] on label "Aguardando Composição de Carga" at bounding box center [182, 661] width 116 height 19
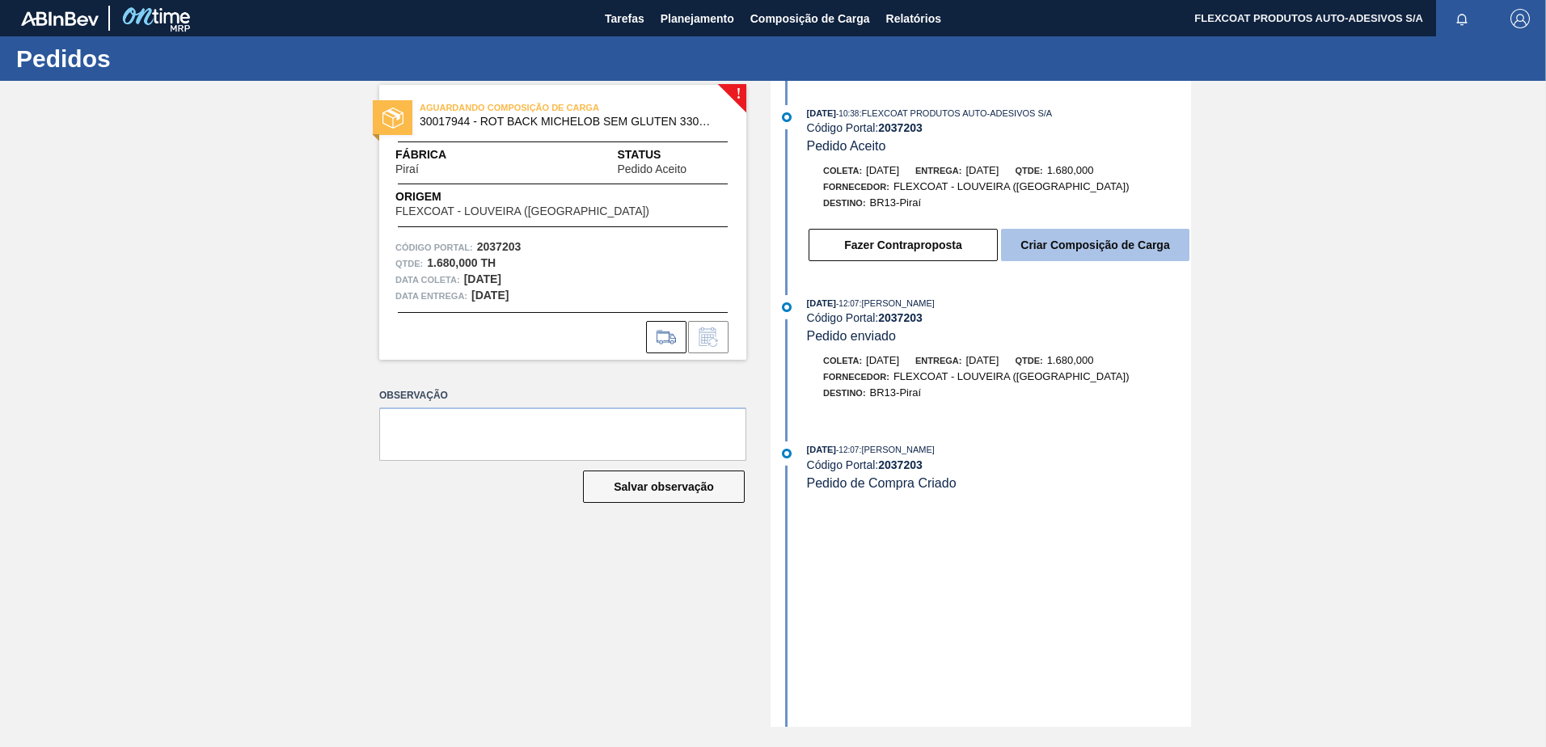
click at [1107, 243] on button "Criar Composição de Carga" at bounding box center [1095, 245] width 188 height 32
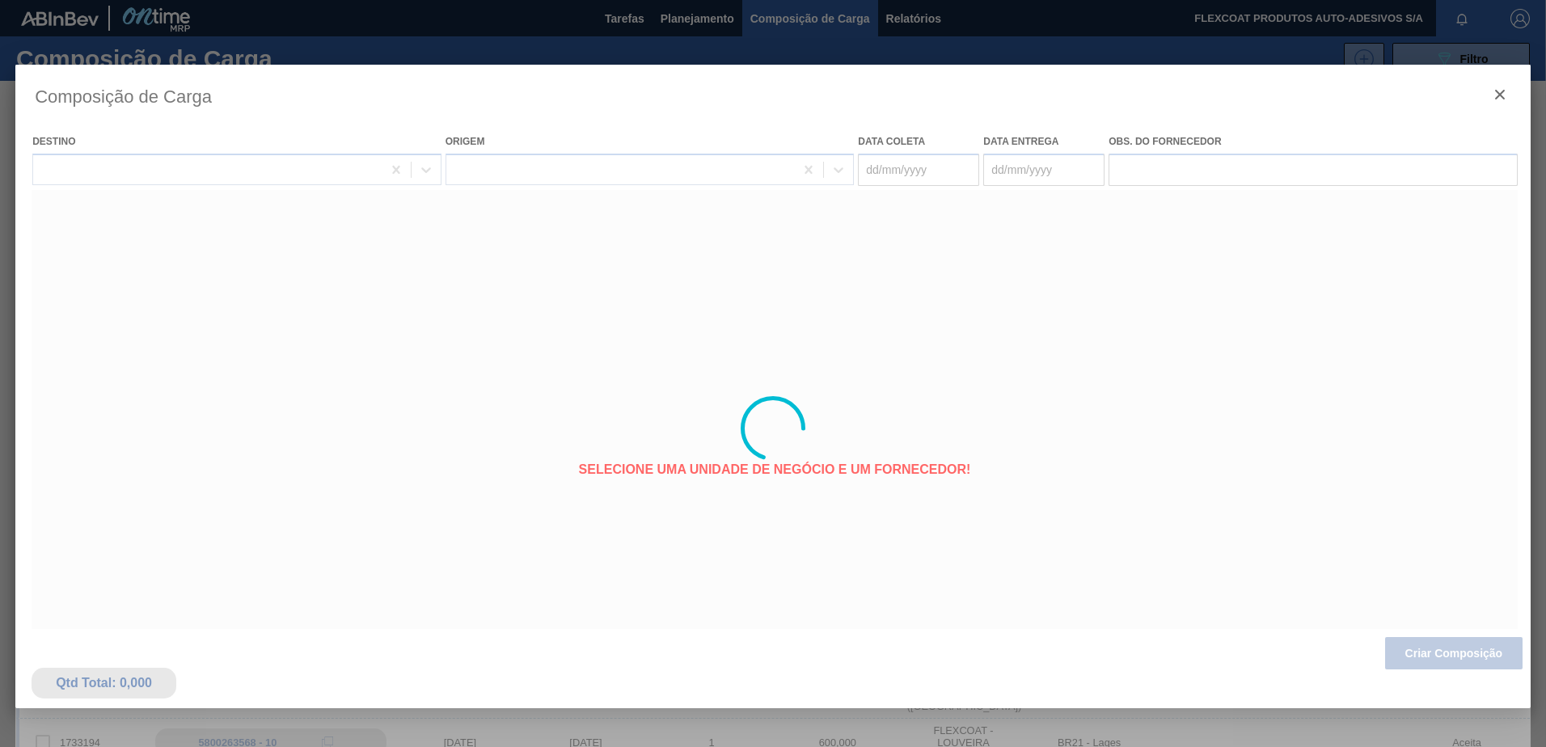
type coleta "[DATE]"
type entrega "[DATE]"
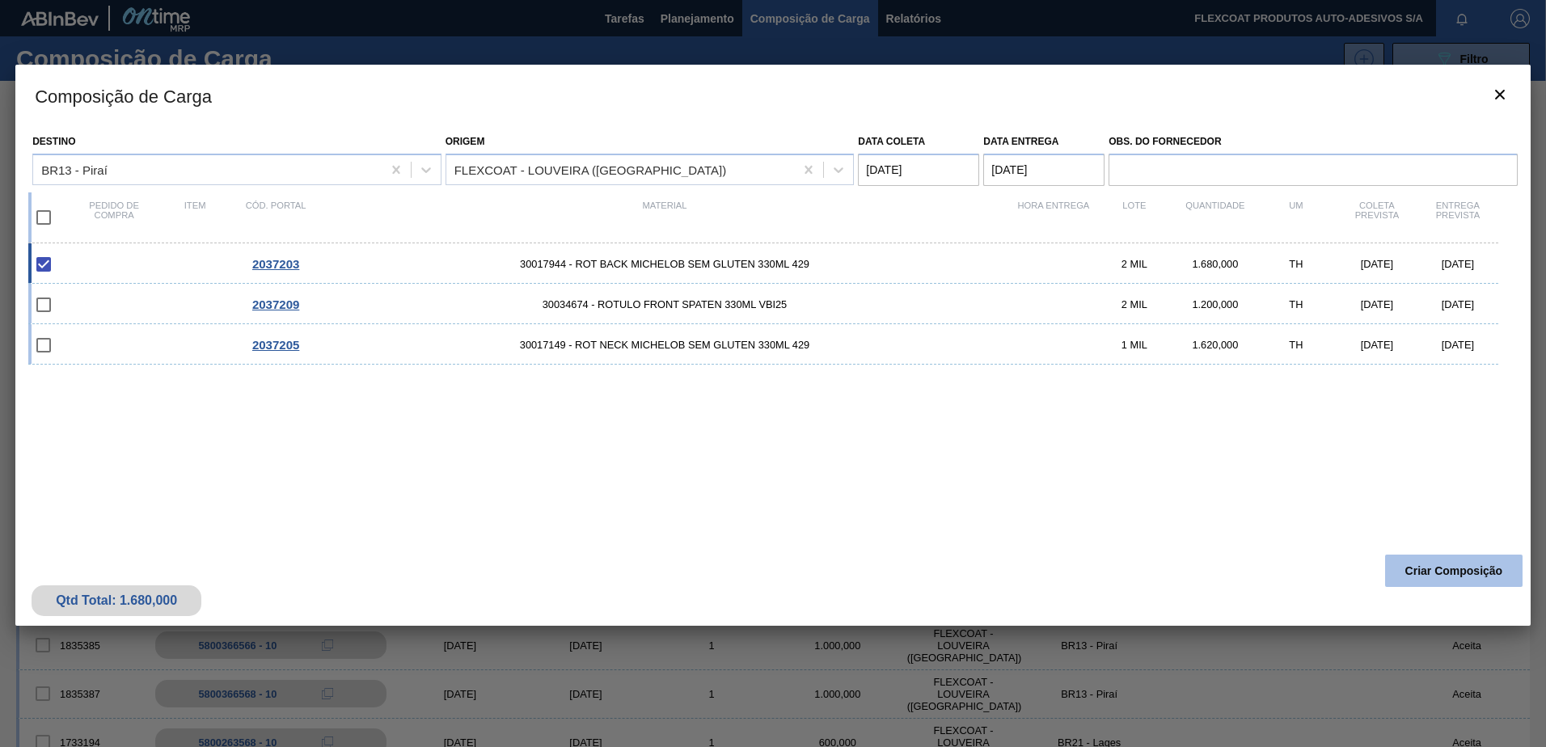
click at [1440, 566] on button "Criar Composição" at bounding box center [1453, 571] width 137 height 32
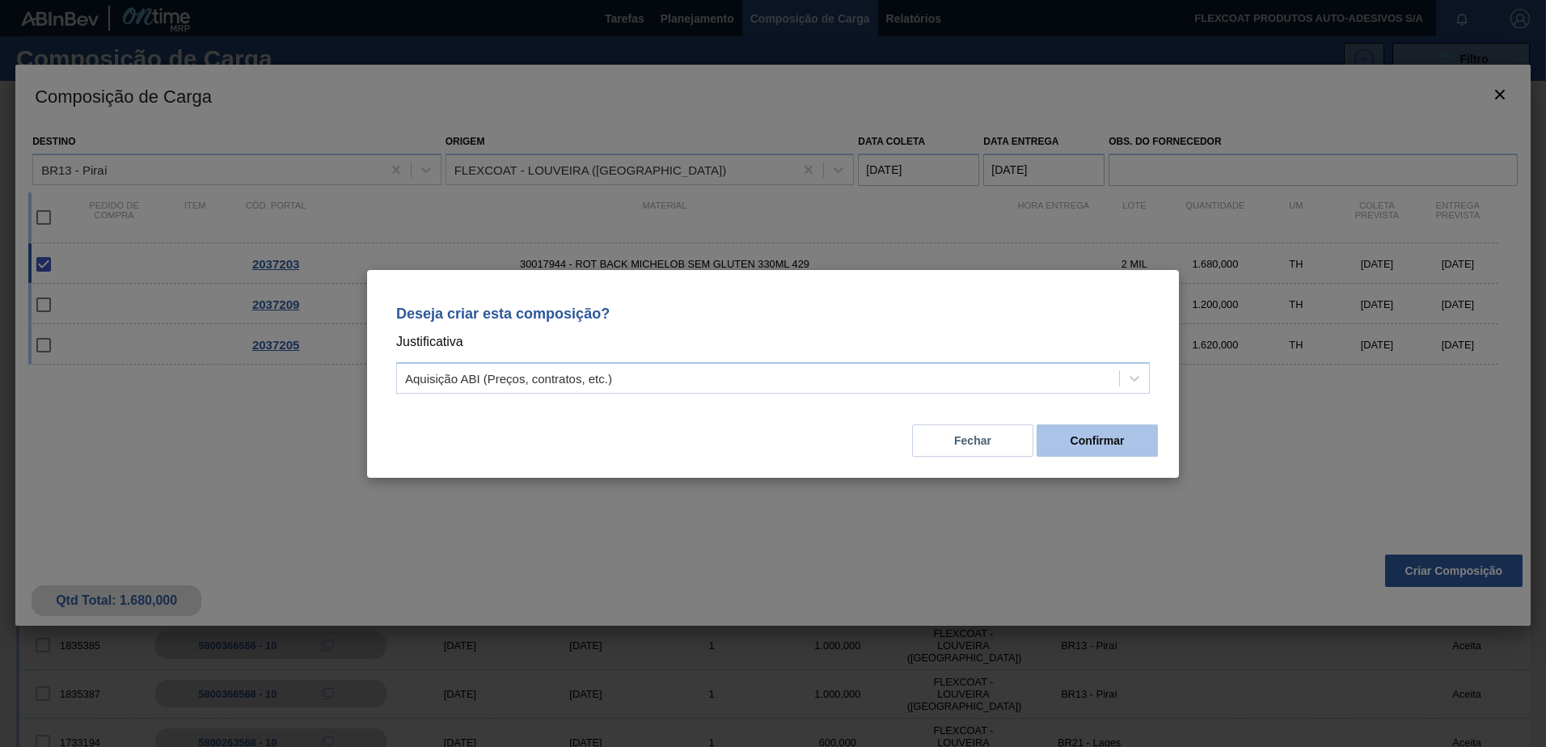
click at [1098, 442] on button "Confirmar" at bounding box center [1096, 440] width 121 height 32
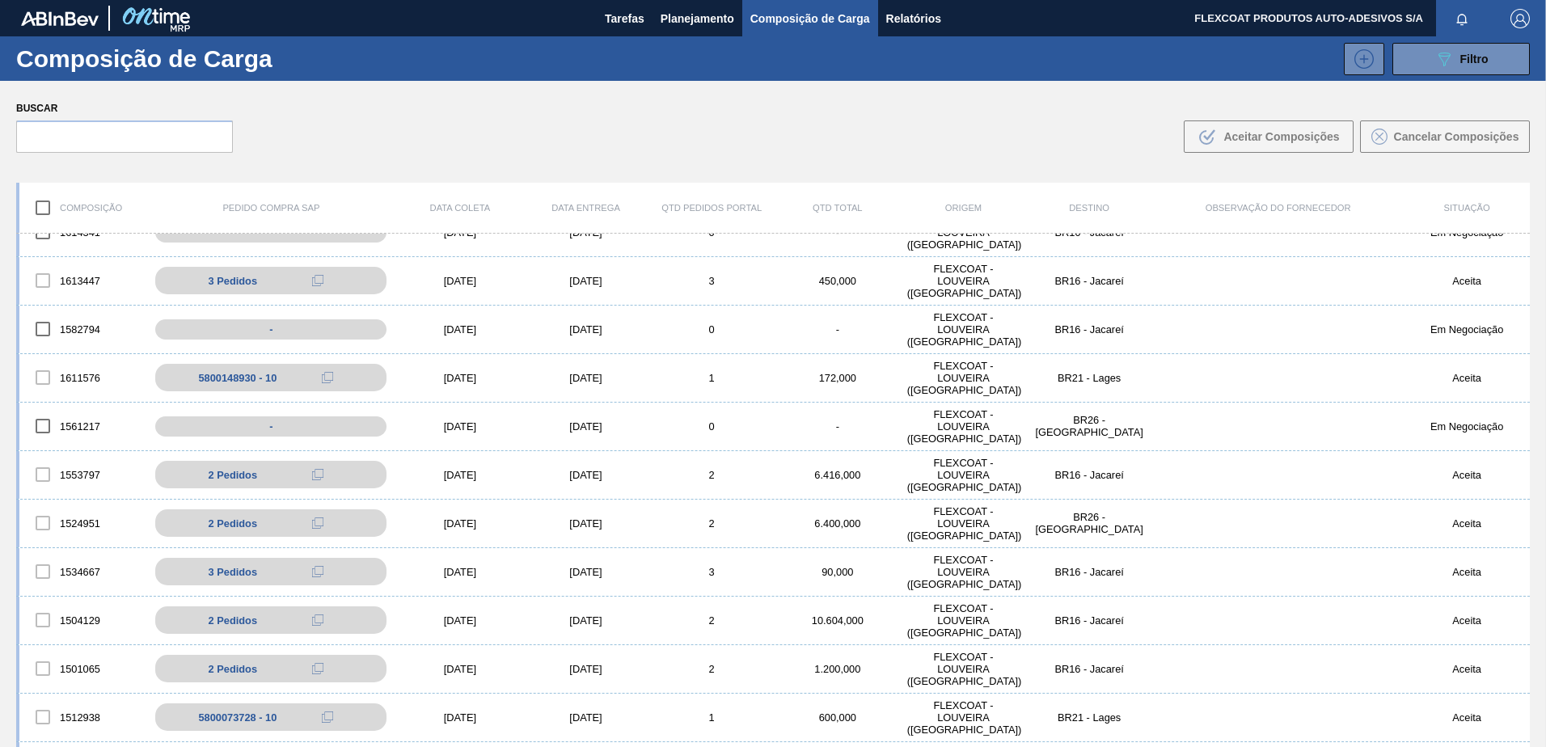
scroll to position [1496, 0]
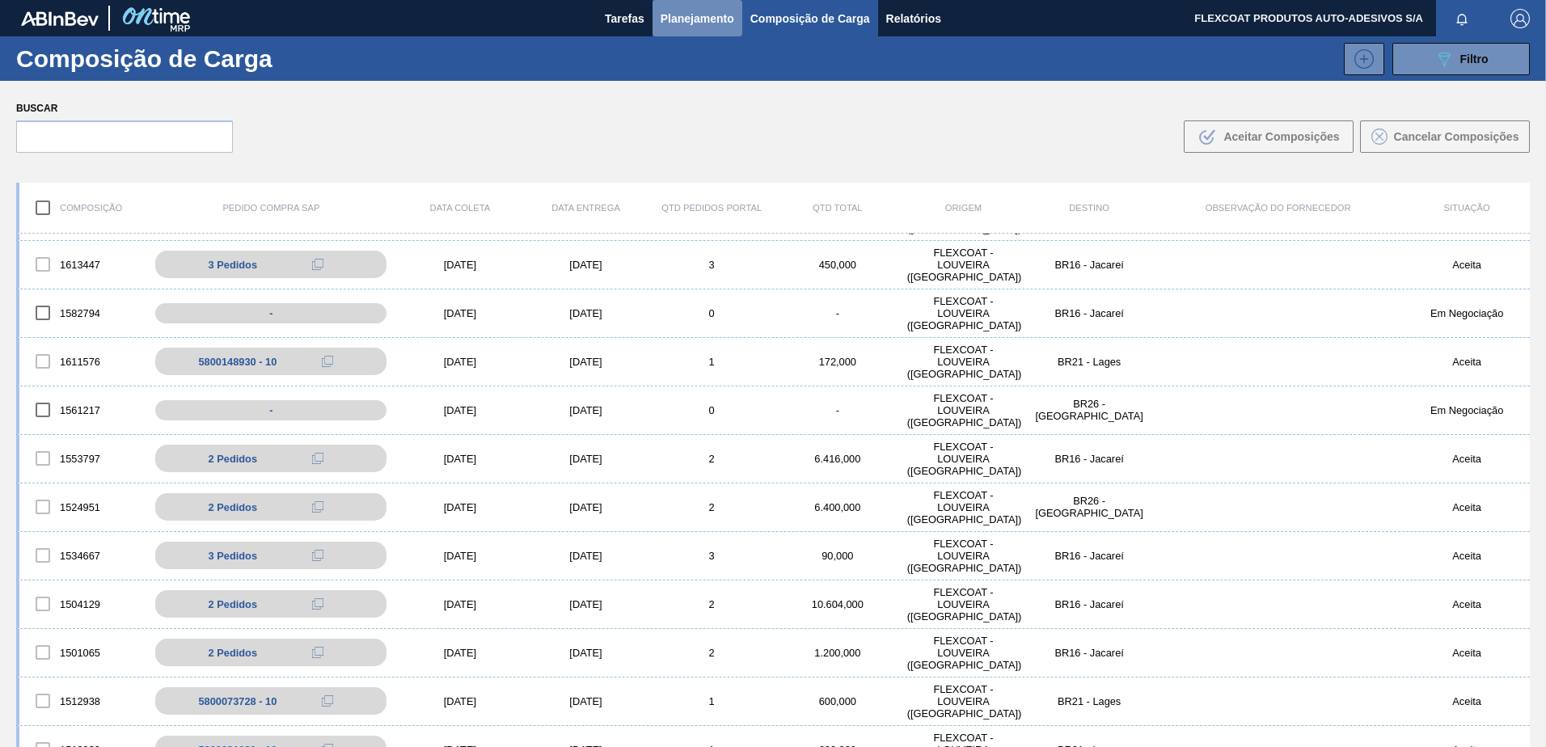
click at [699, 19] on span "Planejamento" at bounding box center [697, 18] width 74 height 19
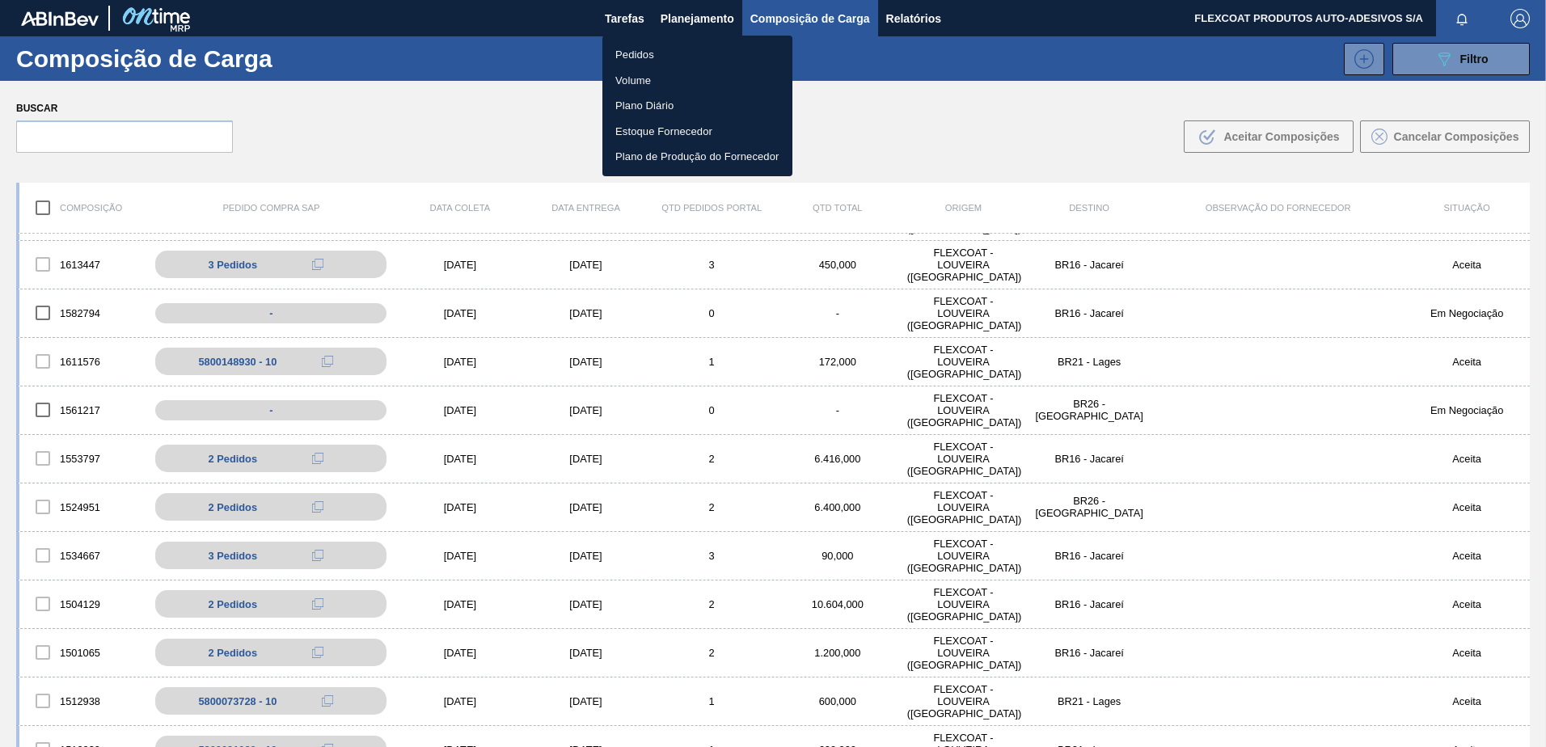
click at [639, 55] on li "Pedidos" at bounding box center [697, 55] width 190 height 26
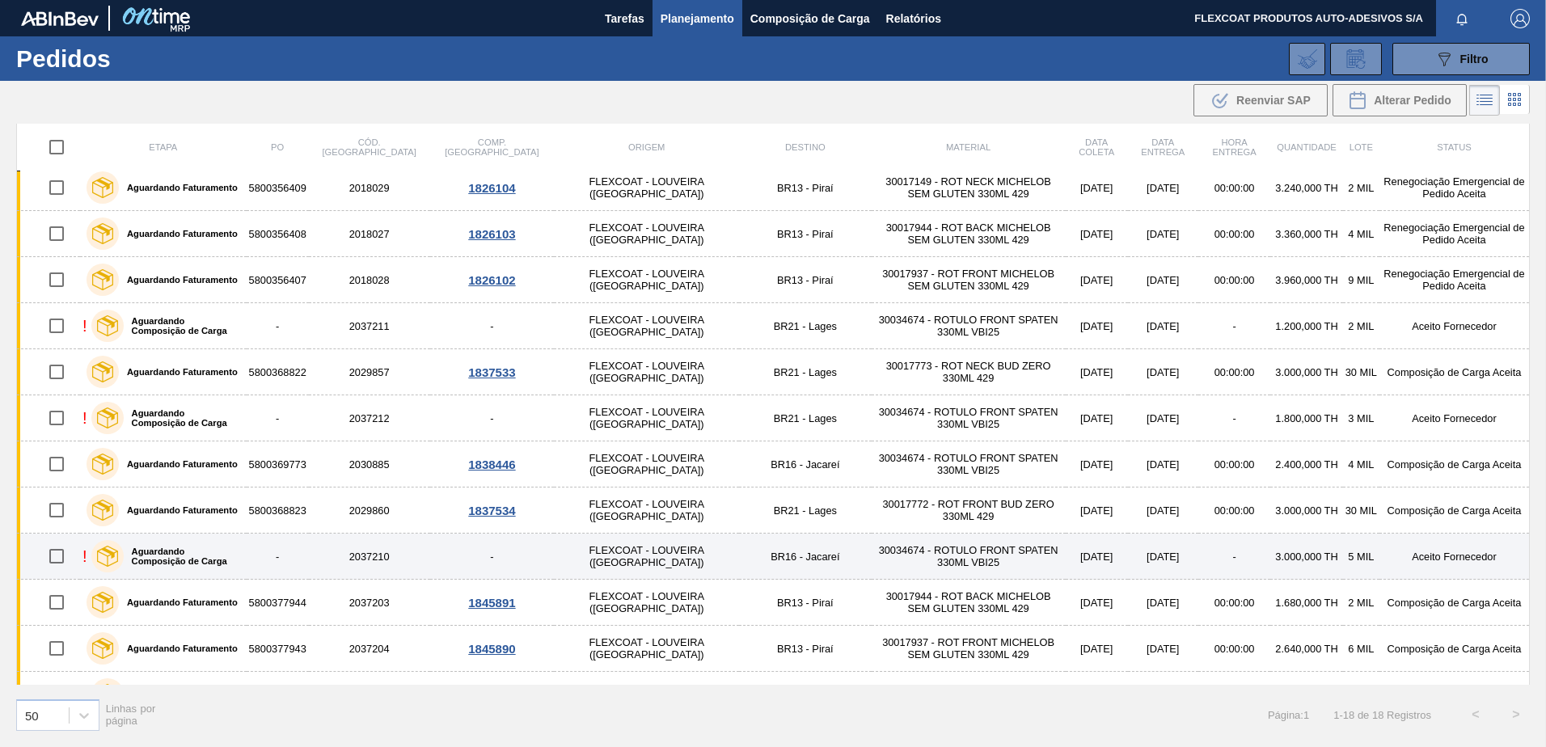
scroll to position [317, 0]
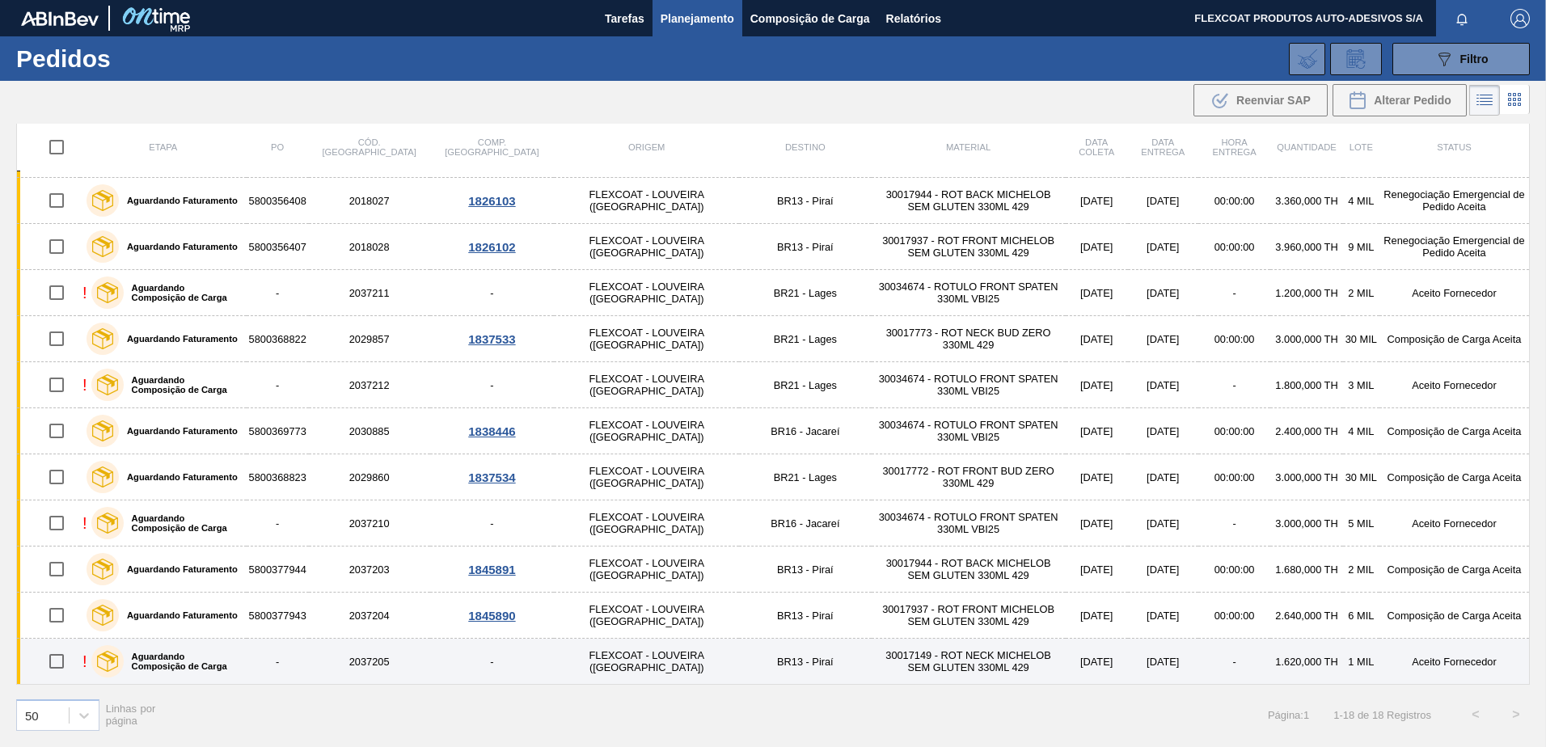
click at [179, 656] on label "Aguardando Composição de Carga" at bounding box center [182, 661] width 116 height 19
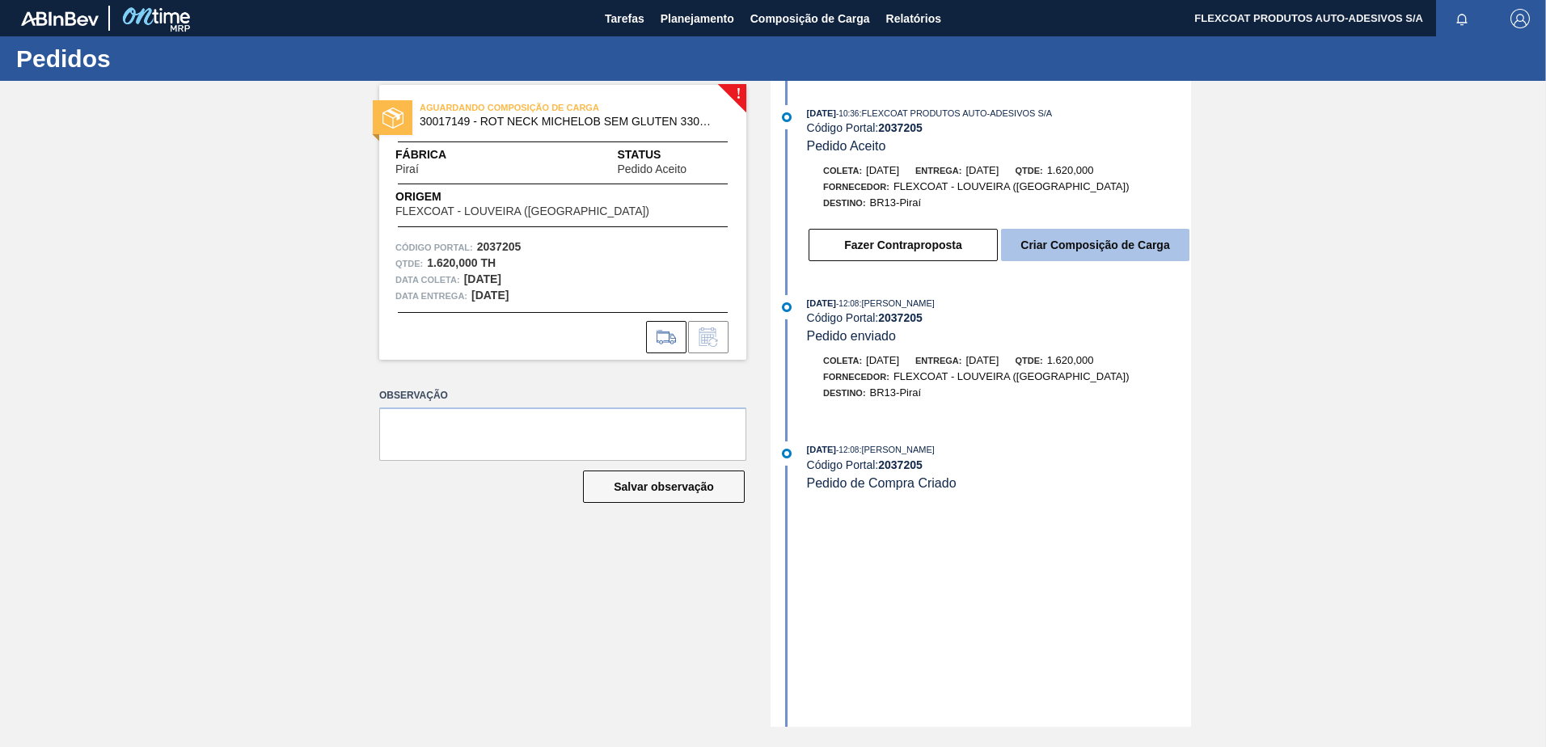
click at [1097, 247] on button "Criar Composição de Carga" at bounding box center [1095, 245] width 188 height 32
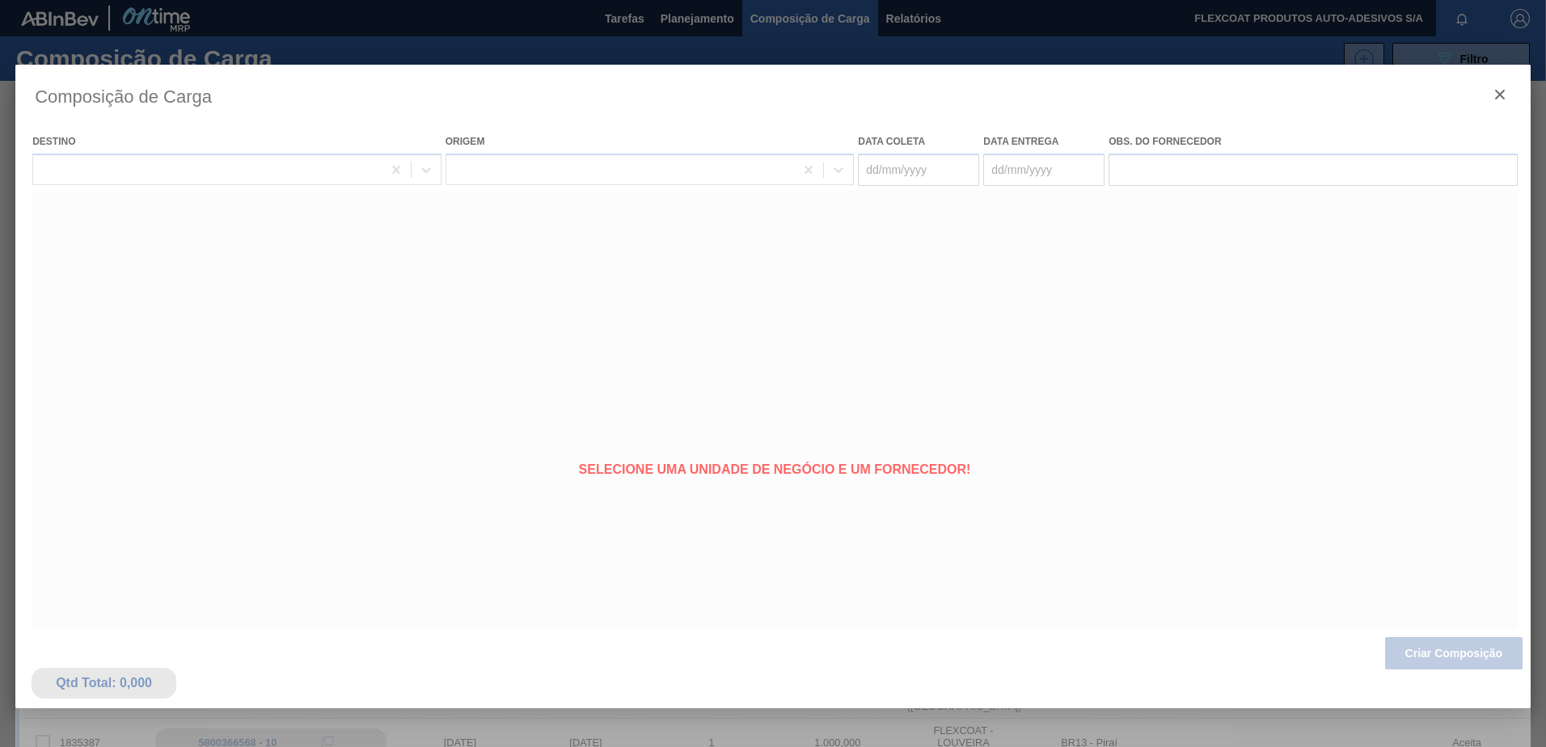
type coleta "[DATE]"
type entrega "[DATE]"
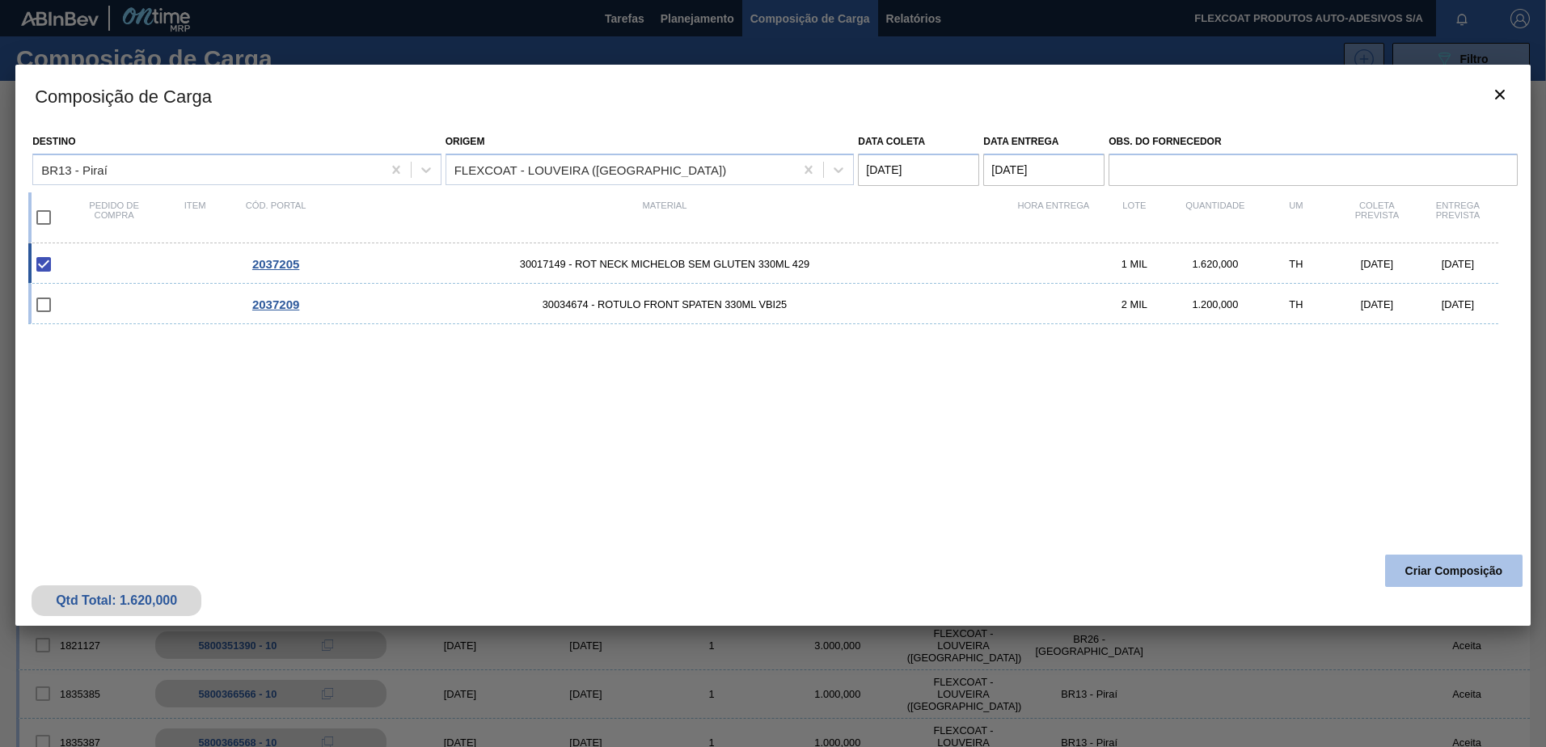
click at [1440, 571] on button "Criar Composição" at bounding box center [1453, 571] width 137 height 32
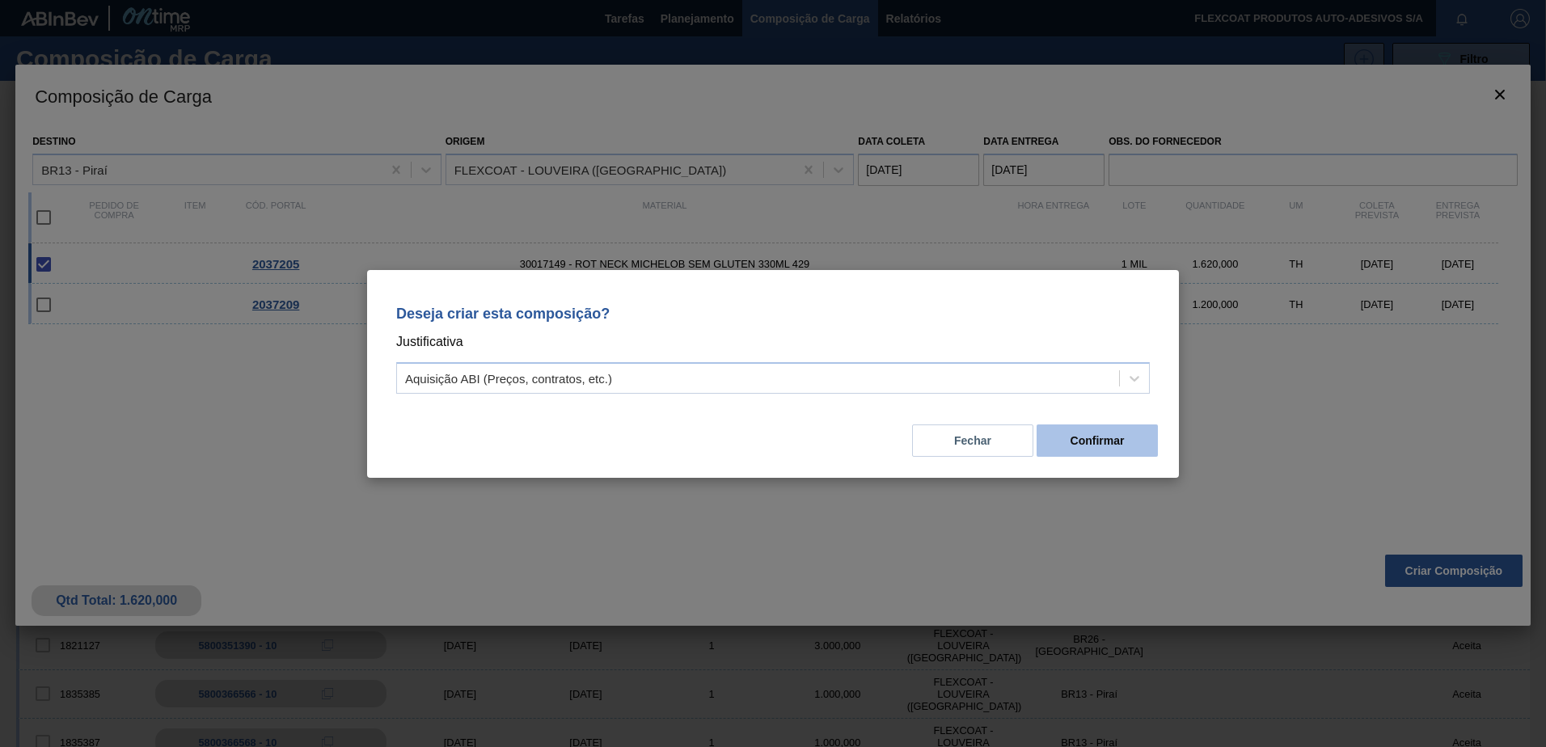
click at [1099, 441] on button "Confirmar" at bounding box center [1096, 440] width 121 height 32
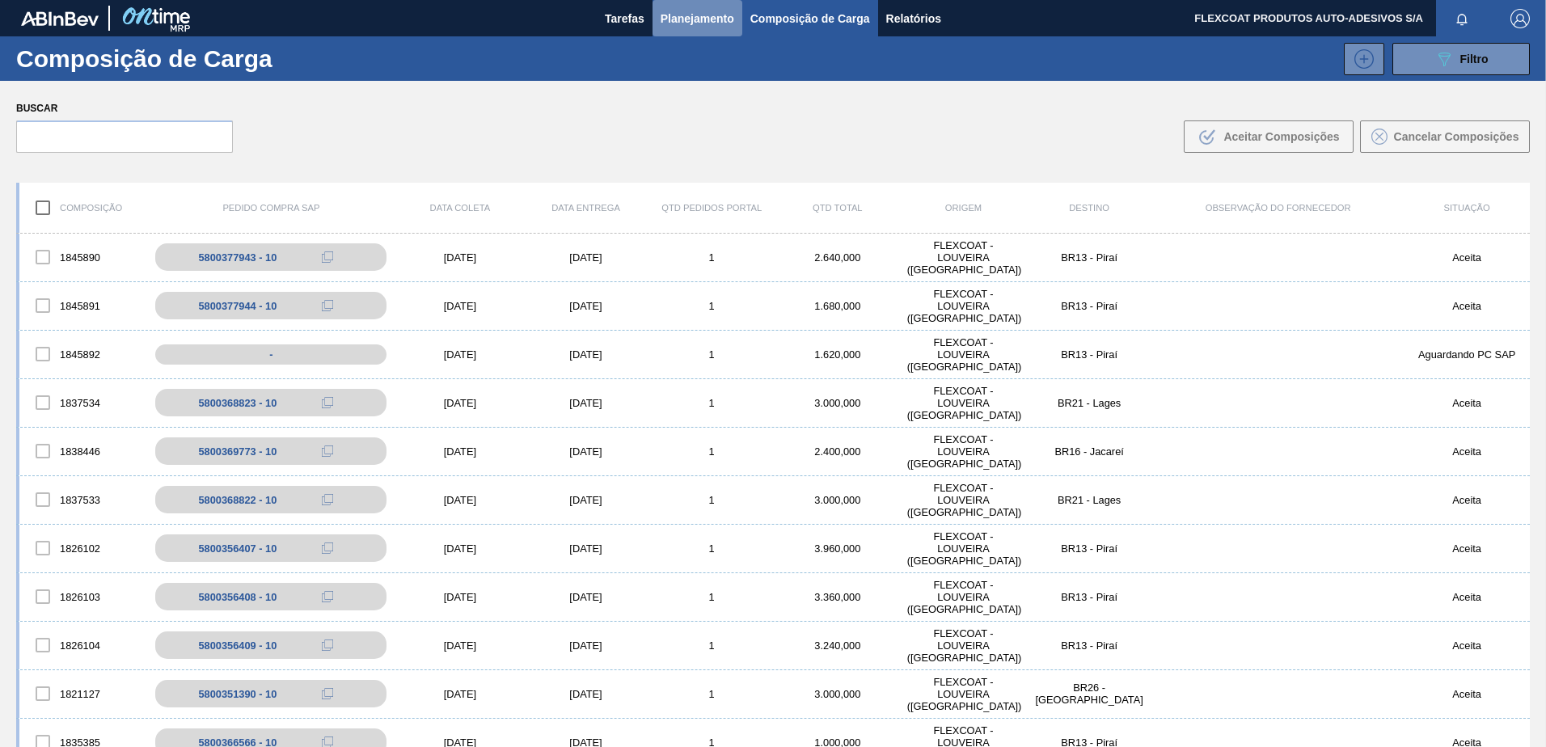
click at [702, 13] on span "Planejamento" at bounding box center [697, 18] width 74 height 19
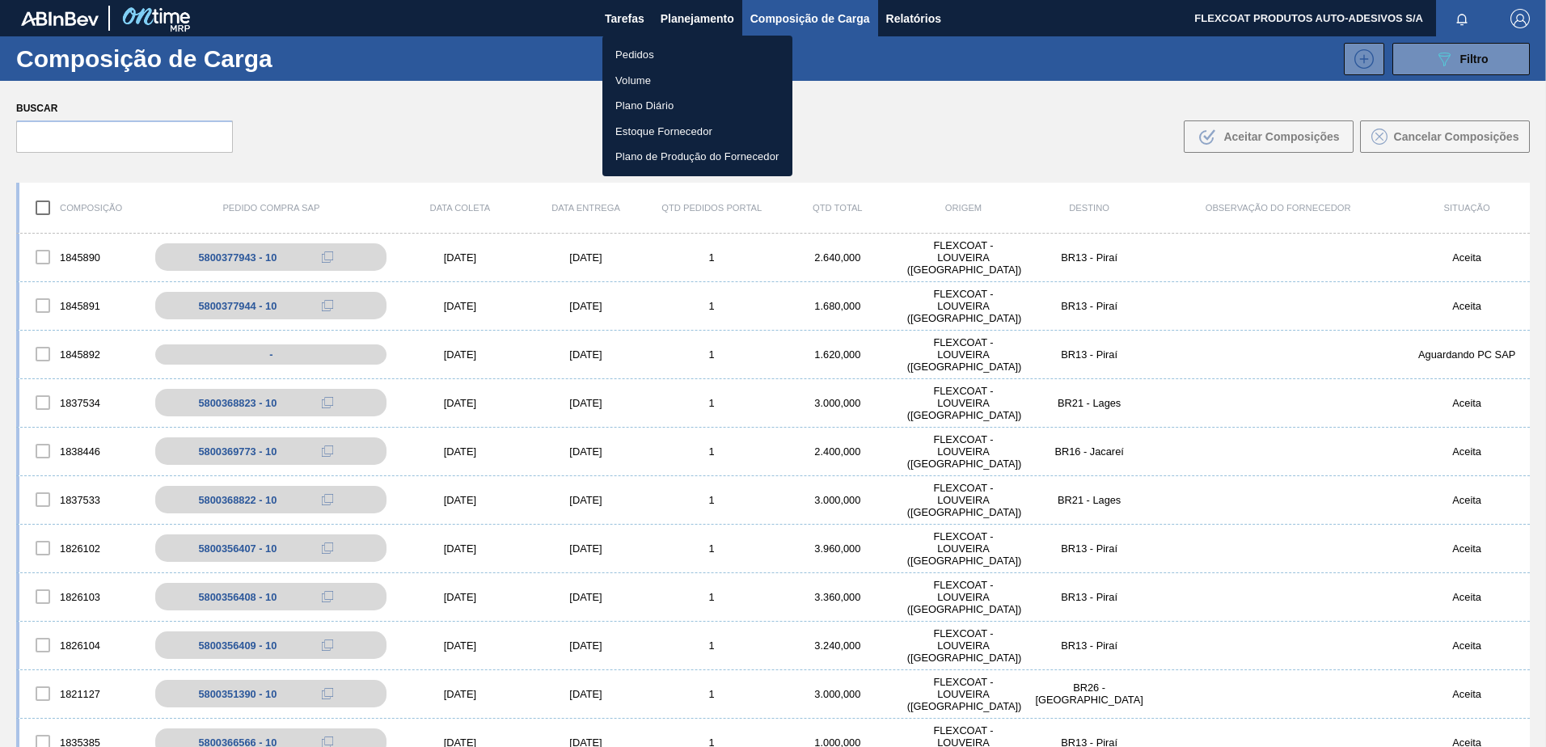
click at [641, 48] on li "Pedidos" at bounding box center [697, 55] width 190 height 26
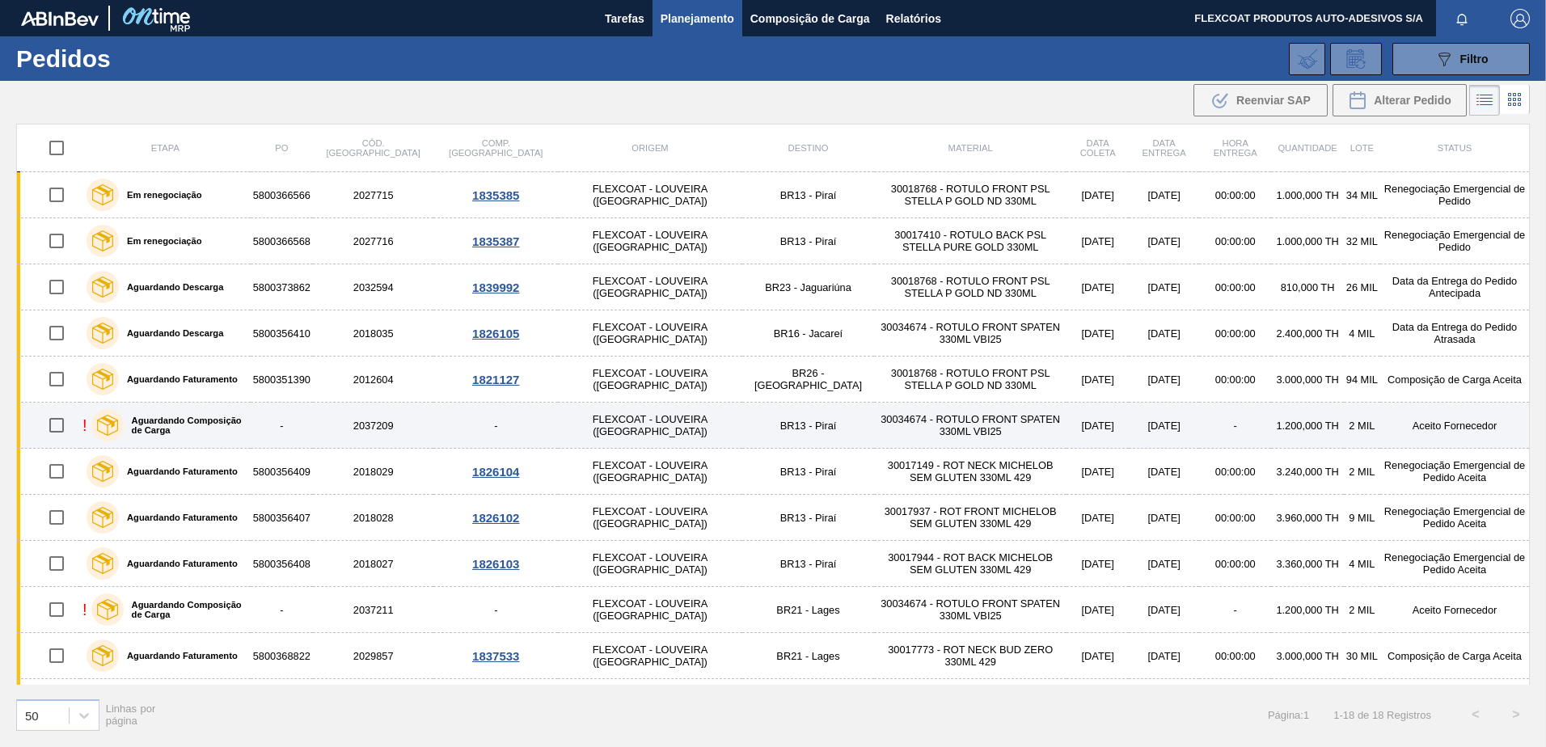
click at [189, 422] on label "Aguardando Composição de Carga" at bounding box center [184, 424] width 120 height 19
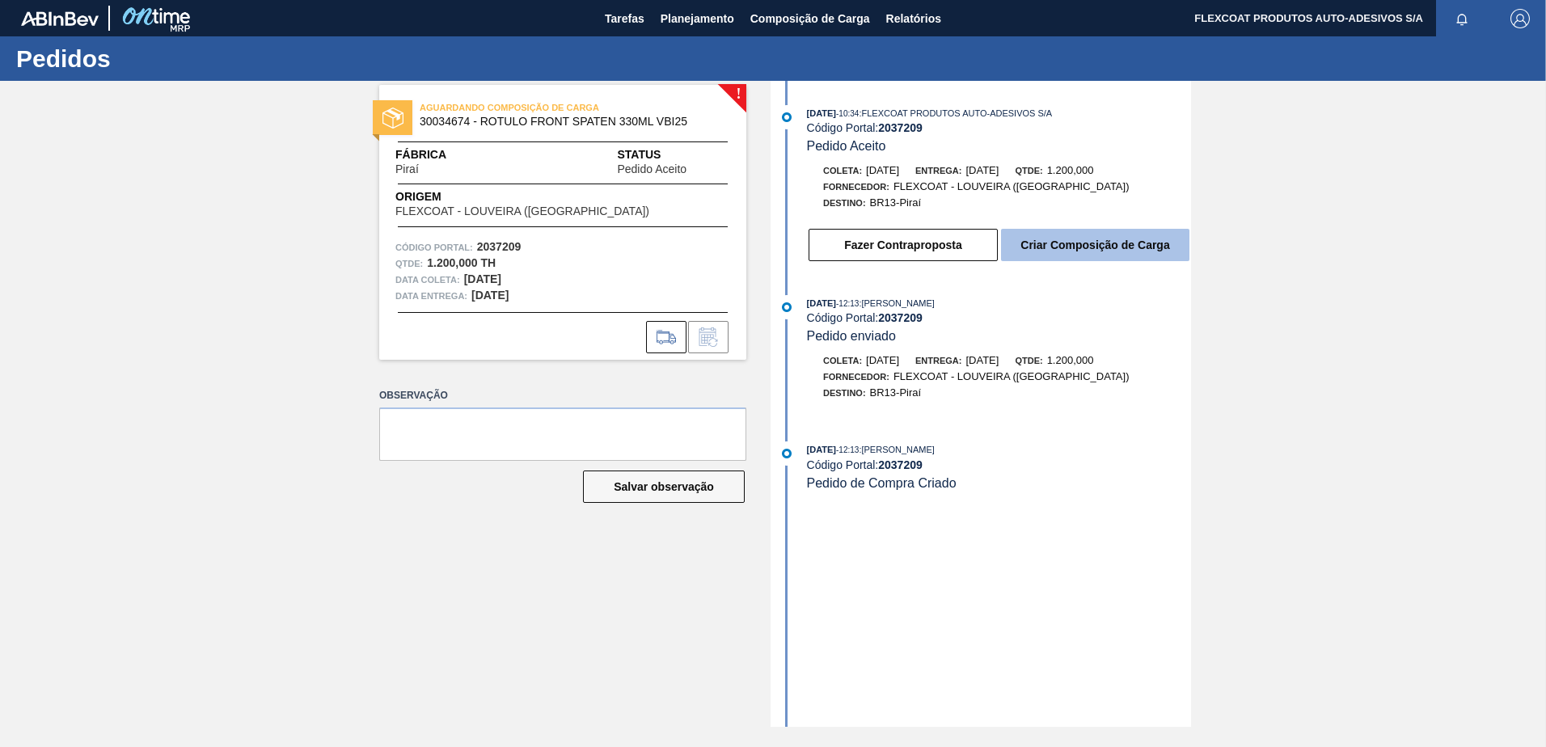
click at [1085, 246] on button "Criar Composição de Carga" at bounding box center [1095, 245] width 188 height 32
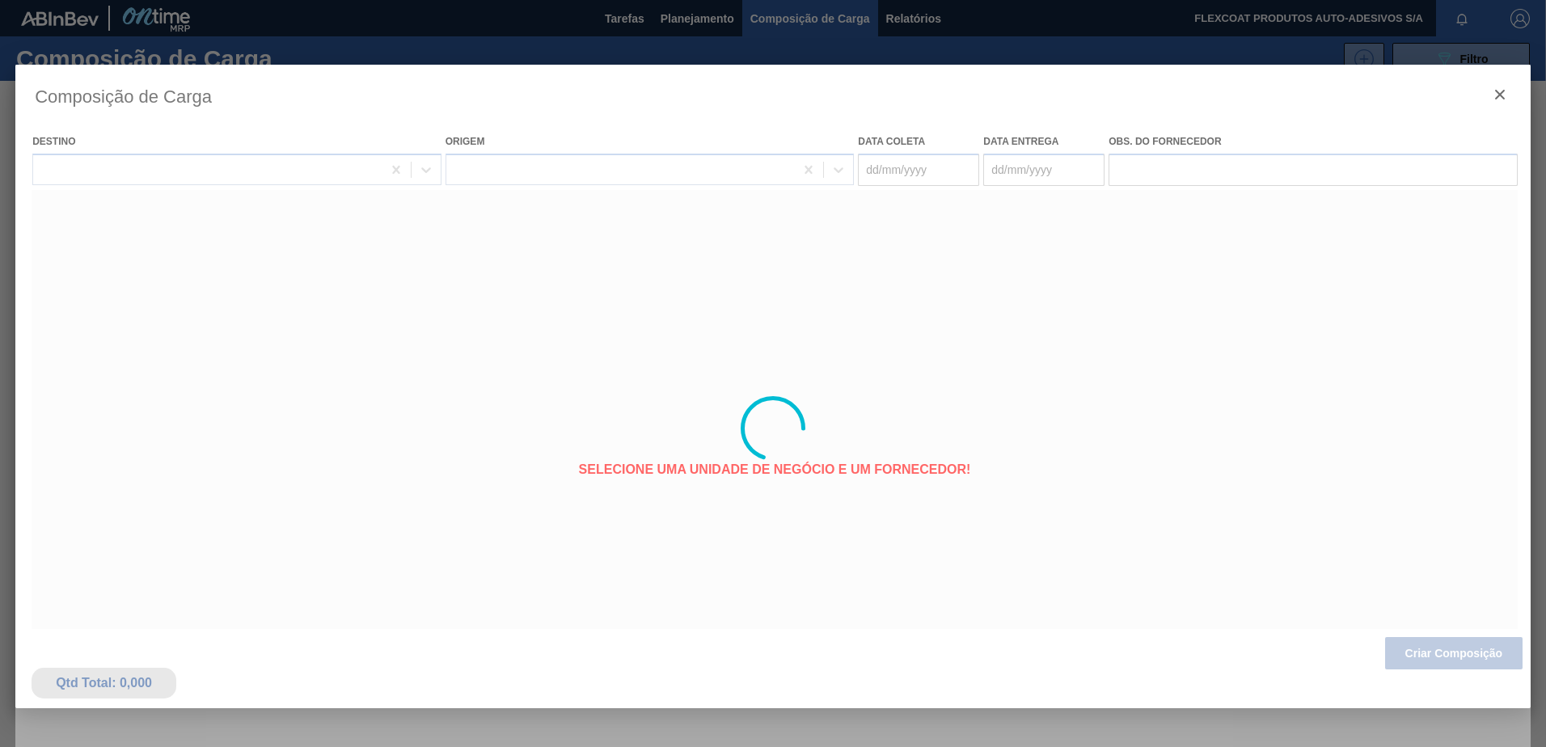
type coleta "[DATE]"
type entrega "[DATE]"
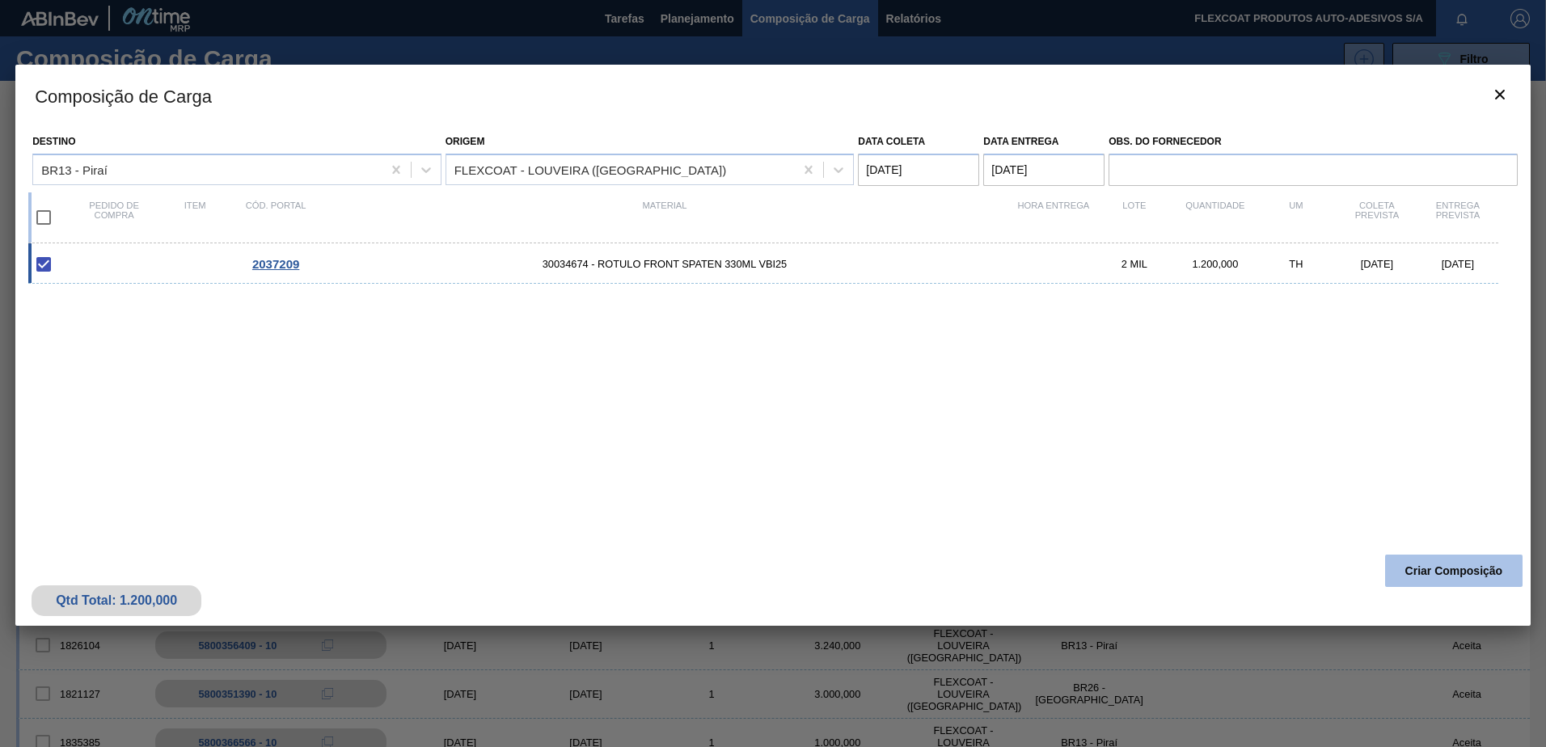
click at [1448, 566] on button "Criar Composição" at bounding box center [1453, 571] width 137 height 32
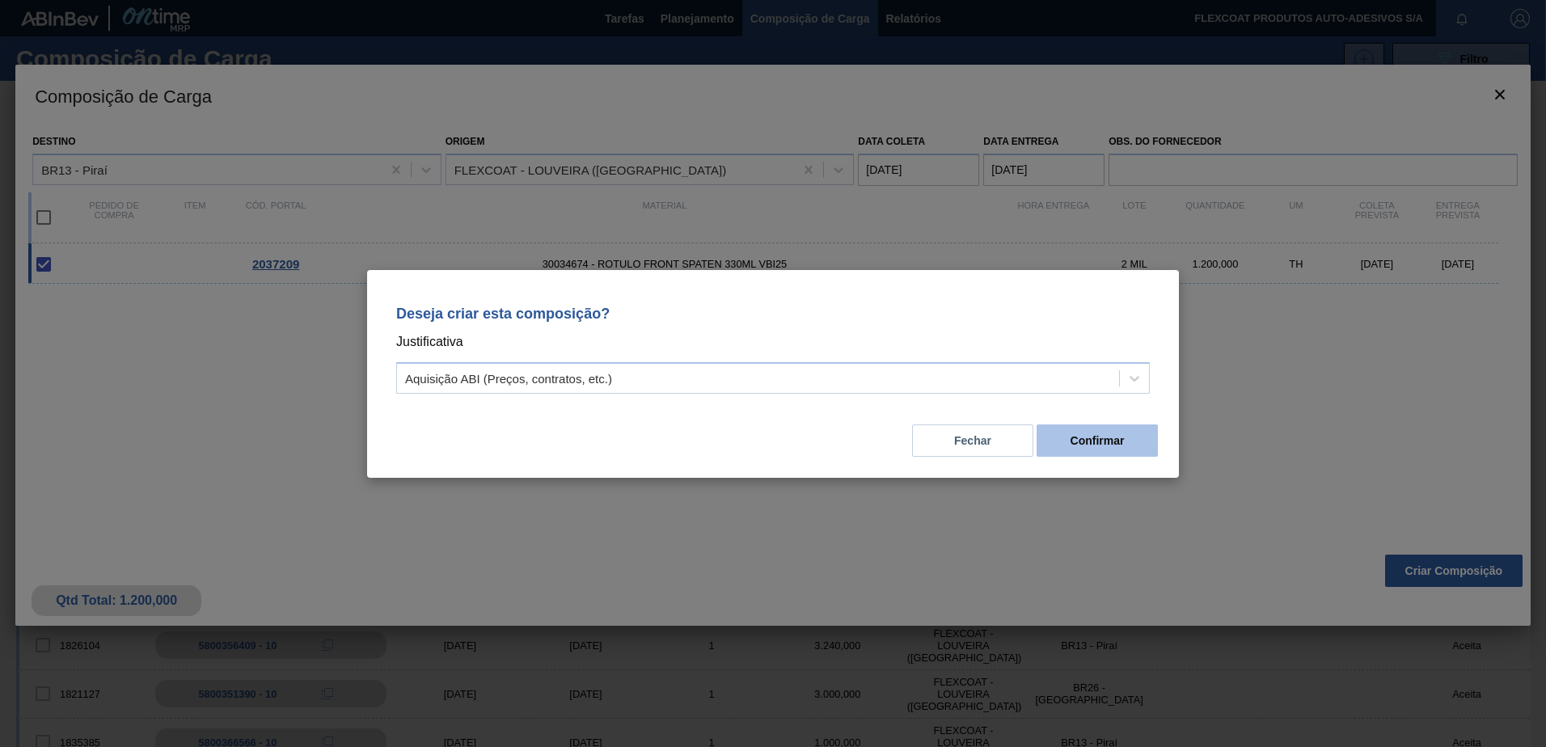
click at [1129, 449] on button "Confirmar" at bounding box center [1096, 440] width 121 height 32
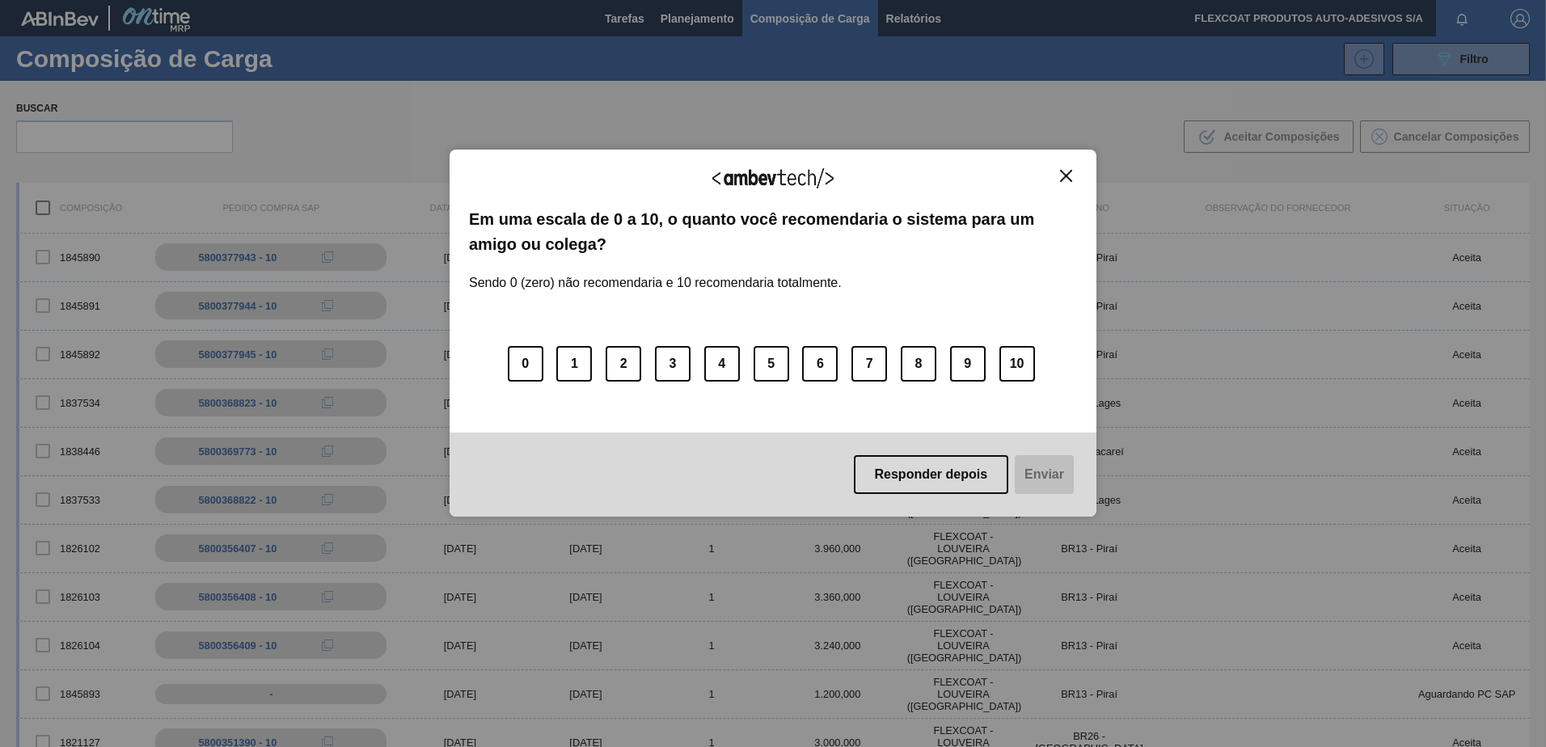
click at [684, 20] on div "Agradecemos seu feedback! Em uma escala de 0 a 10, o quanto você recomendaria o…" at bounding box center [772, 333] width 647 height 702
click at [1069, 170] on img "Close" at bounding box center [1066, 176] width 12 height 12
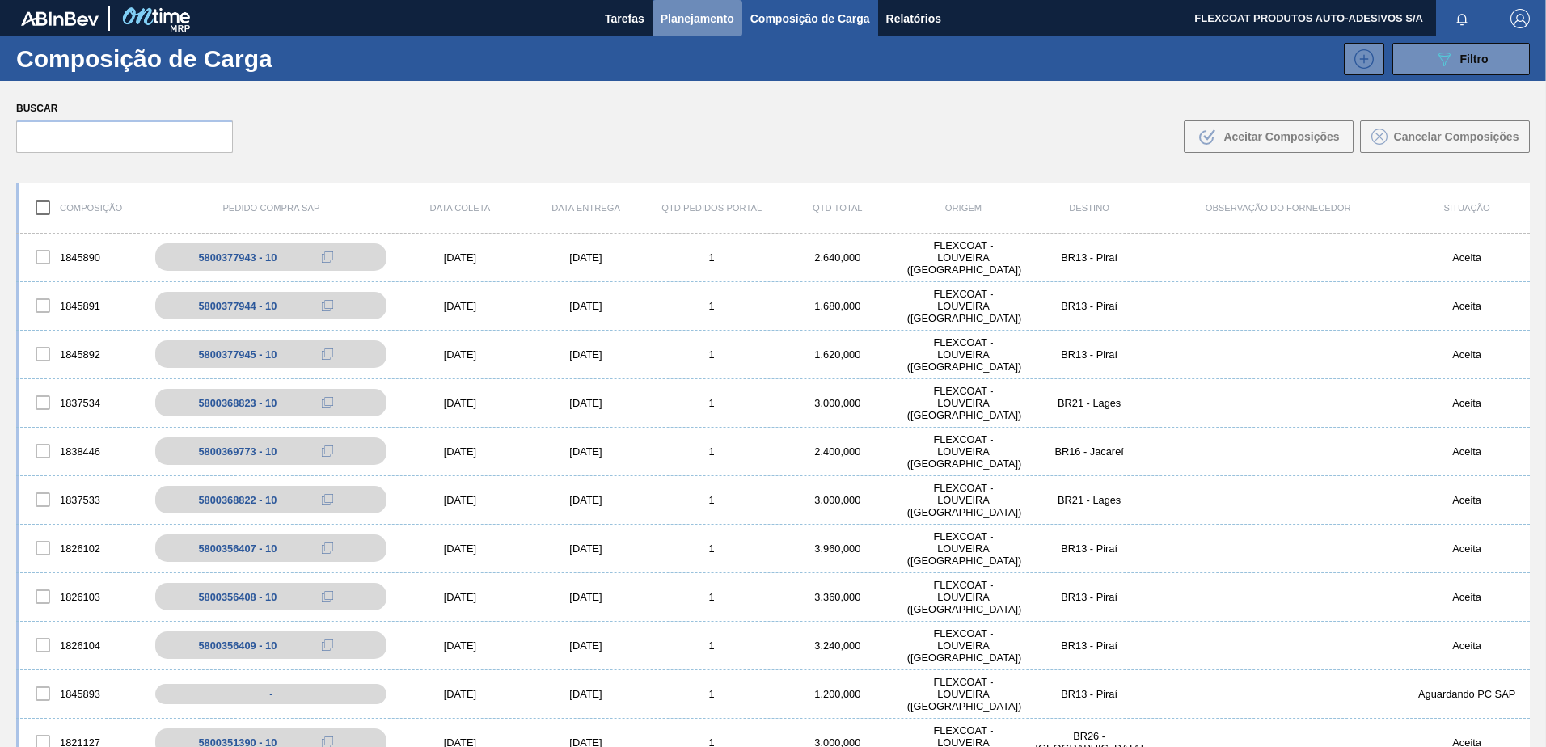
click at [687, 19] on span "Planejamento" at bounding box center [697, 18] width 74 height 19
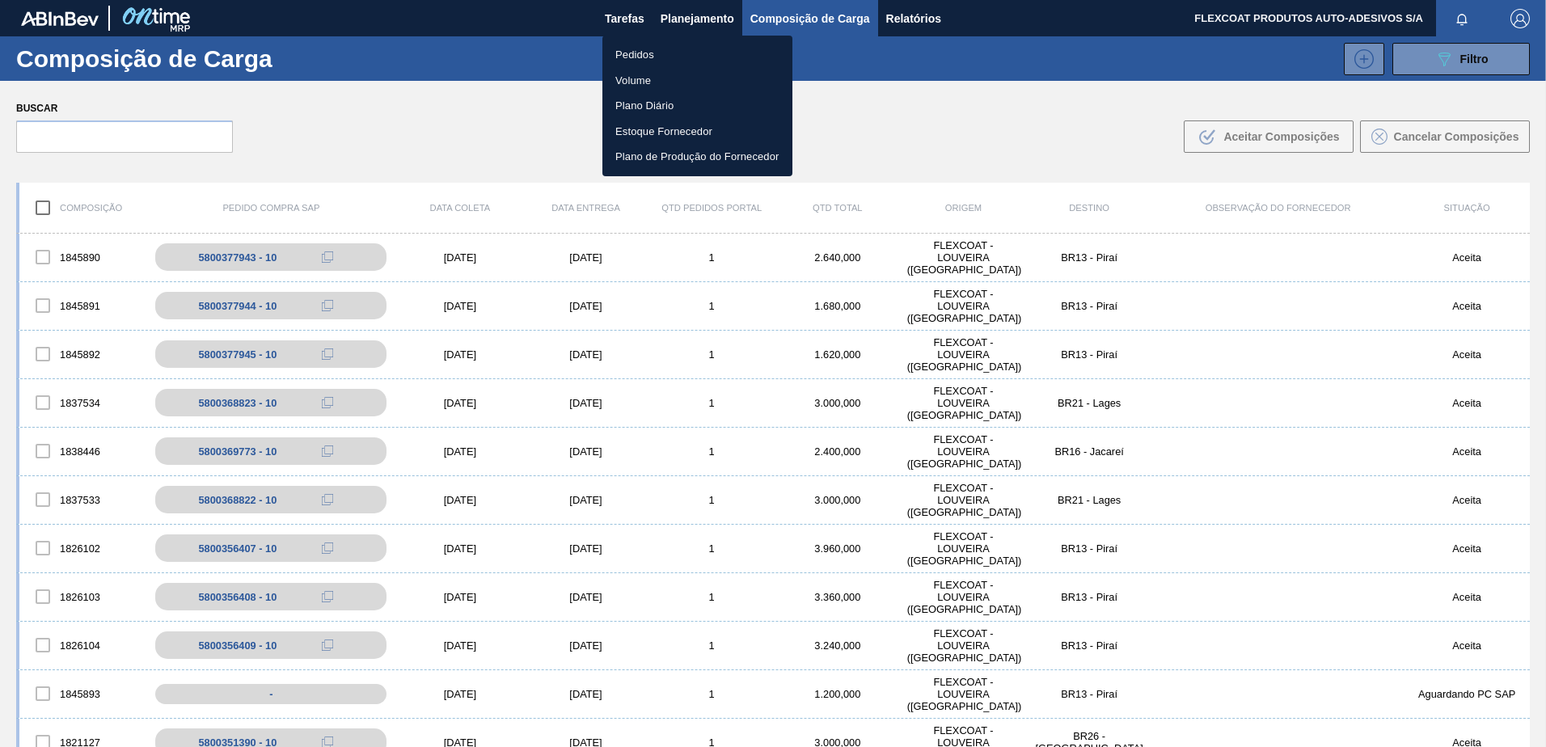
click at [638, 51] on li "Pedidos" at bounding box center [697, 55] width 190 height 26
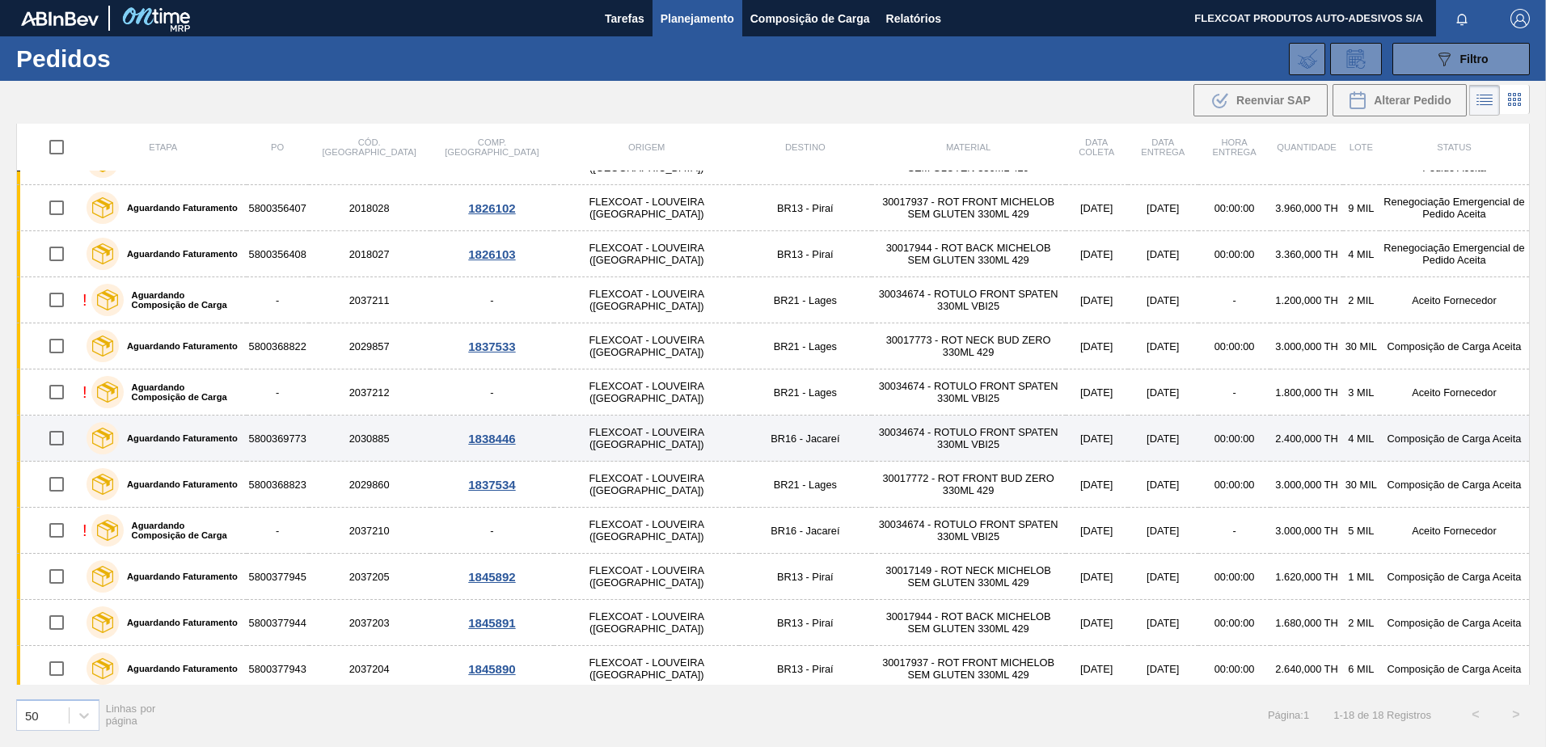
scroll to position [317, 0]
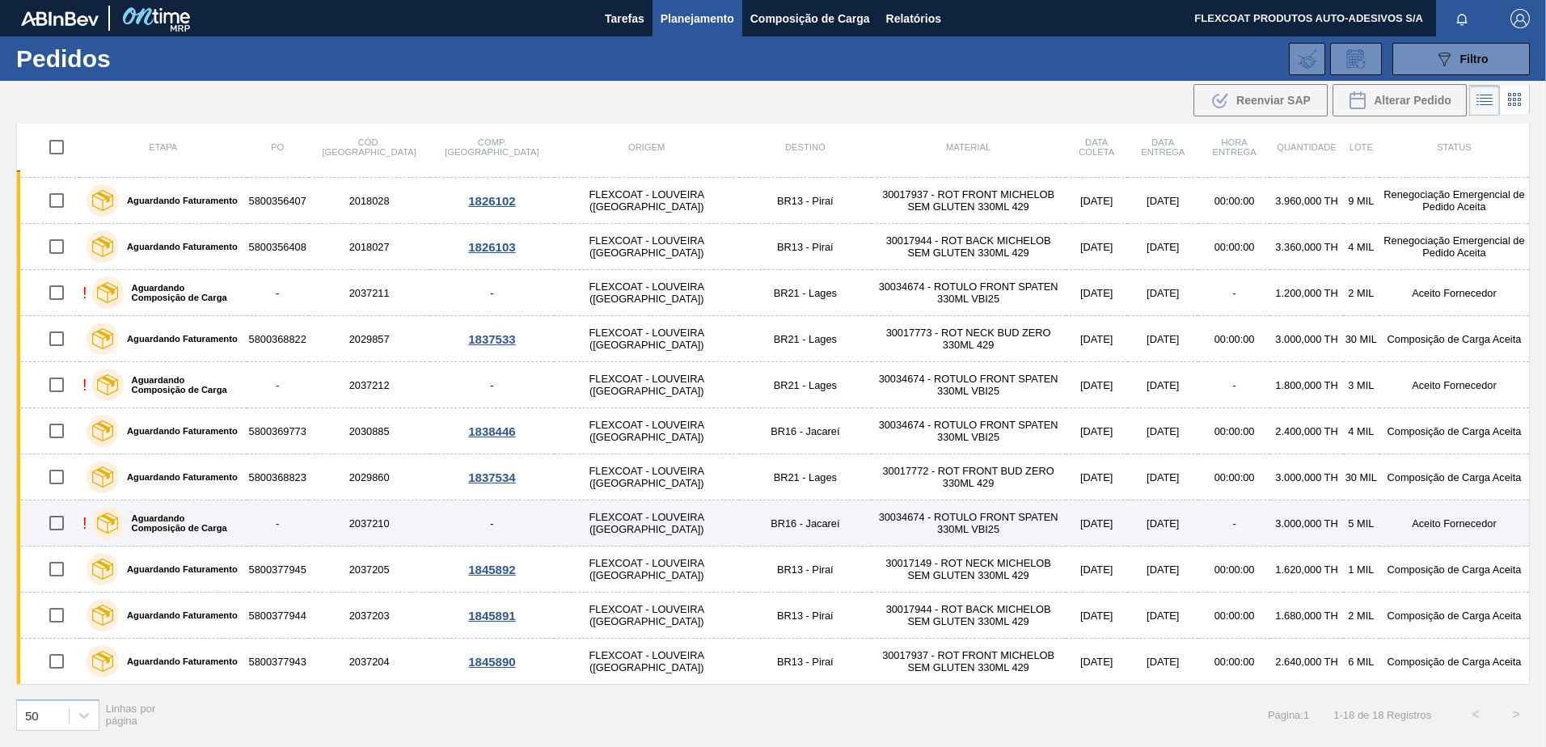
click at [202, 518] on label "Aguardando Composição de Carga" at bounding box center [182, 522] width 116 height 19
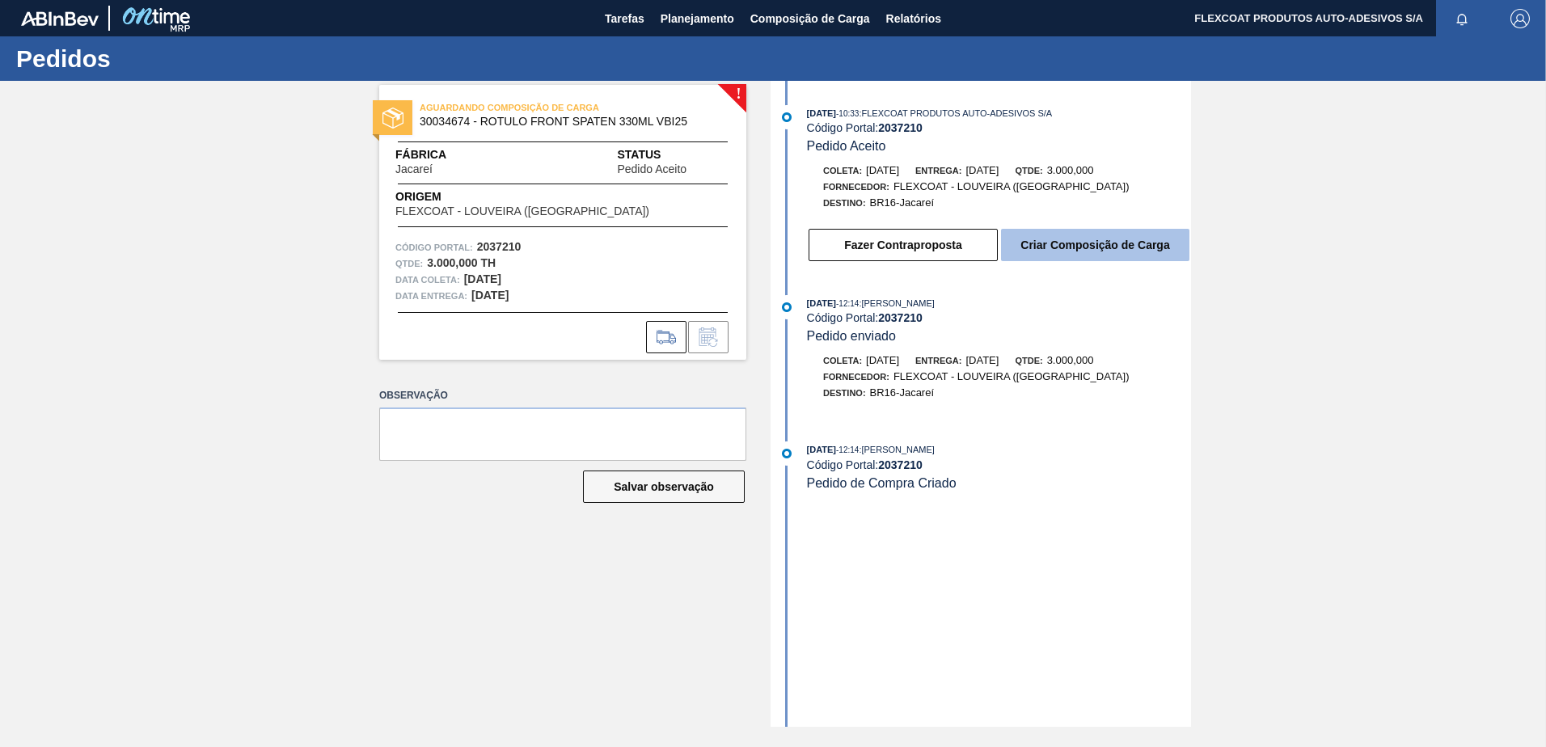
click at [1054, 232] on button "Criar Composição de Carga" at bounding box center [1095, 245] width 188 height 32
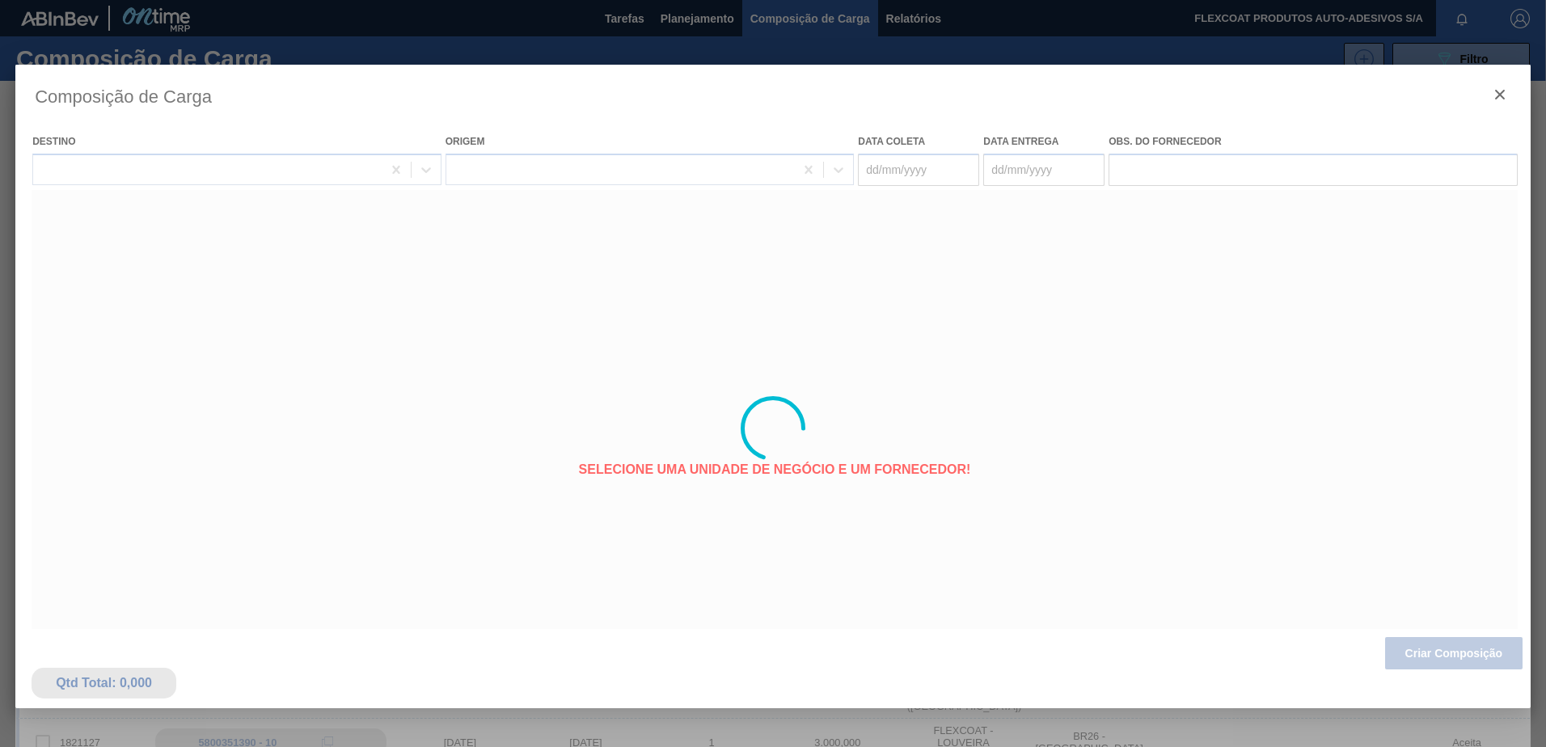
type coleta "[DATE]"
type entrega "[DATE]"
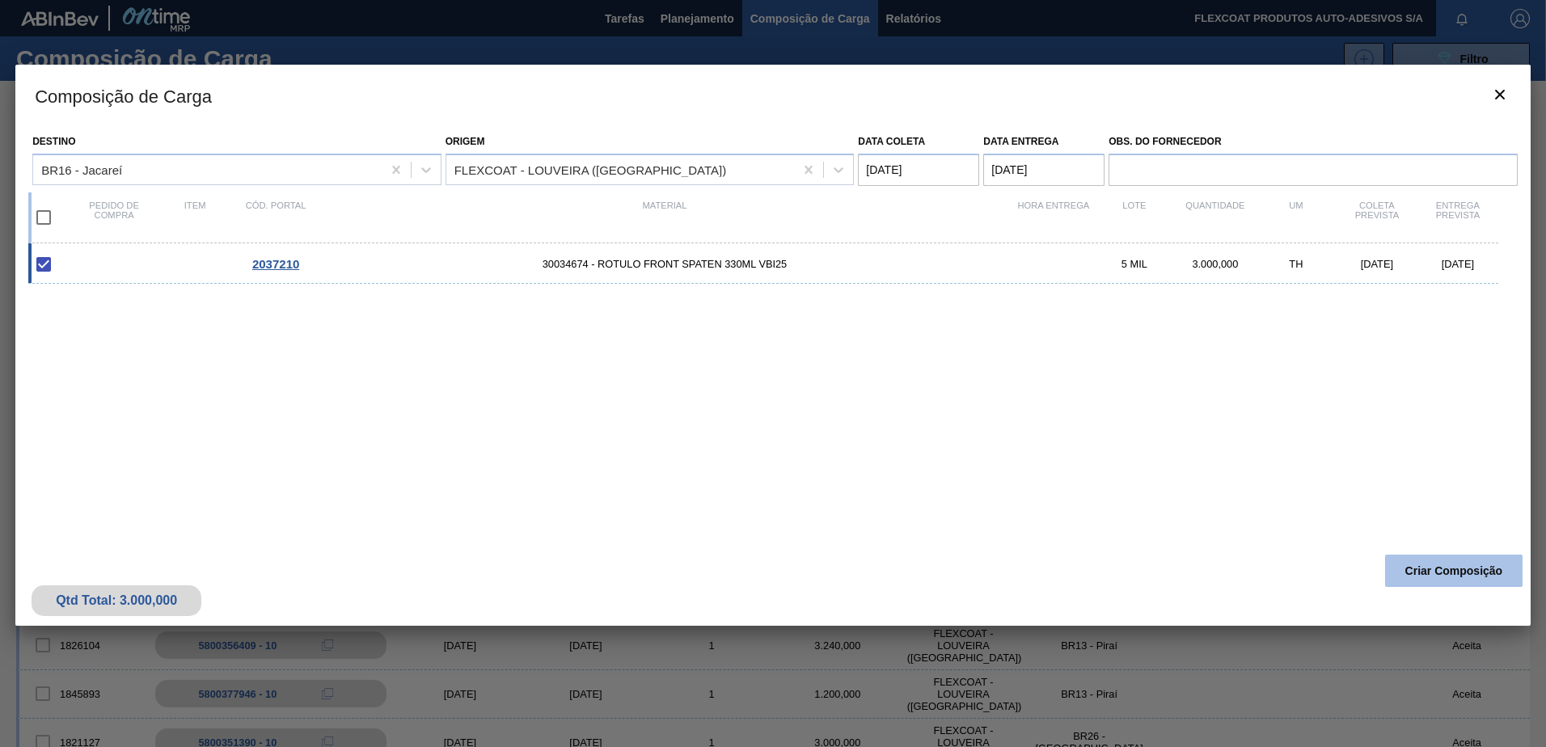
click at [1472, 571] on button "Criar Composição" at bounding box center [1453, 571] width 137 height 32
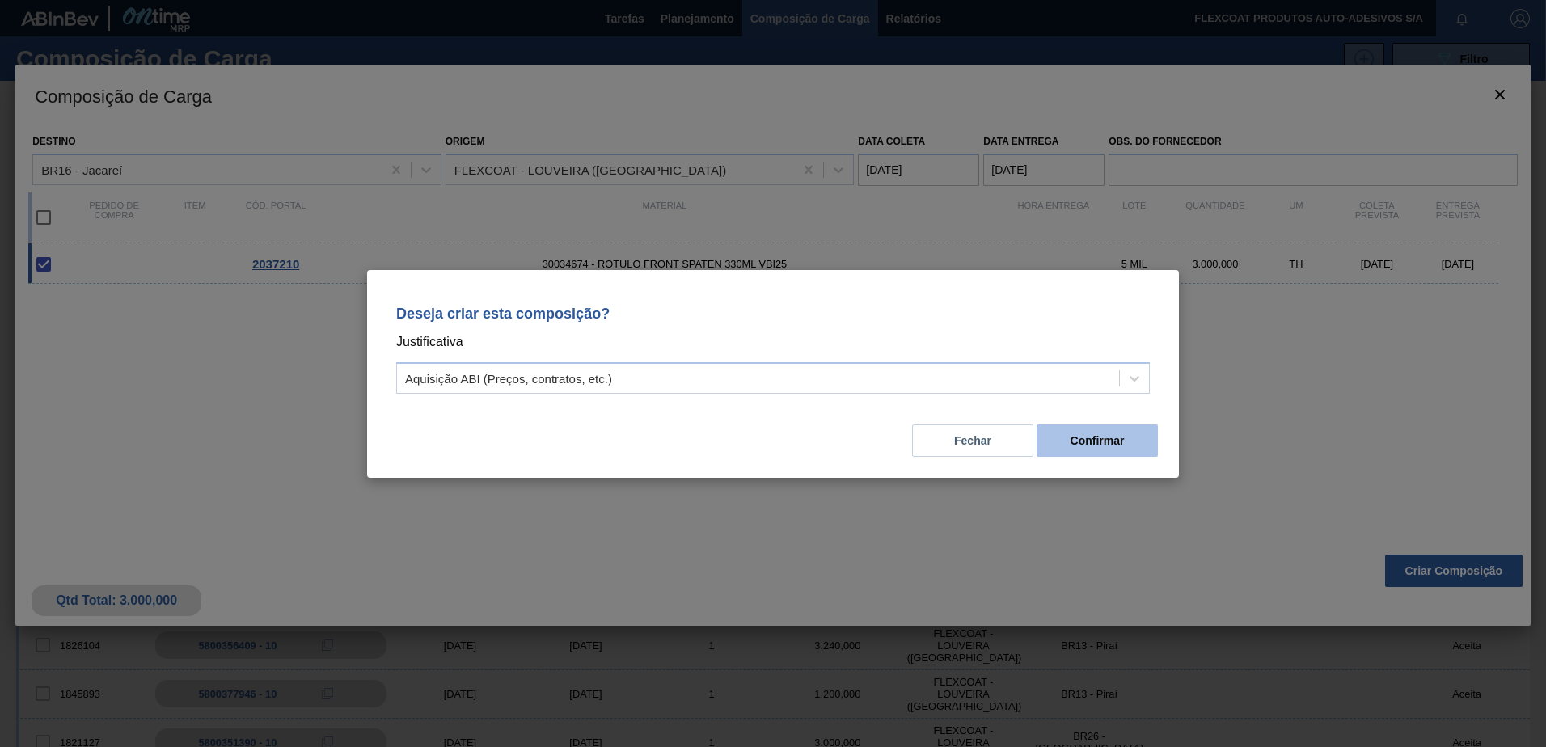
click at [1110, 441] on button "Confirmar" at bounding box center [1096, 440] width 121 height 32
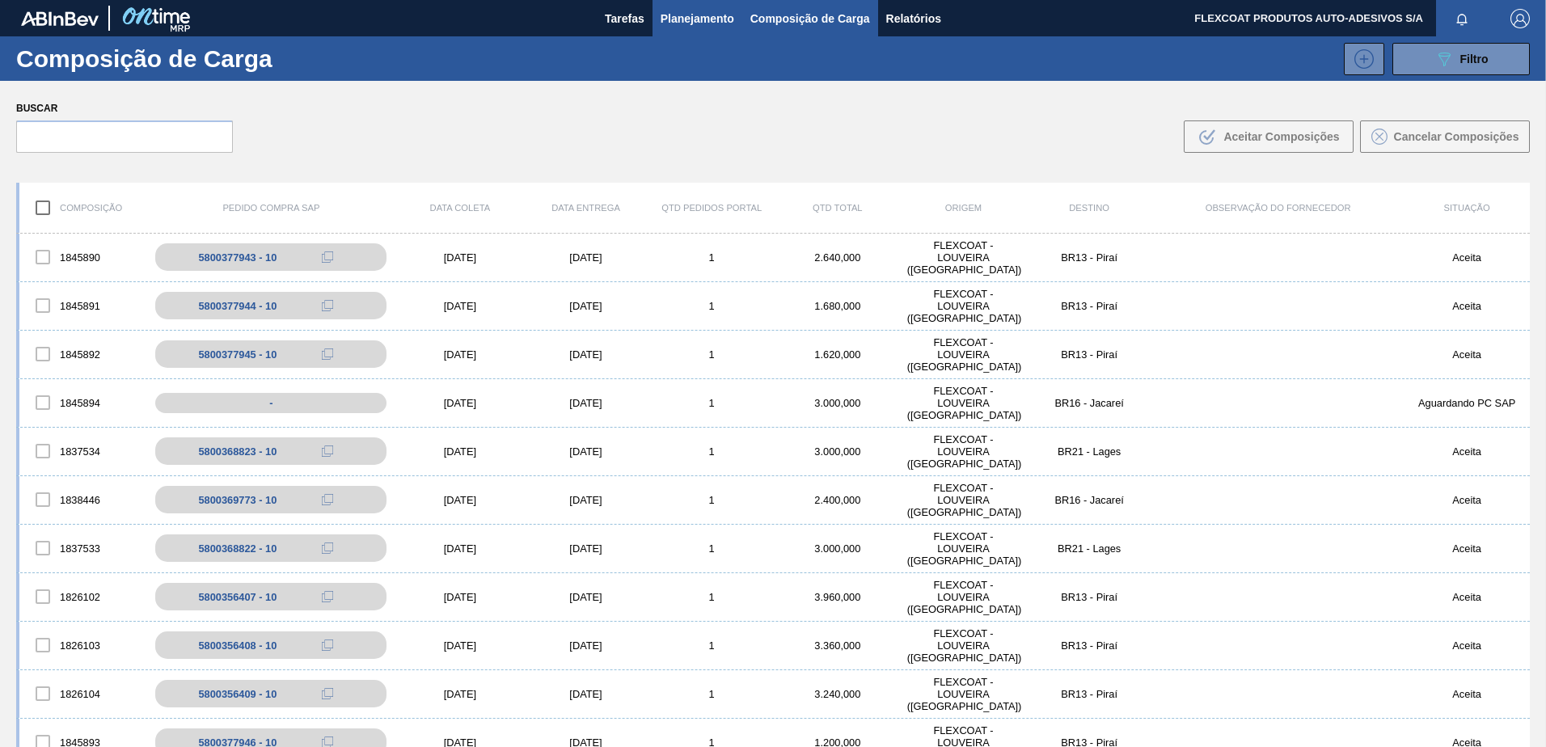
click at [691, 18] on span "Planejamento" at bounding box center [697, 18] width 74 height 19
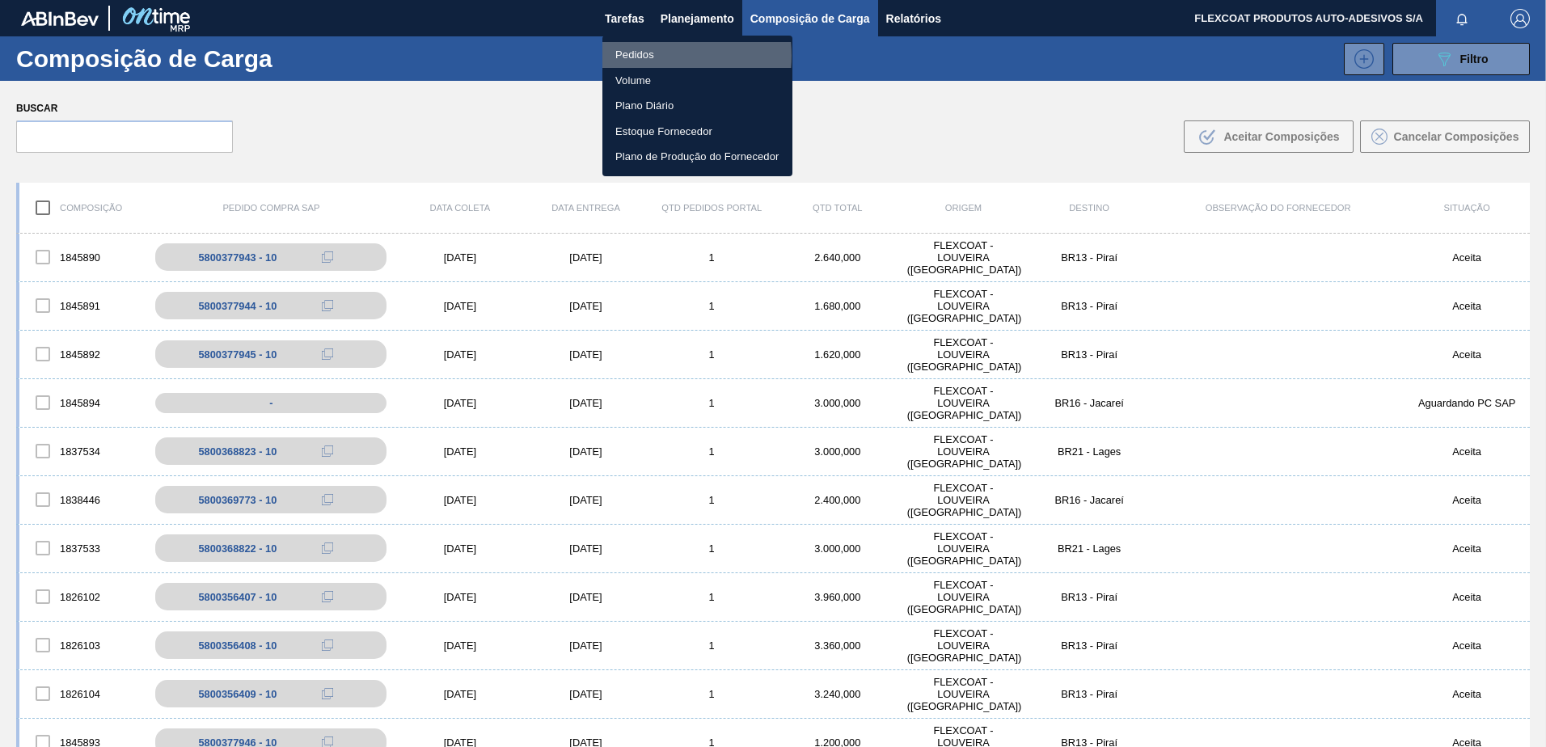
click at [643, 55] on li "Pedidos" at bounding box center [697, 55] width 190 height 26
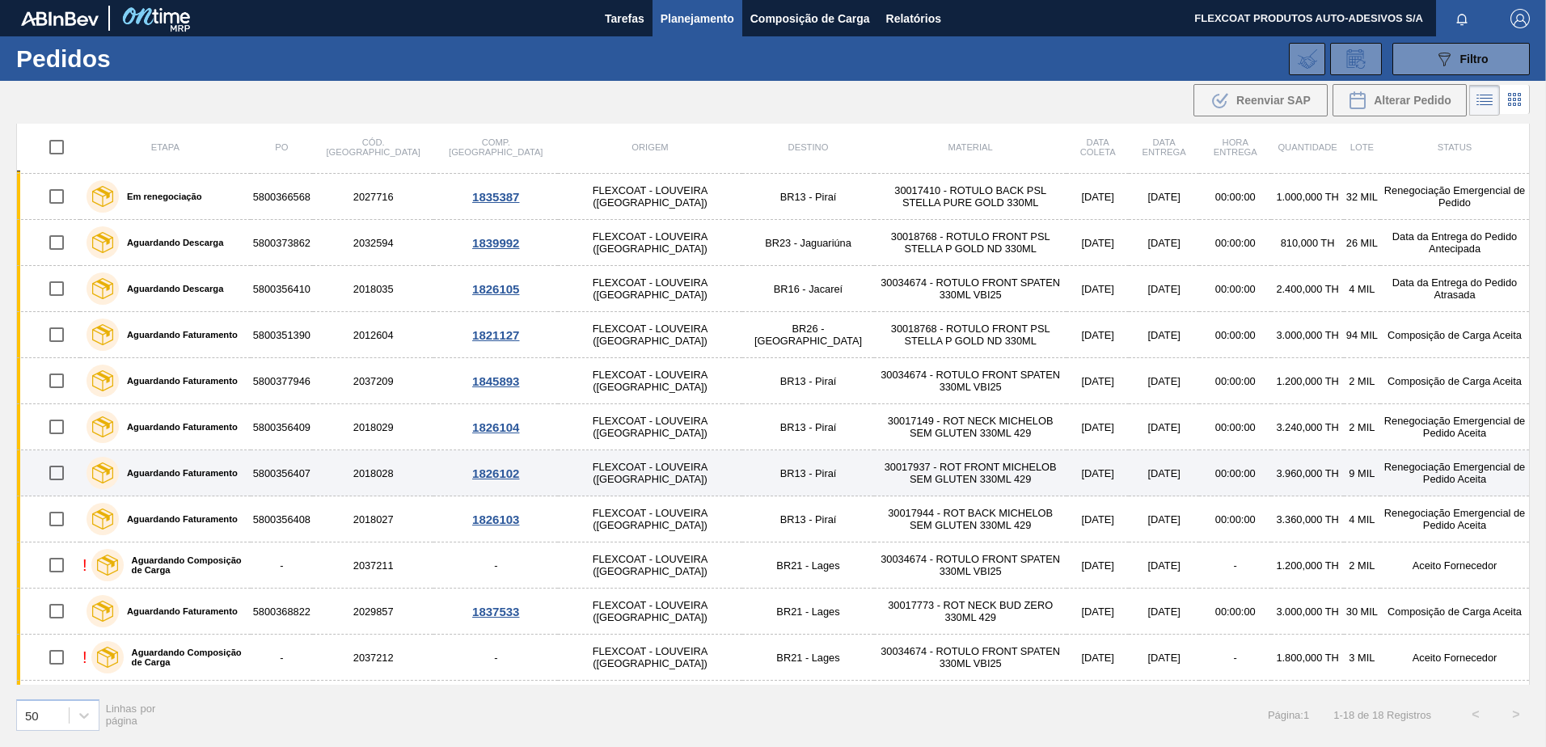
scroll to position [81, 0]
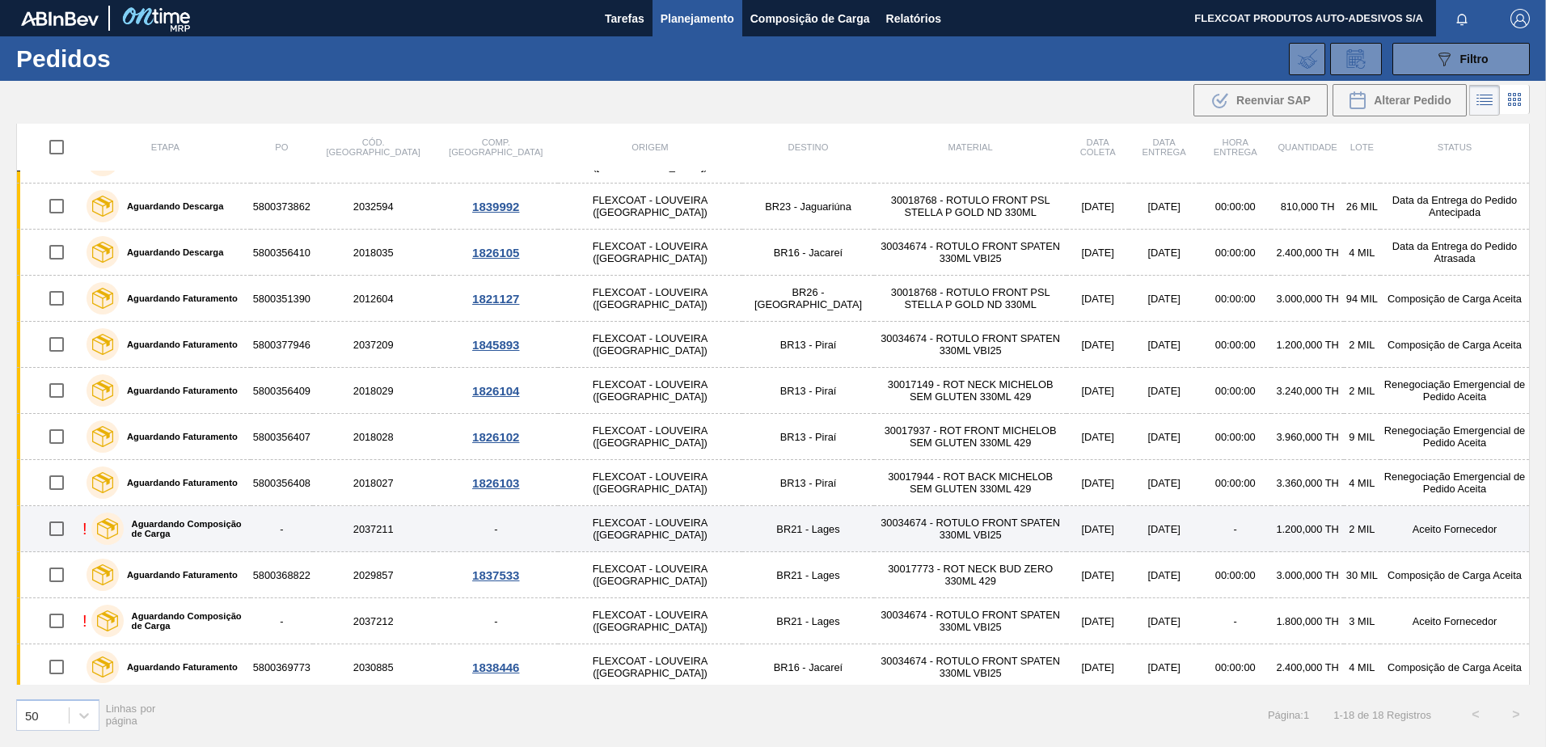
click at [217, 528] on label "Aguardando Composição de Carga" at bounding box center [184, 528] width 120 height 19
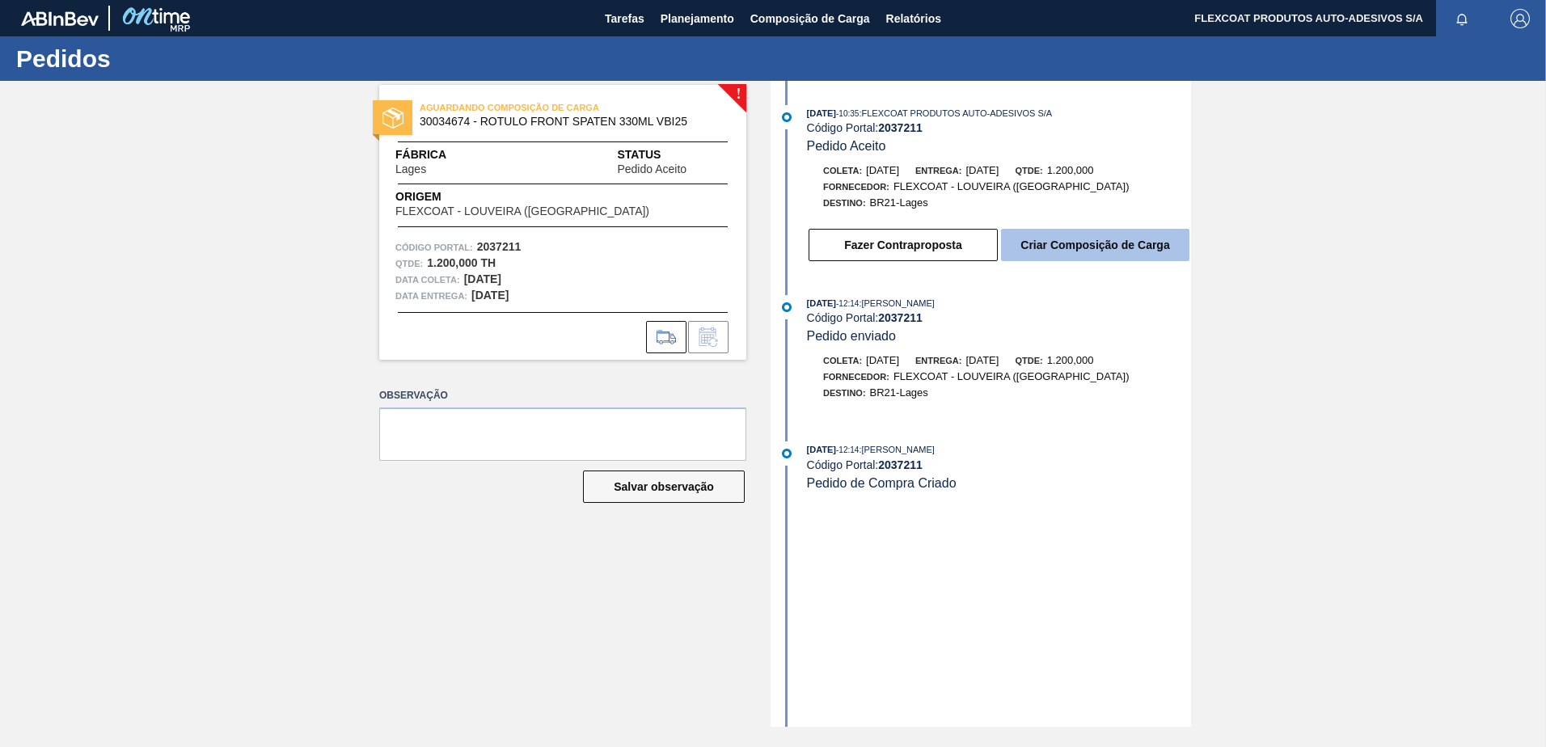
click at [1094, 247] on button "Criar Composição de Carga" at bounding box center [1095, 245] width 188 height 32
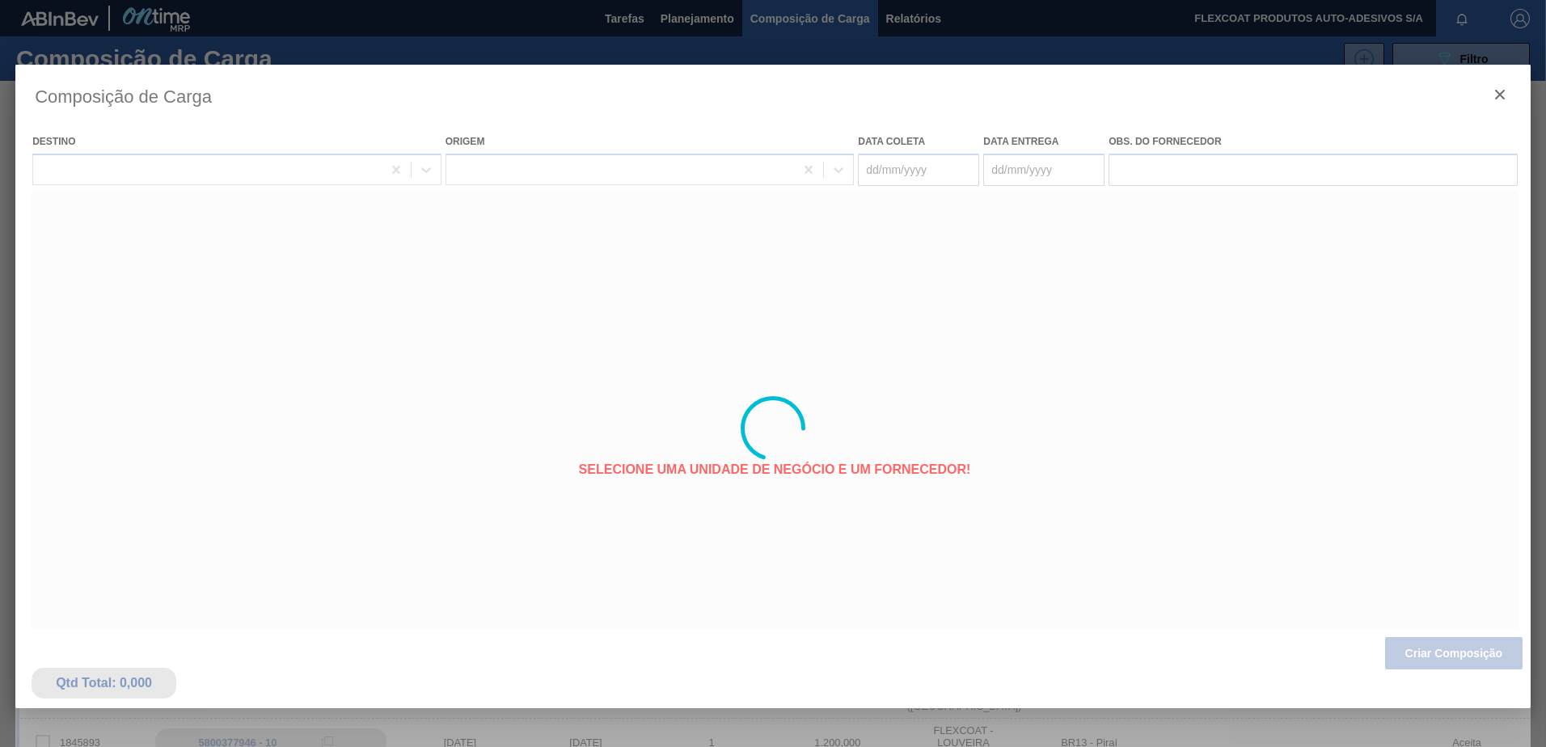
type coleta "[DATE]"
type entrega "[DATE]"
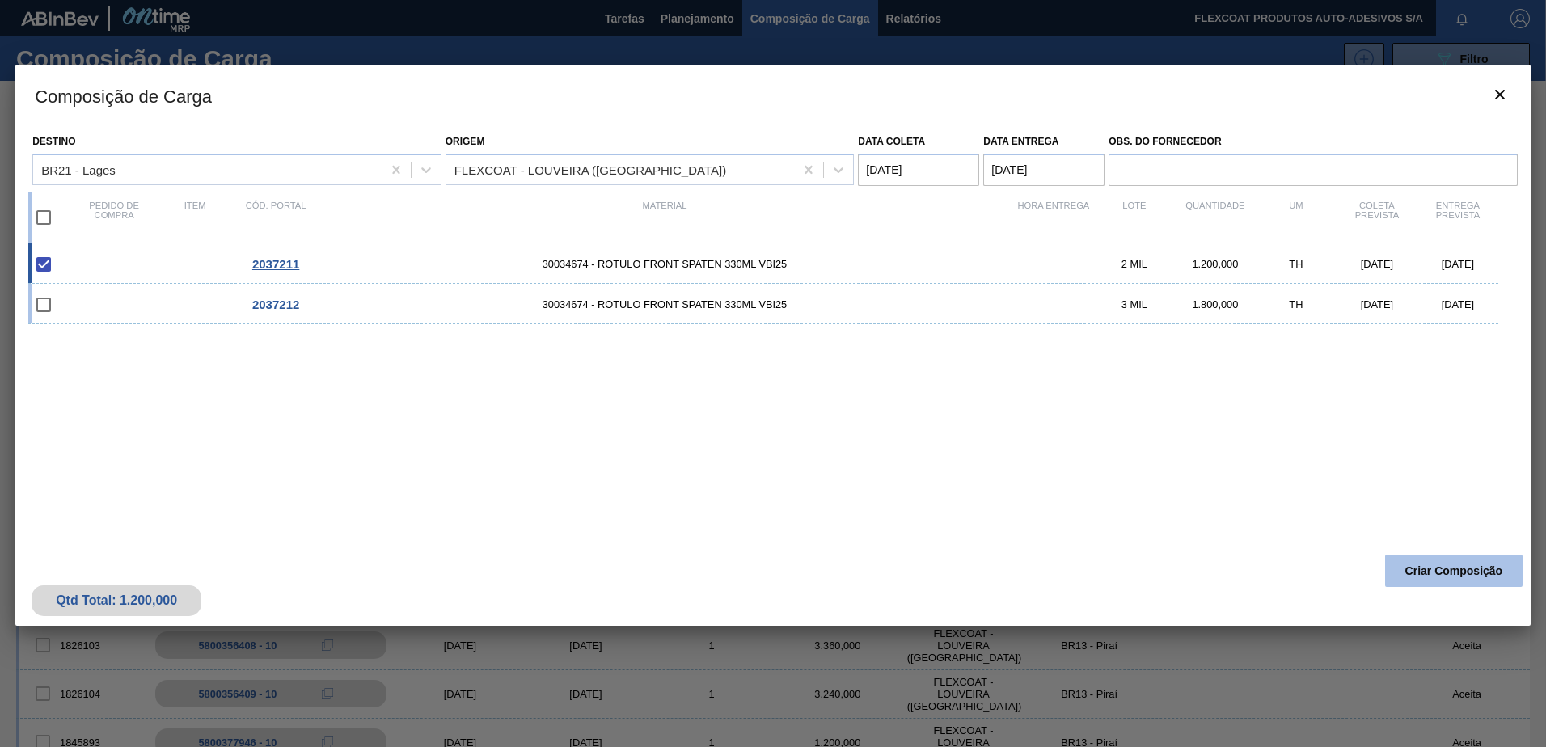
click at [1466, 575] on button "Criar Composição" at bounding box center [1453, 571] width 137 height 32
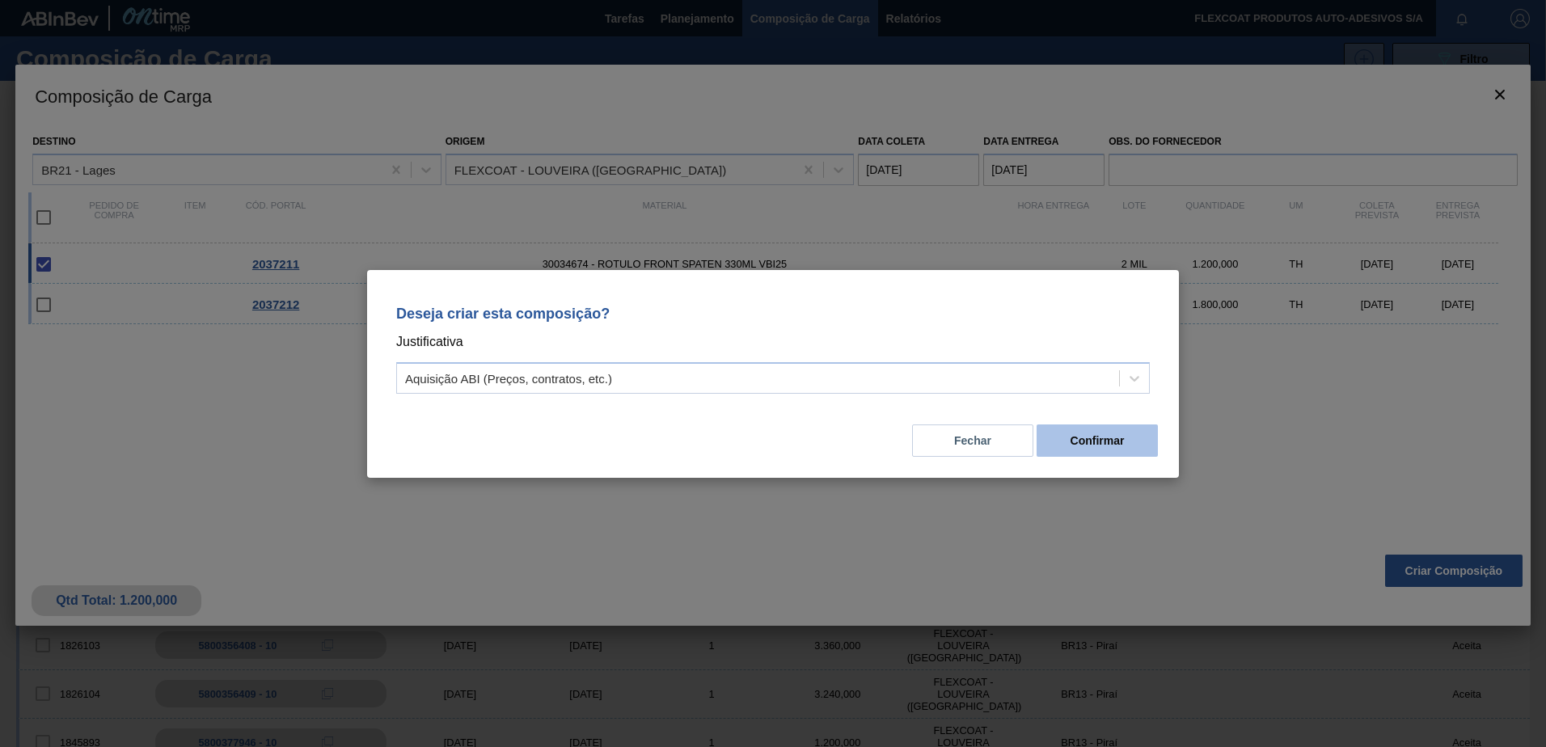
click at [1093, 435] on button "Confirmar" at bounding box center [1096, 440] width 121 height 32
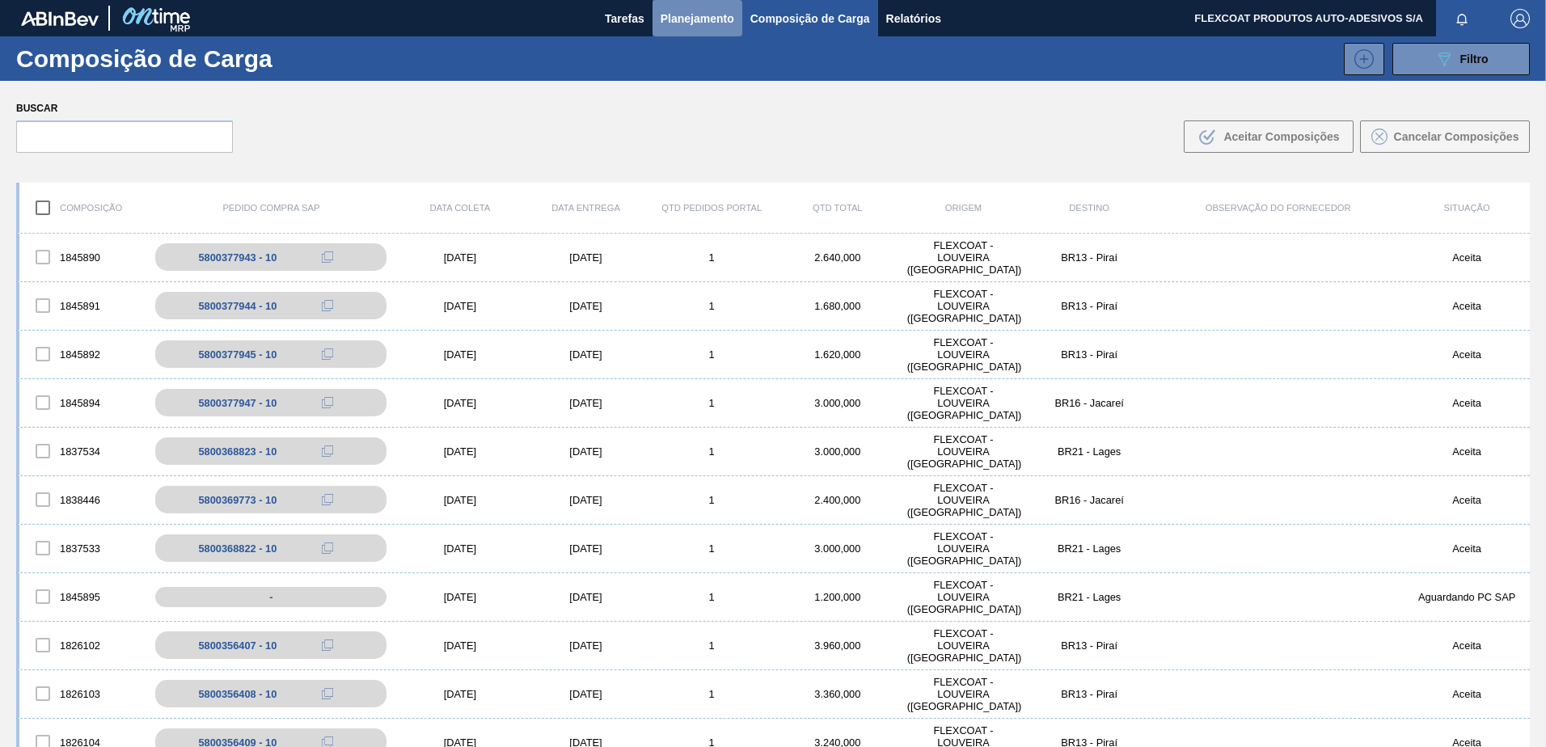
click at [673, 17] on span "Planejamento" at bounding box center [697, 18] width 74 height 19
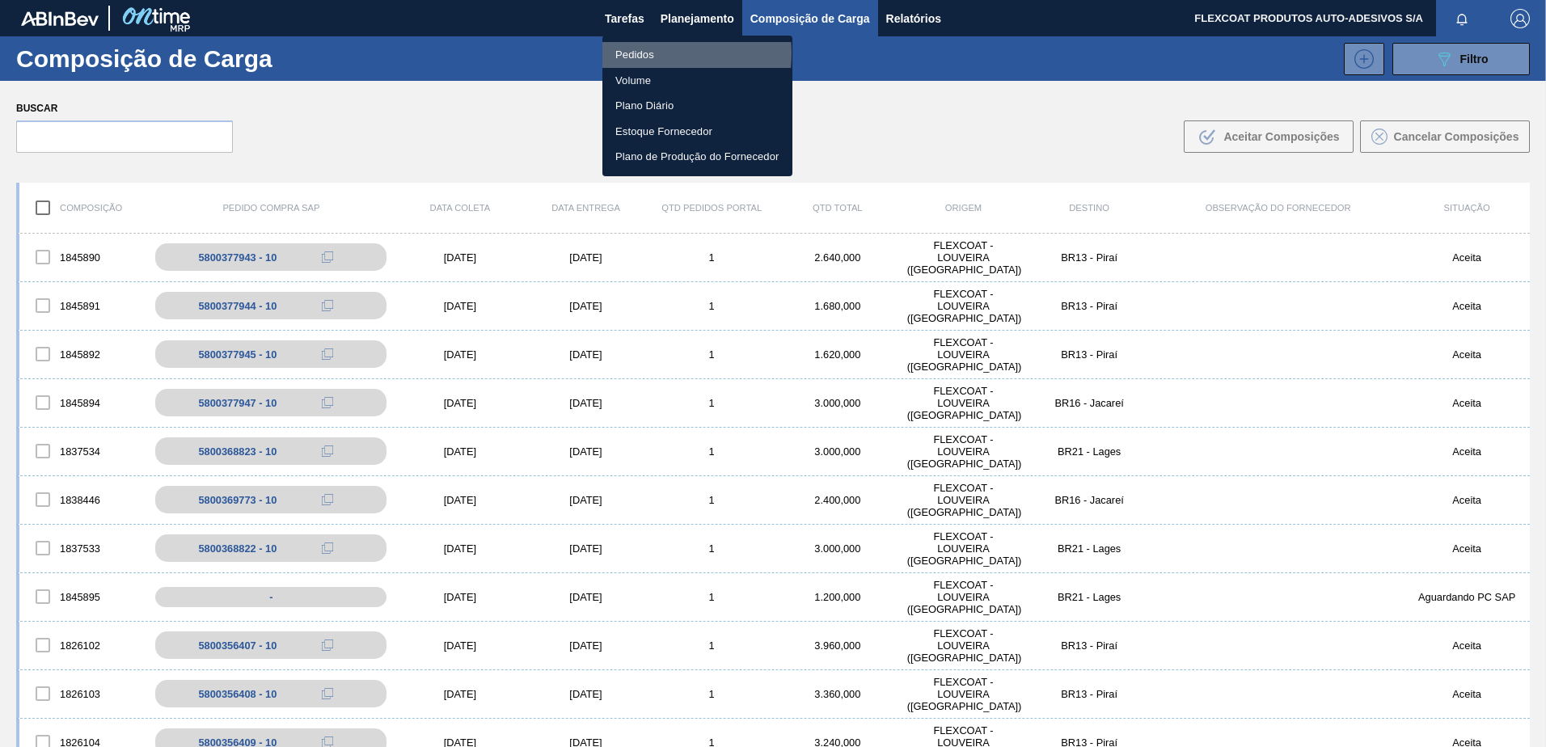
click at [633, 53] on li "Pedidos" at bounding box center [697, 55] width 190 height 26
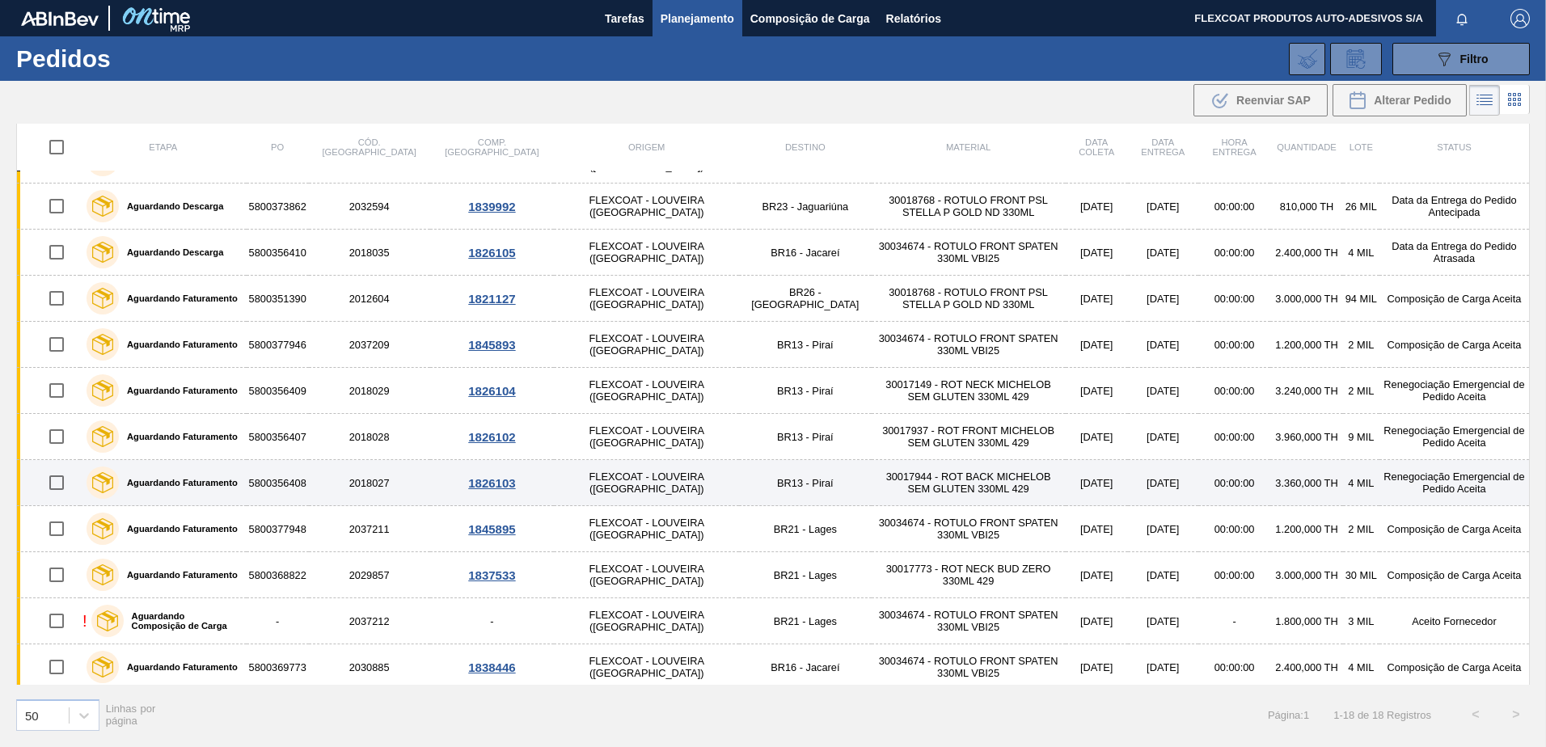
scroll to position [162, 0]
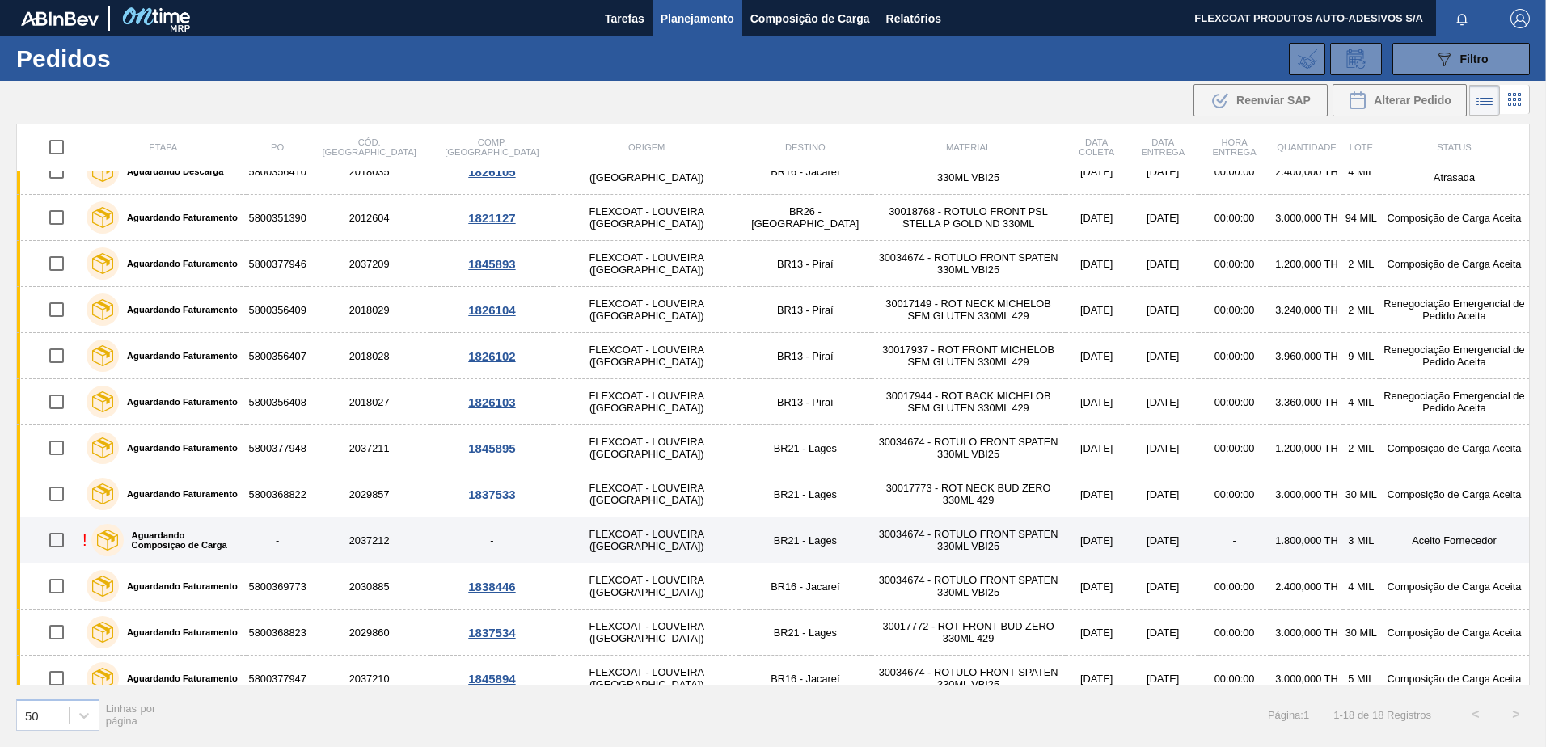
click at [240, 537] on label "Aguardando Composição de Carga" at bounding box center [182, 539] width 116 height 19
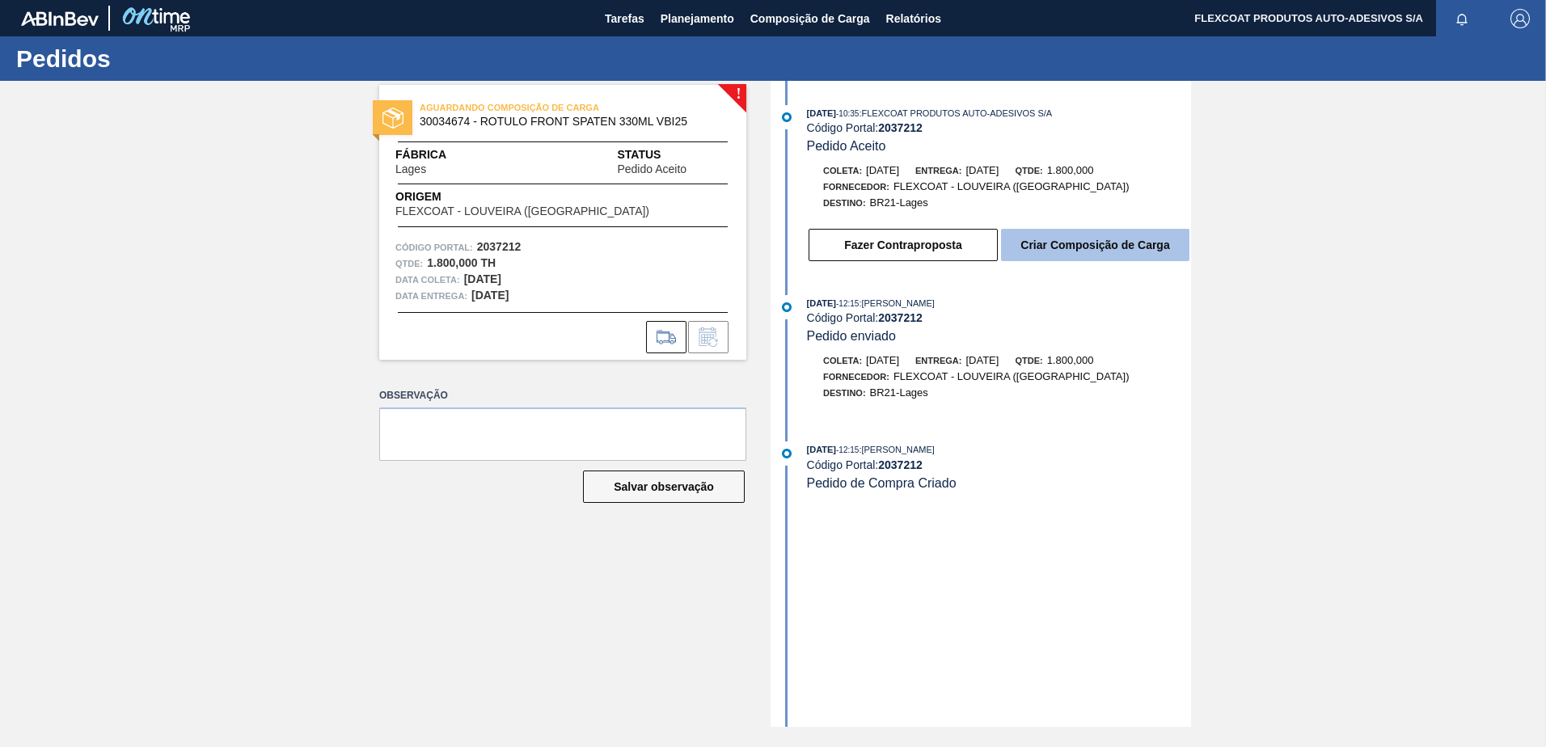
click at [1090, 241] on button "Criar Composição de Carga" at bounding box center [1095, 245] width 188 height 32
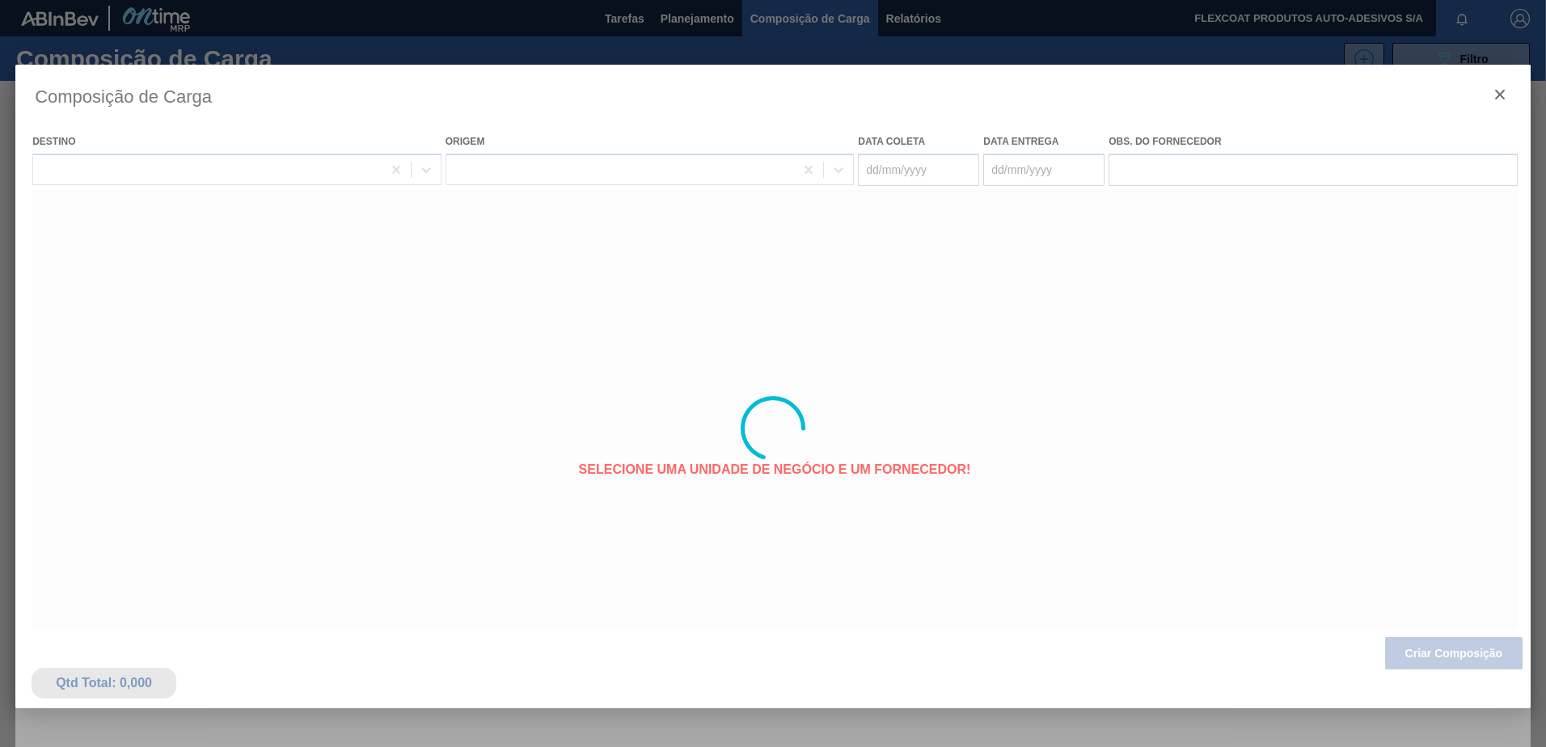
type coleta "[DATE]"
type entrega "[DATE]"
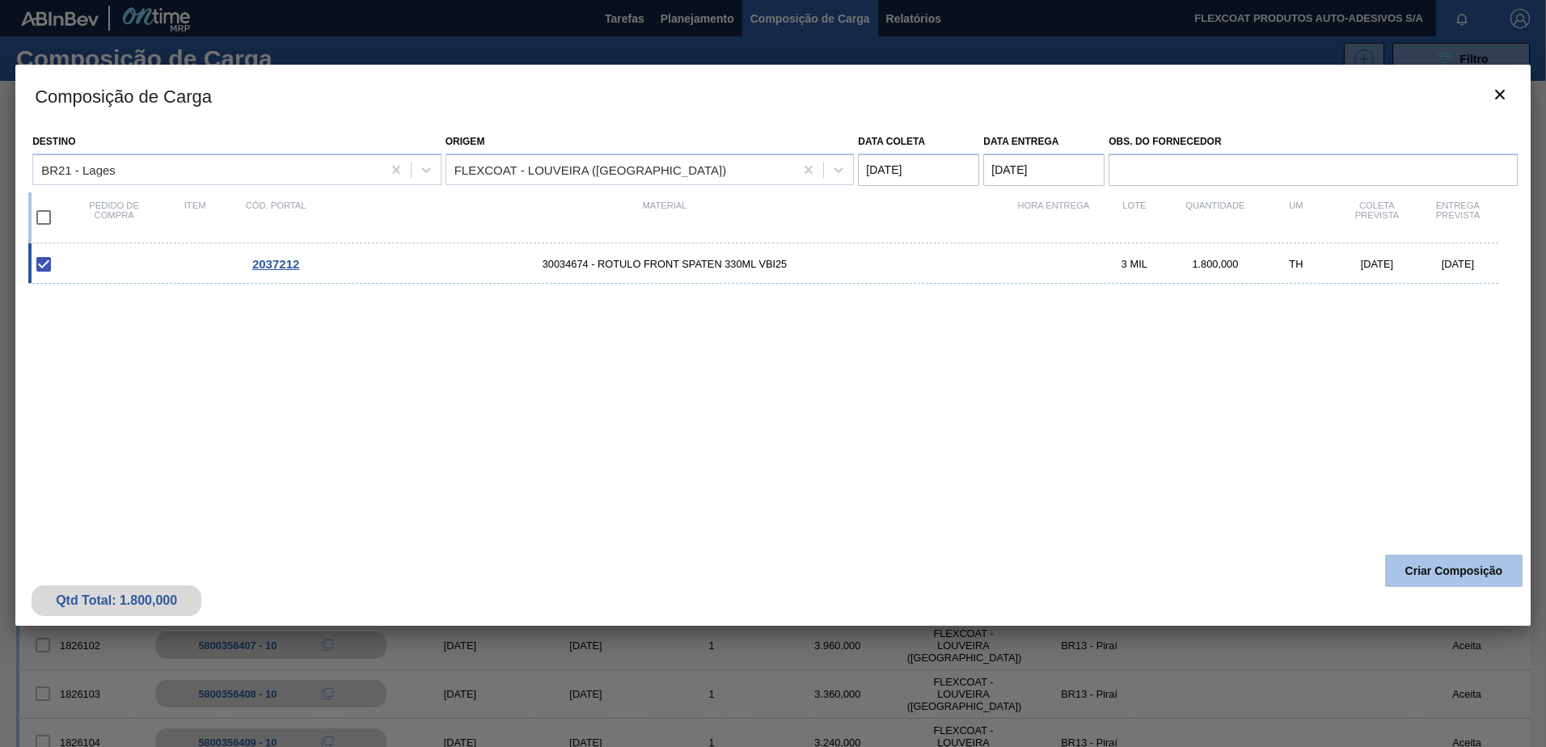
click at [1449, 568] on button "Criar Composição" at bounding box center [1453, 571] width 137 height 32
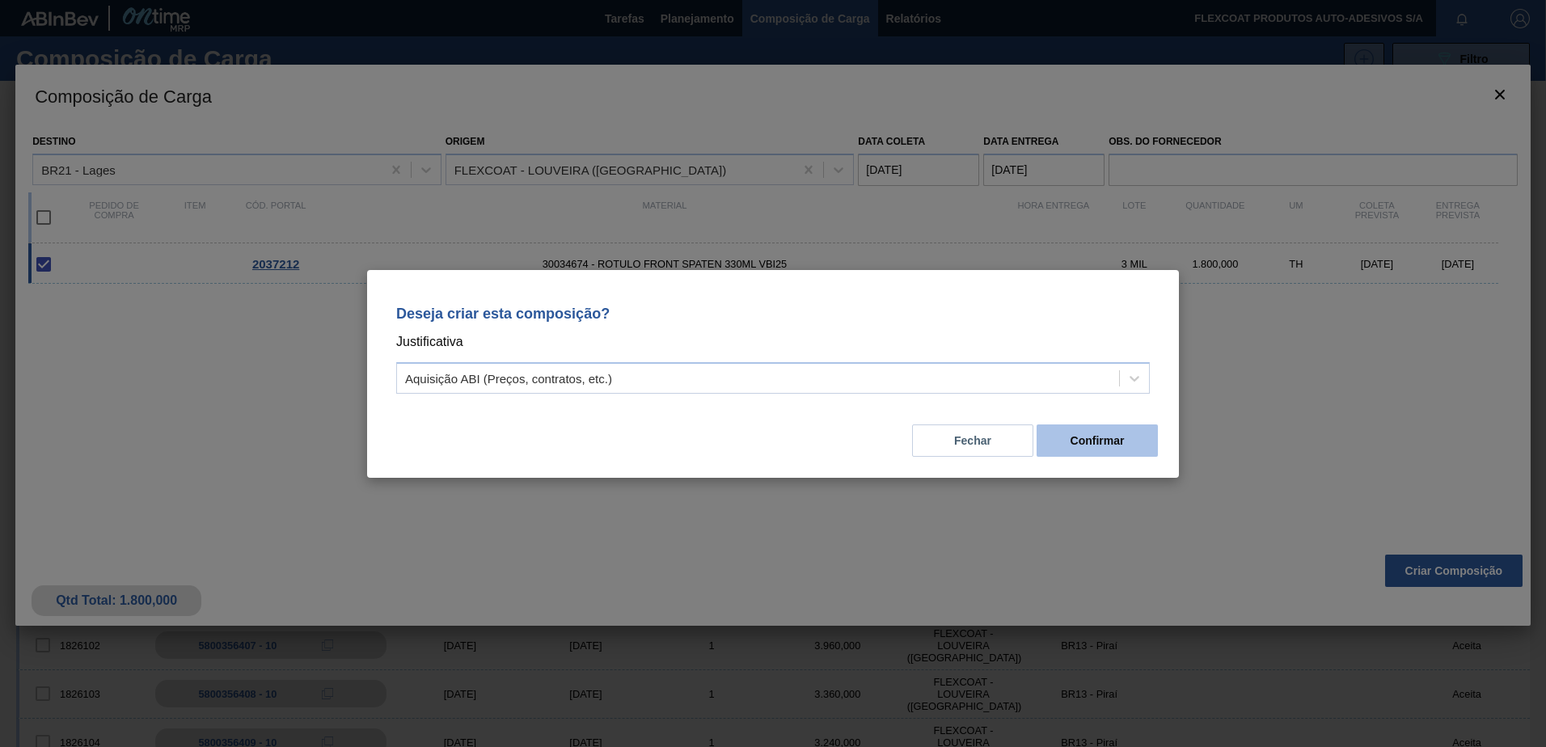
click at [1143, 445] on button "Confirmar" at bounding box center [1096, 440] width 121 height 32
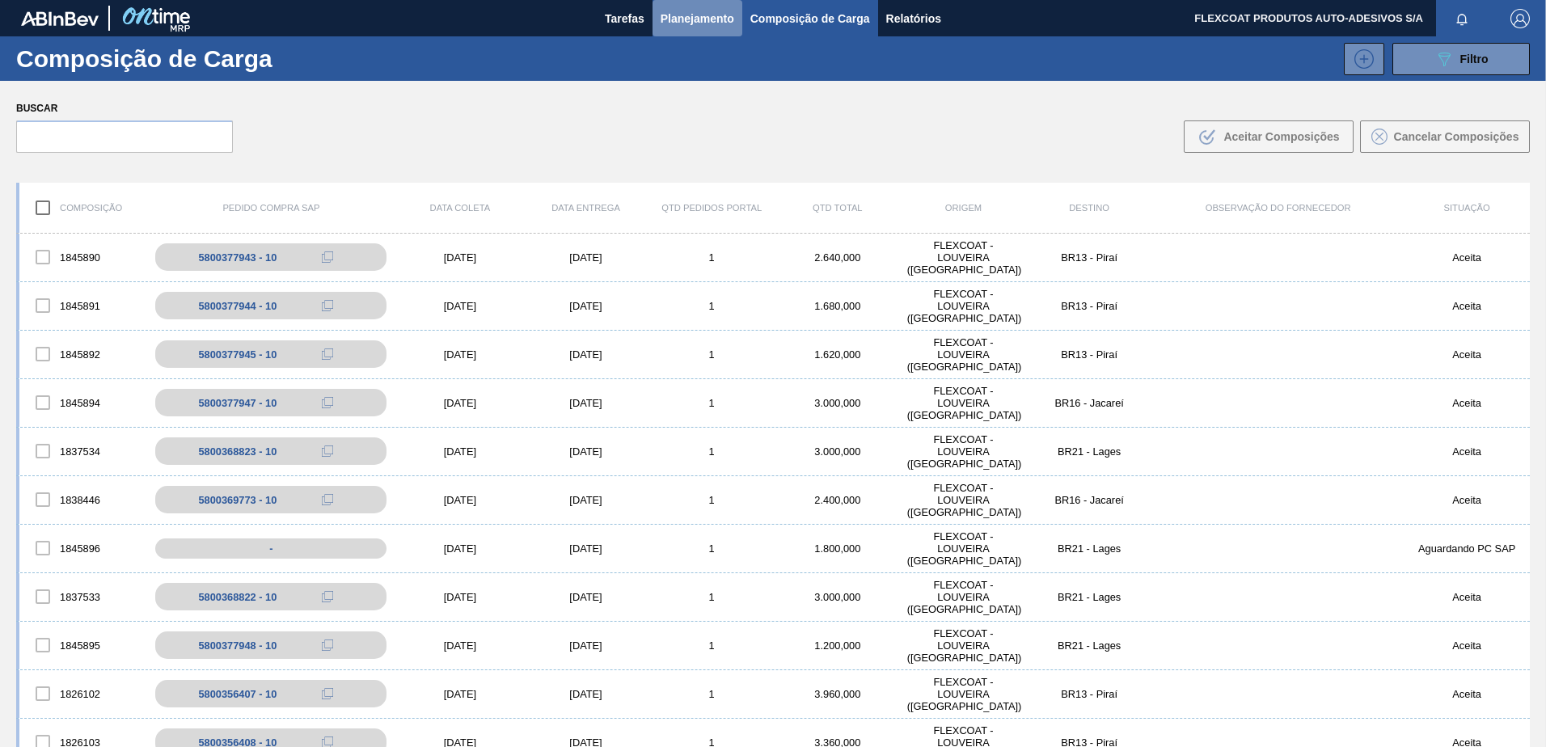
click at [677, 13] on span "Planejamento" at bounding box center [697, 18] width 74 height 19
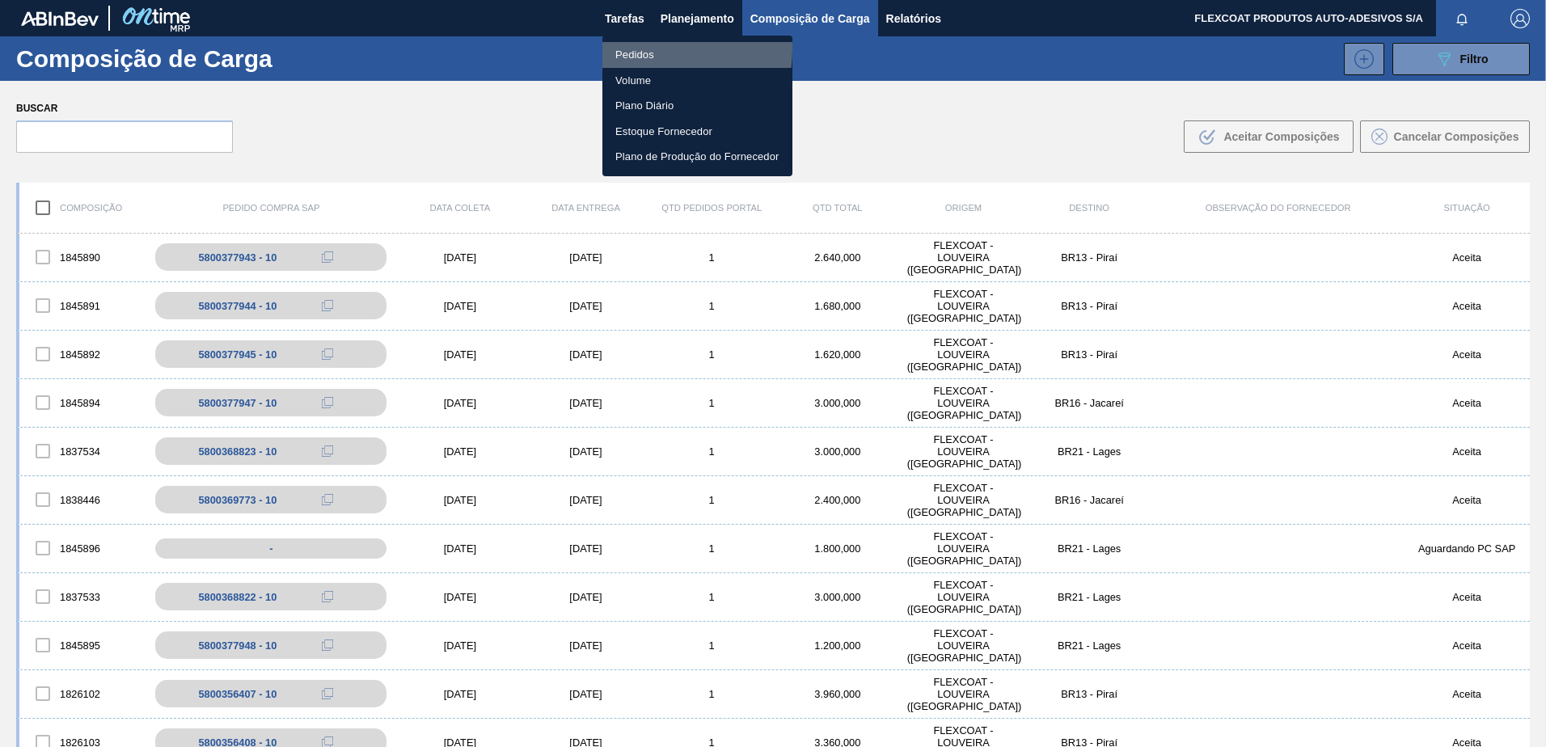
click at [629, 48] on li "Pedidos" at bounding box center [697, 55] width 190 height 26
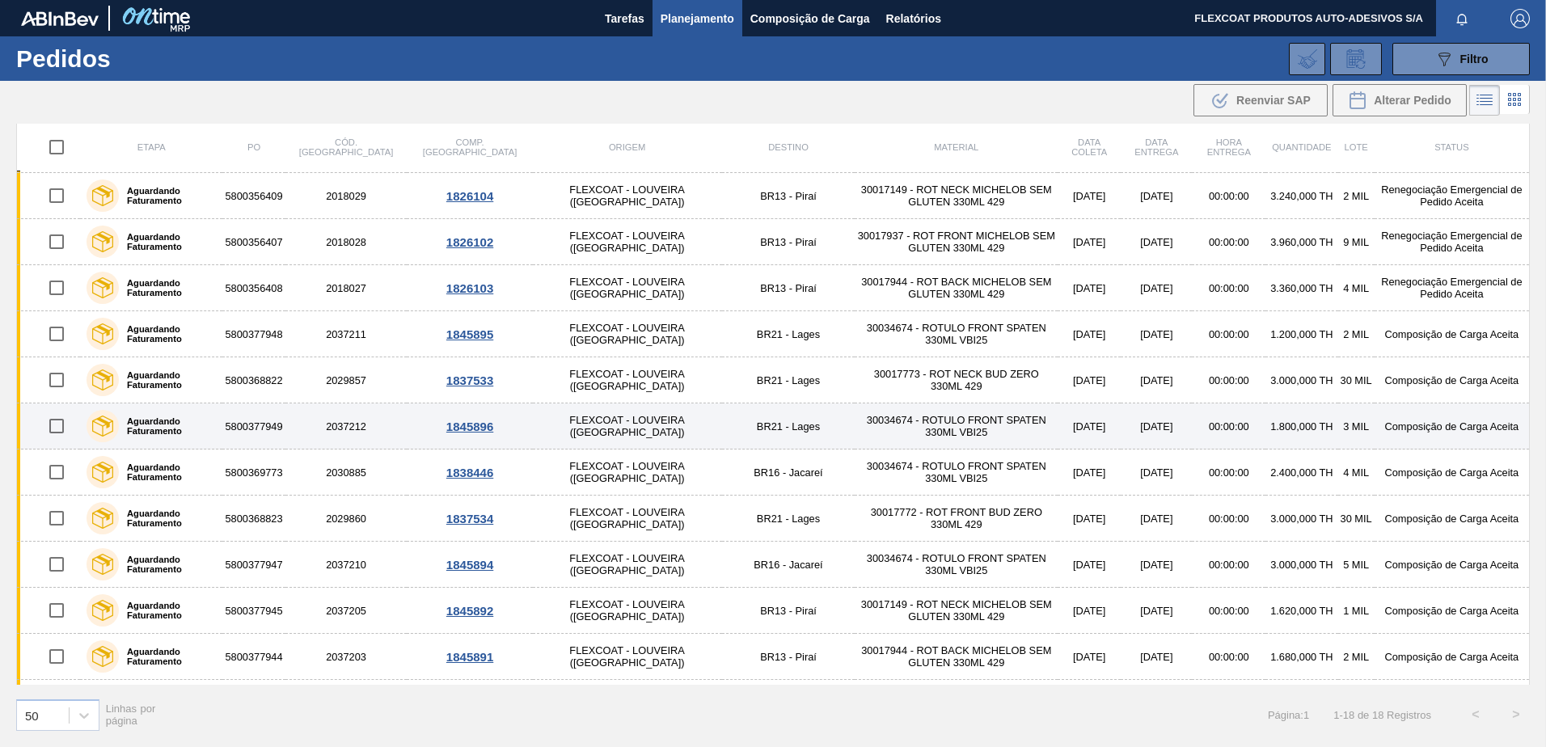
scroll to position [317, 0]
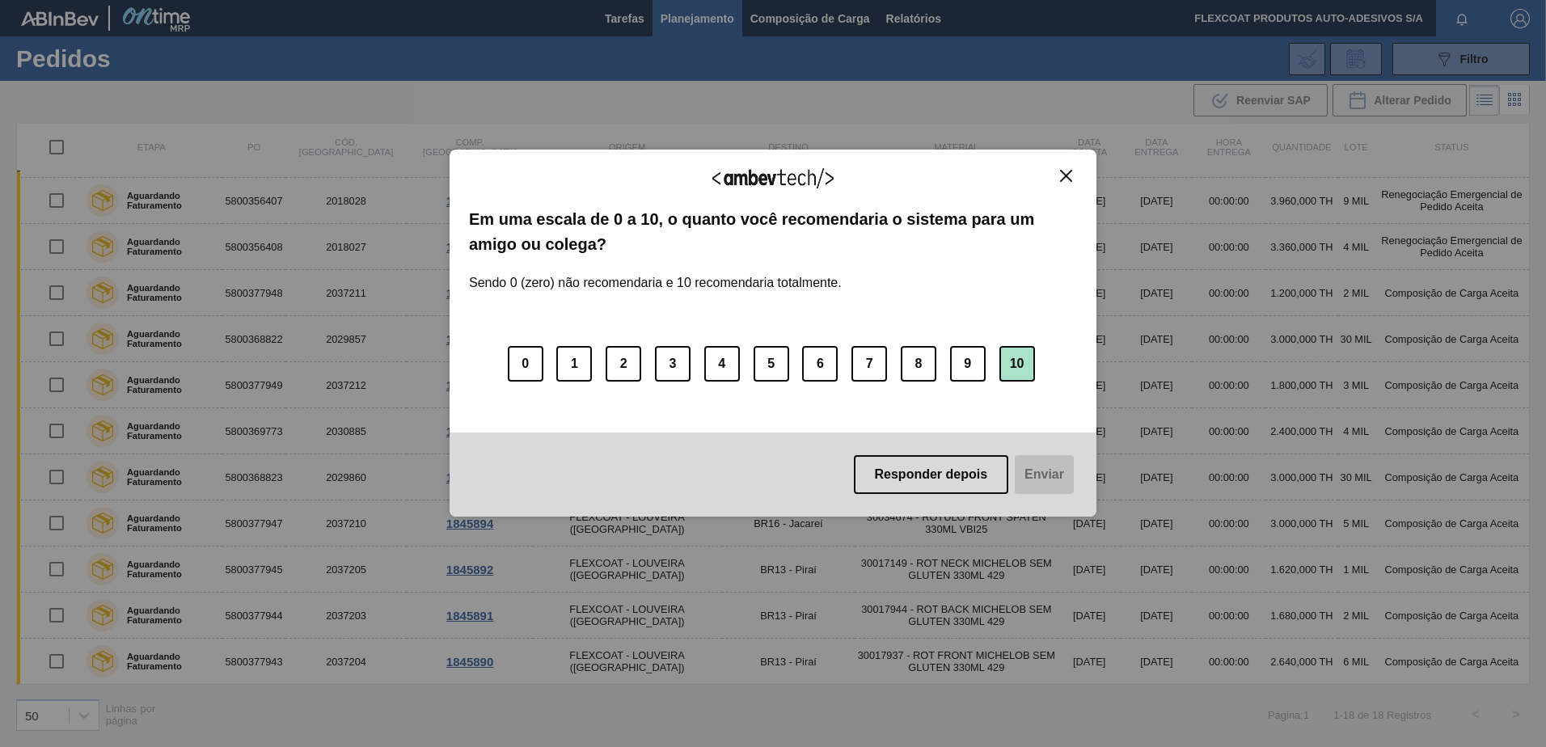
click at [1020, 359] on button "10" at bounding box center [1017, 364] width 36 height 36
click at [1041, 470] on button "Enviar" at bounding box center [1042, 474] width 62 height 39
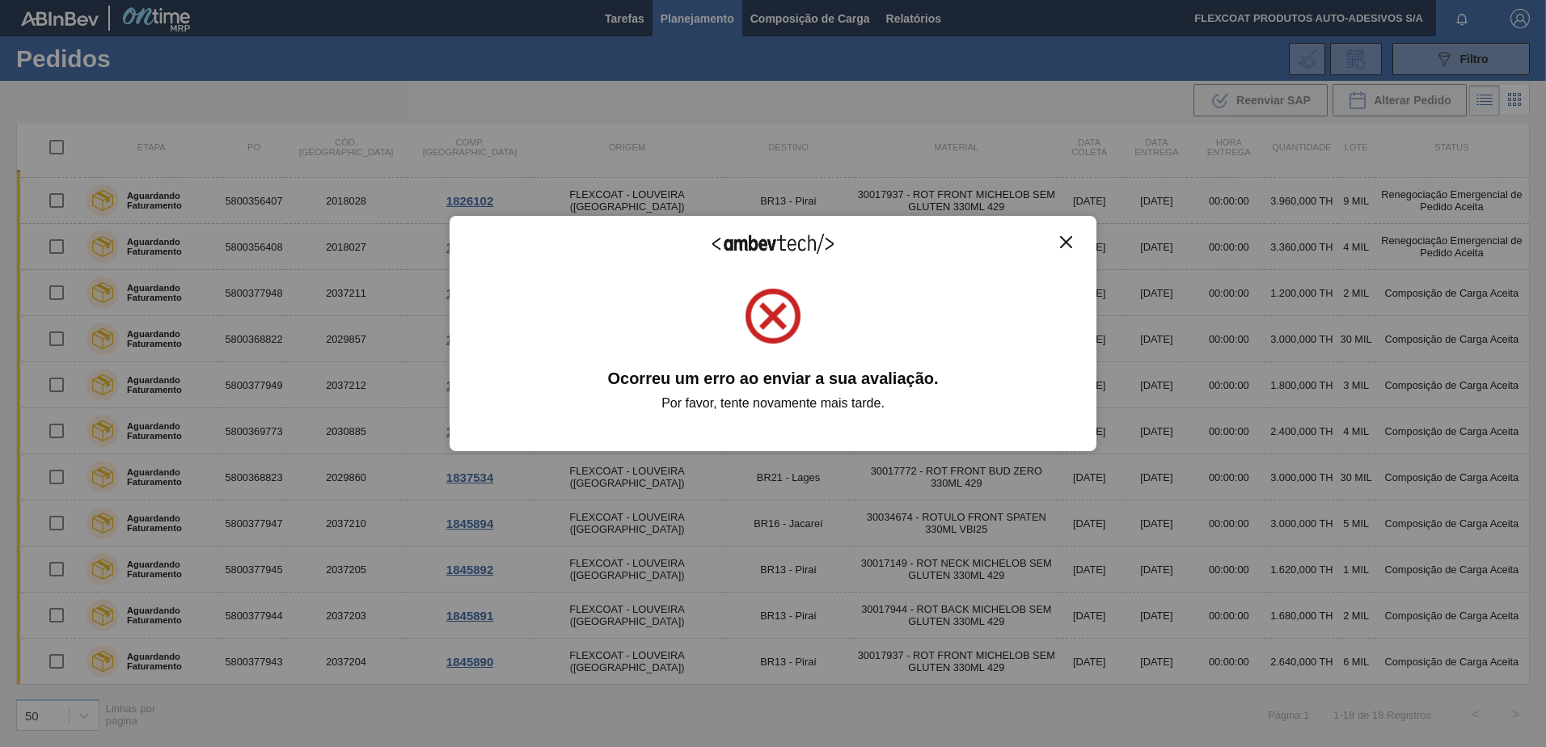
click at [1050, 483] on div "Agradecemos seu feedback! Em uma escala de 0 a 10, o quanto você recomendaria o…" at bounding box center [772, 333] width 647 height 702
click at [1068, 238] on img "Close" at bounding box center [1066, 242] width 12 height 12
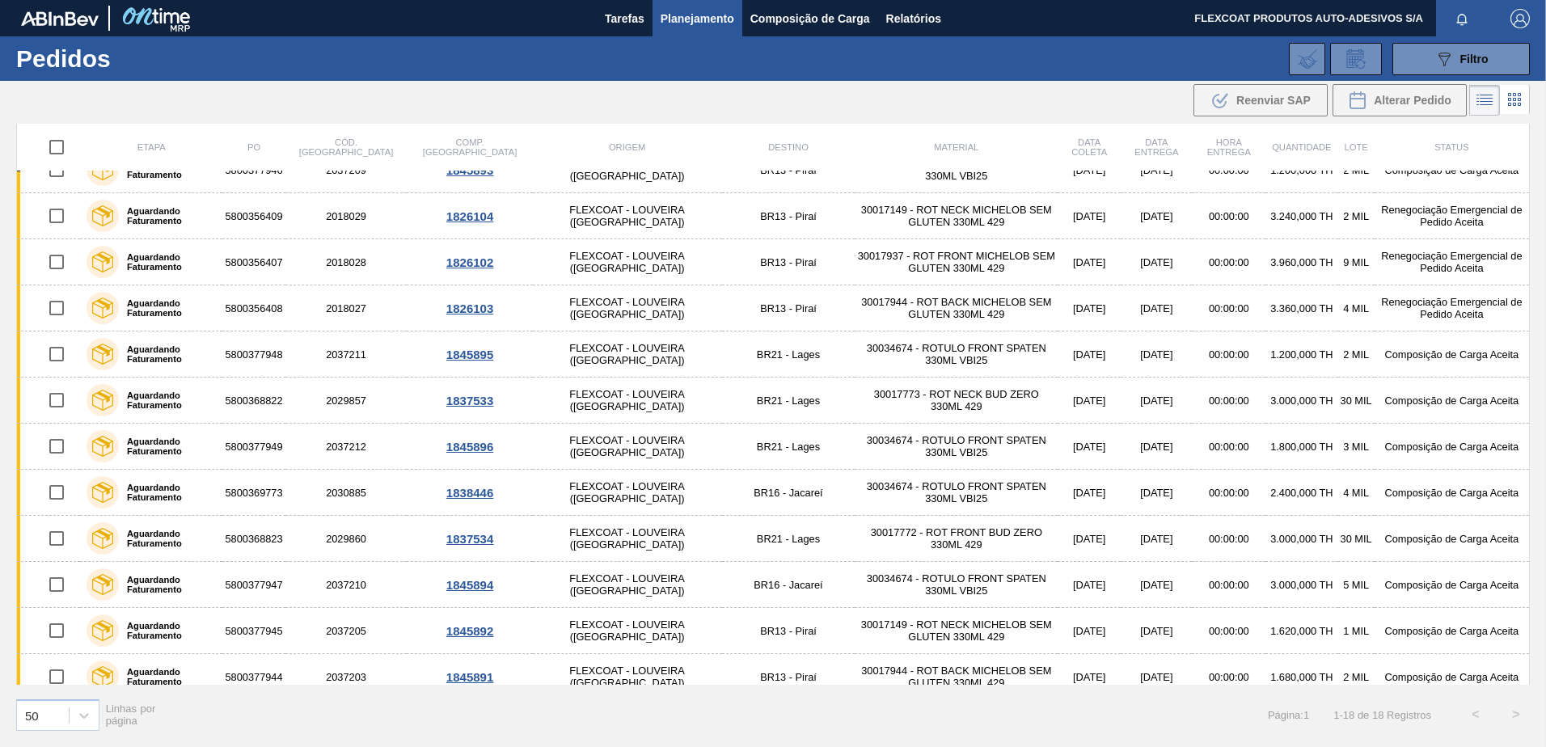
scroll to position [155, 0]
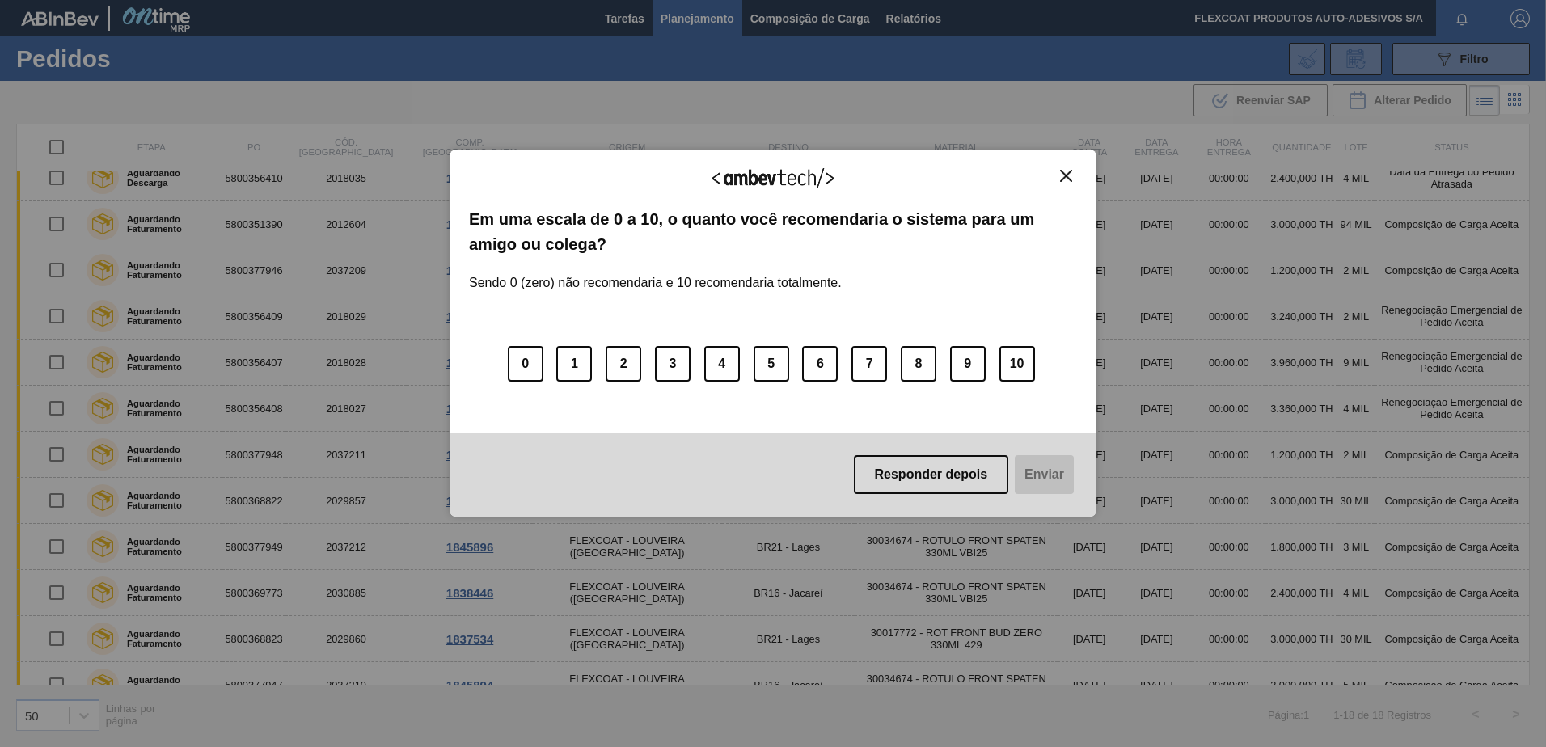
click at [1073, 171] on button "Close" at bounding box center [1066, 176] width 22 height 14
